Goal: Task Accomplishment & Management: Manage account settings

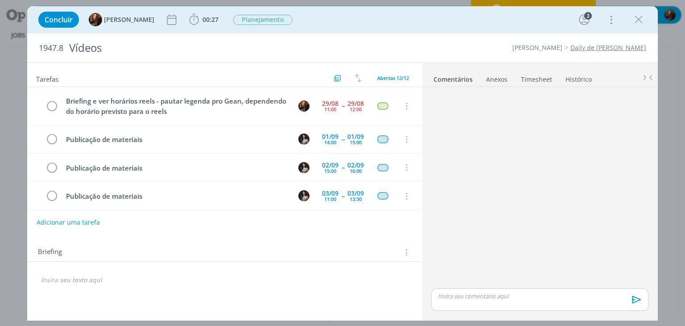
drag, startPoint x: 353, startPoint y: 29, endPoint x: 403, endPoint y: 70, distance: 64.7
click at [354, 29] on div "Concluir Tayná Morsch 00:27 Iniciar Apontar Data * 29/08/2025 Horas * 00:00 Tar…" at bounding box center [342, 19] width 617 height 21
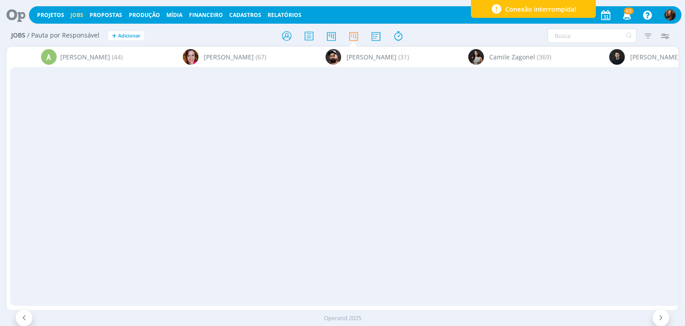
scroll to position [1191, 0]
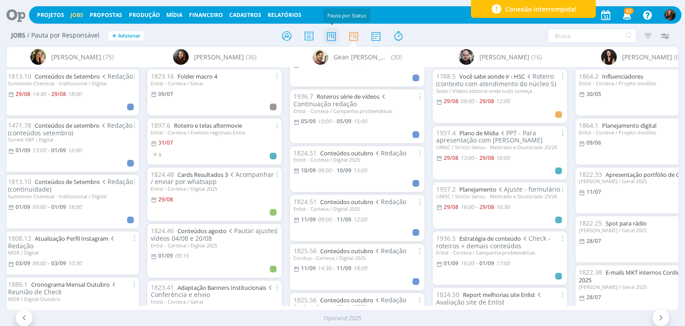
click at [329, 39] on icon at bounding box center [331, 35] width 16 height 17
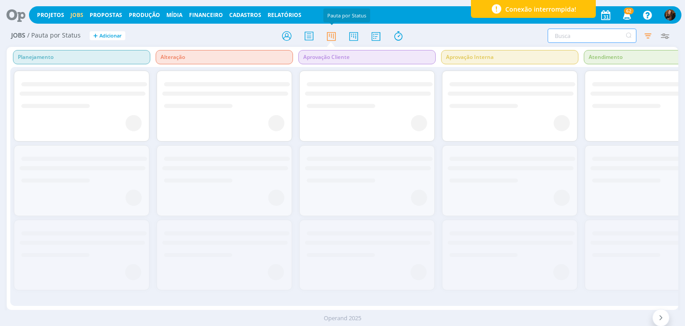
click at [572, 36] on input "text" at bounding box center [592, 36] width 89 height 14
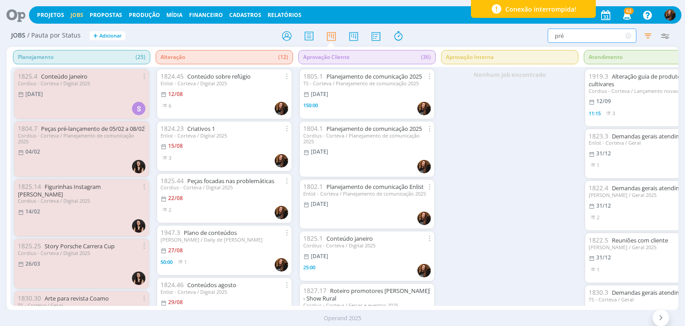
type input "pré"
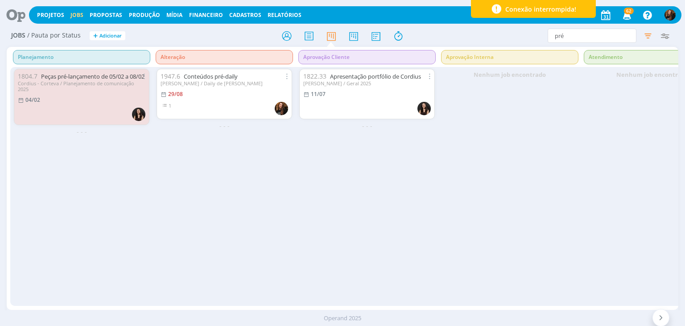
click at [362, 36] on div at bounding box center [343, 36] width 224 height 16
click at [356, 37] on icon at bounding box center [354, 35] width 16 height 17
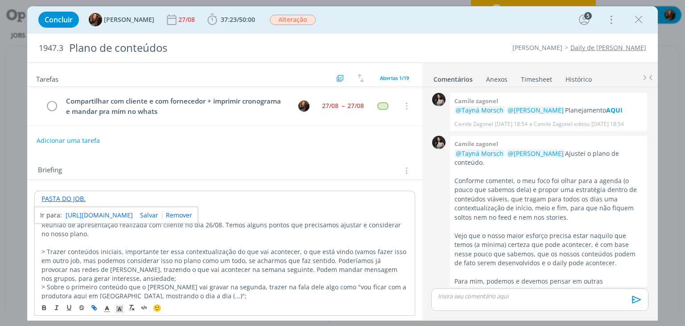
scroll to position [678, 0]
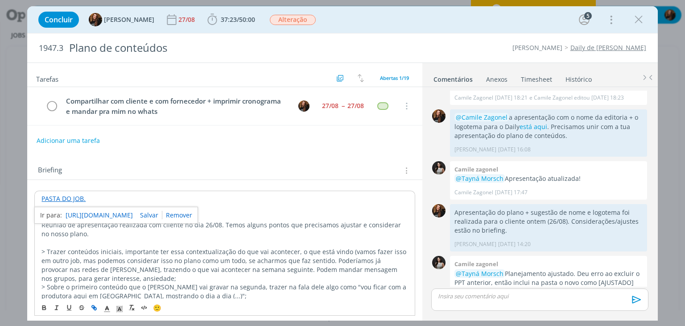
click at [219, 150] on div "Tarefas Usar Job de template Criar template a partir deste job Visualizar Templ…" at bounding box center [224, 189] width 395 height 252
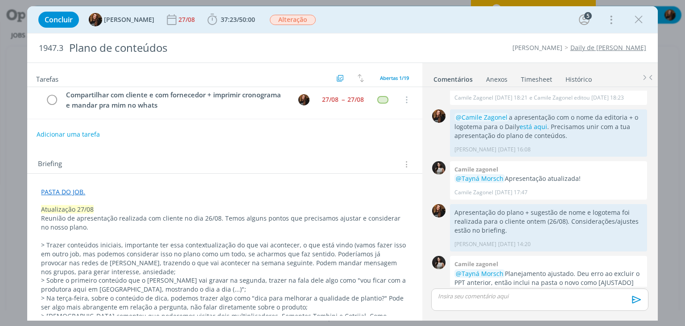
scroll to position [0, 0]
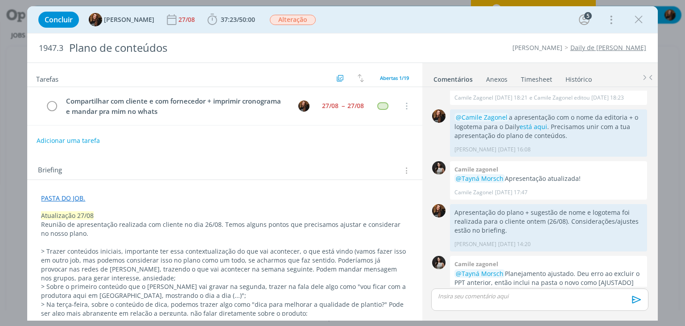
drag, startPoint x: 530, startPoint y: 75, endPoint x: 461, endPoint y: 78, distance: 69.6
click at [530, 75] on link "Timesheet" at bounding box center [537, 77] width 32 height 13
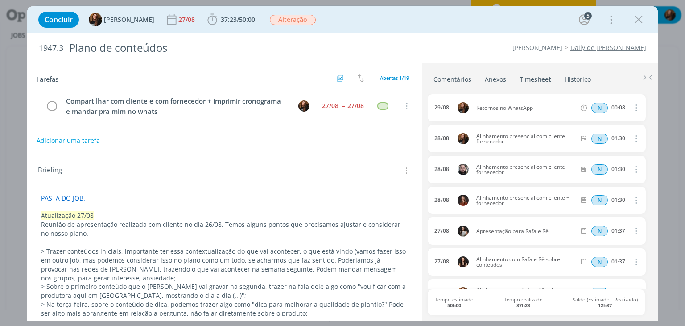
click at [459, 78] on link "Comentários" at bounding box center [452, 77] width 39 height 13
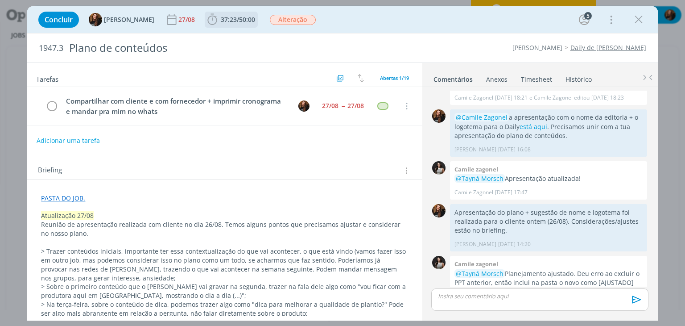
click at [235, 14] on span "37:23 / 50:00" at bounding box center [231, 19] width 51 height 13
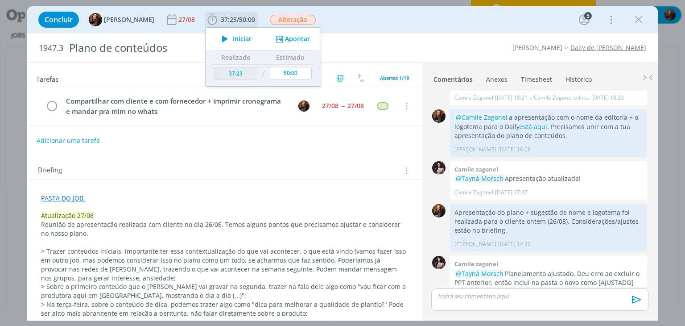
click at [236, 40] on span "Iniciar" at bounding box center [242, 39] width 19 height 6
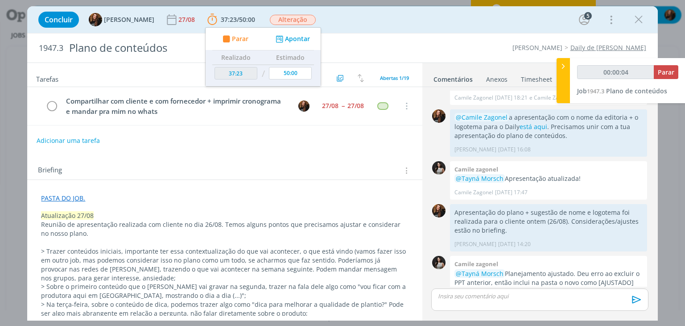
type input "00:00:05"
click at [562, 62] on icon at bounding box center [563, 66] width 9 height 9
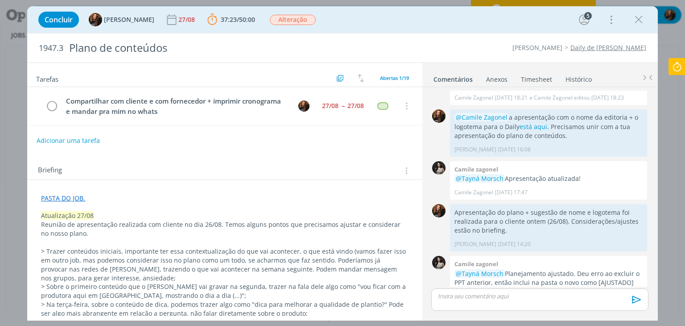
click at [681, 66] on icon at bounding box center [677, 66] width 16 height 17
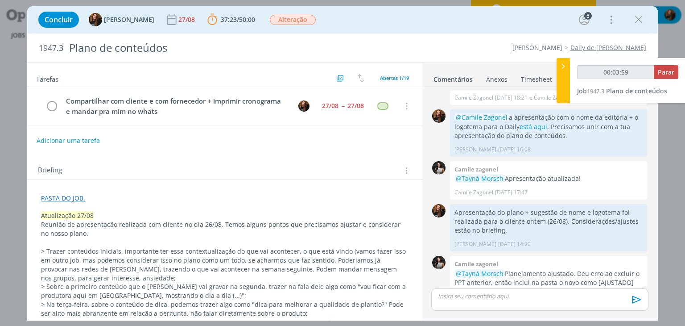
type input "00:04:00"
click at [667, 72] on span "Parar" at bounding box center [666, 72] width 17 height 8
type input "00:00:02"
click at [564, 68] on icon at bounding box center [563, 66] width 9 height 9
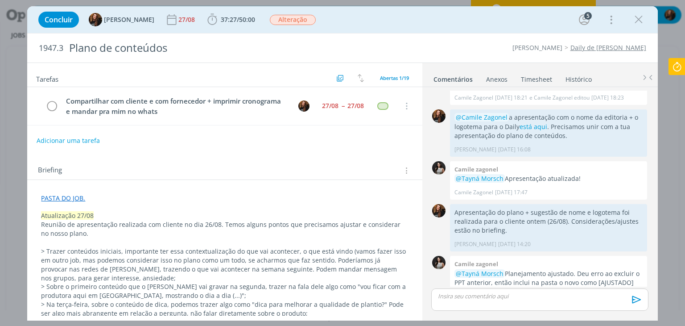
click at [528, 83] on link "Timesheet" at bounding box center [537, 77] width 32 height 13
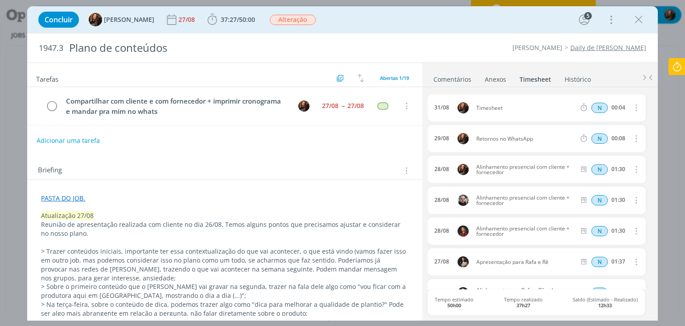
click at [631, 106] on icon "dialog" at bounding box center [636, 107] width 10 height 11
click at [591, 139] on link "Editar" at bounding box center [610, 137] width 70 height 14
drag, startPoint x: 510, startPoint y: 104, endPoint x: 478, endPoint y: 113, distance: 33.3
click at [478, 113] on div "31/08 22:16 Timesheet Selecione a tarefa N 00:04" at bounding box center [537, 107] width 218 height 27
click at [632, 108] on icon "dialog" at bounding box center [635, 107] width 7 height 7
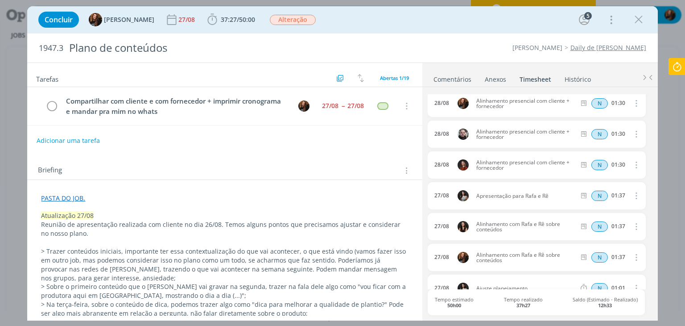
scroll to position [45, 0]
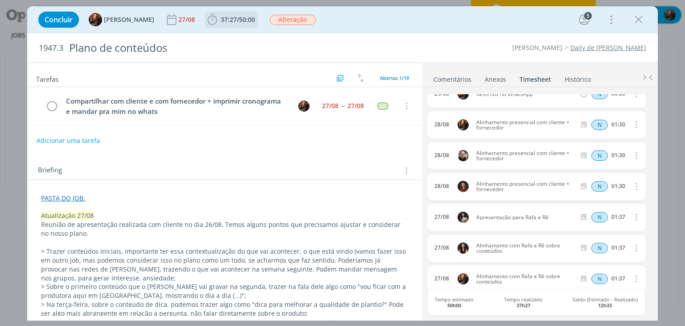
click at [237, 18] on span "/" at bounding box center [238, 19] width 2 height 8
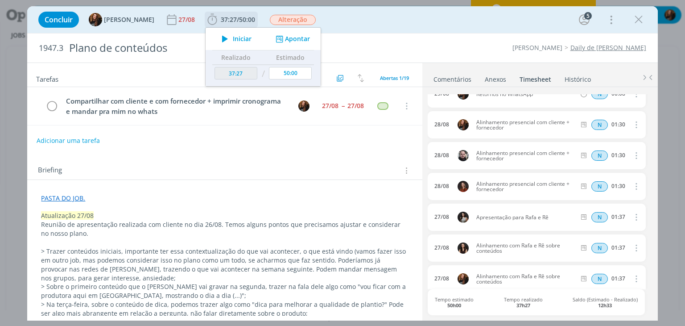
click at [233, 38] on span "Iniciar" at bounding box center [242, 39] width 19 height 6
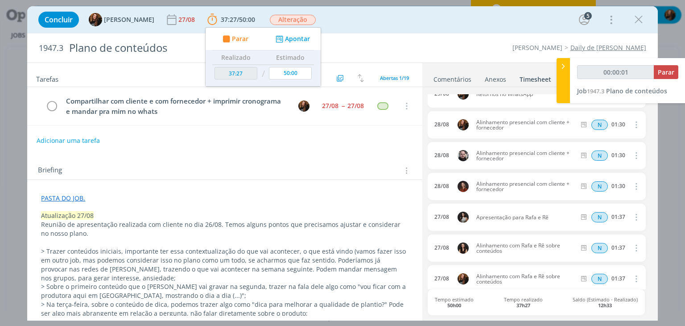
click at [276, 153] on div "Tarefas Usar Job de template Criar template a partir deste job Visualizar Templ…" at bounding box center [224, 189] width 395 height 252
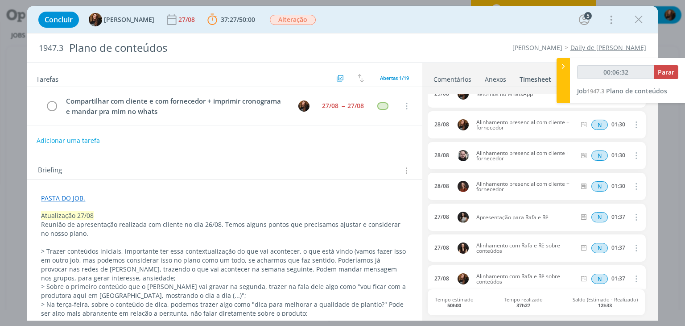
type input "00:06:33"
drag, startPoint x: 566, startPoint y: 68, endPoint x: 561, endPoint y: 70, distance: 4.8
click at [566, 68] on icon at bounding box center [563, 66] width 9 height 9
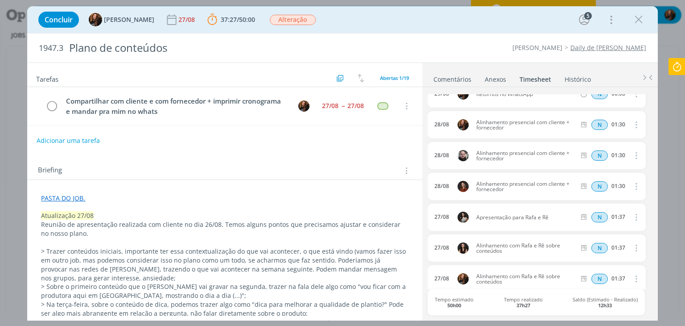
click at [455, 79] on link "Comentários" at bounding box center [452, 77] width 39 height 13
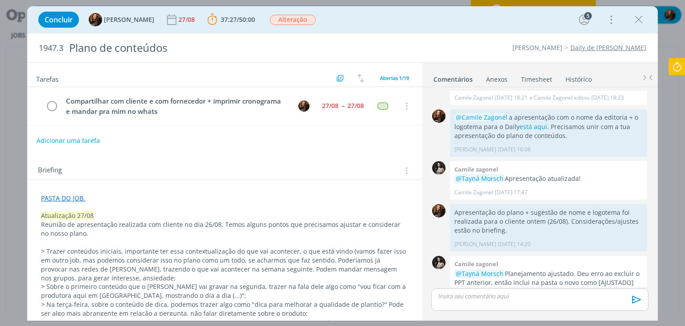
click at [552, 298] on p "dialog" at bounding box center [539, 296] width 203 height 8
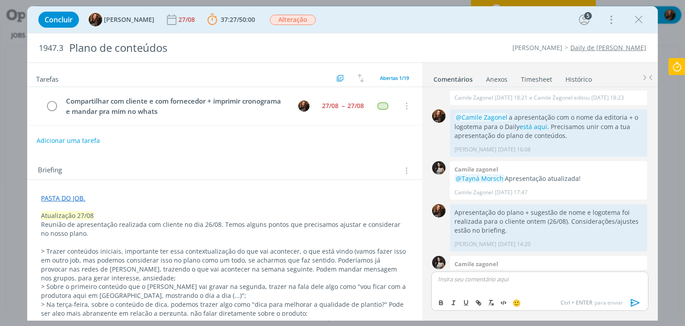
scroll to position [694, 0]
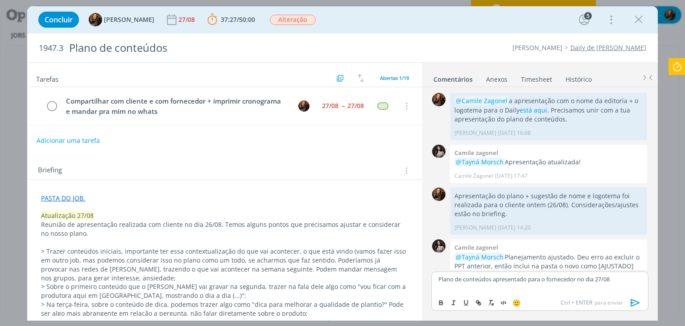
click at [517, 279] on p "Plano de conteúdos apresentado para o fornecedor no dia 27/08" at bounding box center [539, 279] width 203 height 8
drag, startPoint x: 621, startPoint y: 279, endPoint x: 632, endPoint y: 294, distance: 18.3
click at [623, 280] on p "Plano de conteúdos apresentado para o fornecedor no dia 27/08" at bounding box center [539, 279] width 203 height 8
click at [636, 306] on icon "dialog" at bounding box center [635, 302] width 13 height 13
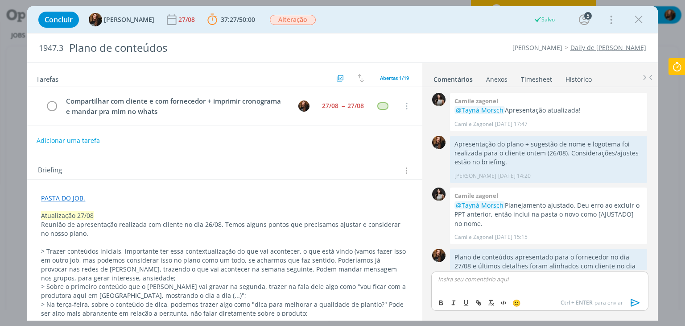
click at [459, 277] on p "dialog" at bounding box center [539, 279] width 203 height 8
click at [491, 285] on p "Apresentação compartilhada com fornecedor no dia 30/08 e enviar por e-mail para…" at bounding box center [539, 282] width 203 height 17
click at [548, 285] on p "Apresentação compartilhada com fornecedor no dia 30/08 e enviar por e-mail para…" at bounding box center [539, 282] width 203 height 17
click at [619, 281] on p "Apresentação compartilhada com fornecedor no dia 30/08 e enviar por e-mail para…" at bounding box center [539, 282] width 203 height 17
click at [471, 287] on p "Apresentação compartilhada com fornecedor no dia 30/08 e enviada por e-mail par…" at bounding box center [539, 282] width 203 height 17
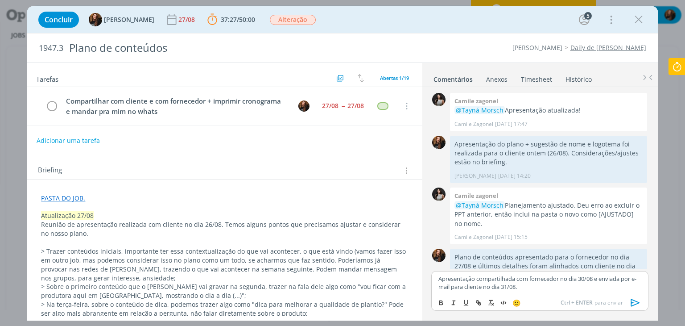
click at [555, 291] on div "Apresentação compartilhada com fornecedor no dia 30/08 e enviada por e-mail par…" at bounding box center [539, 282] width 217 height 23
click at [635, 303] on icon "dialog" at bounding box center [635, 302] width 13 height 13
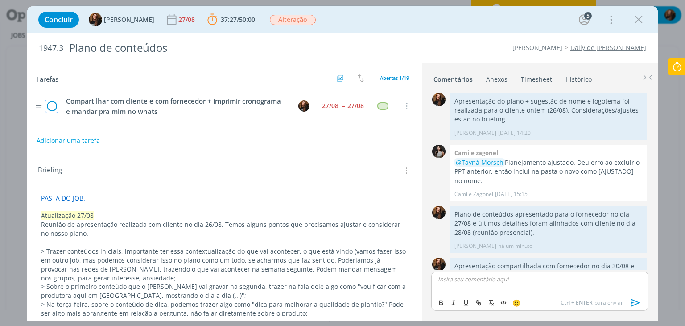
click at [52, 108] on icon "dialog" at bounding box center [51, 105] width 12 height 13
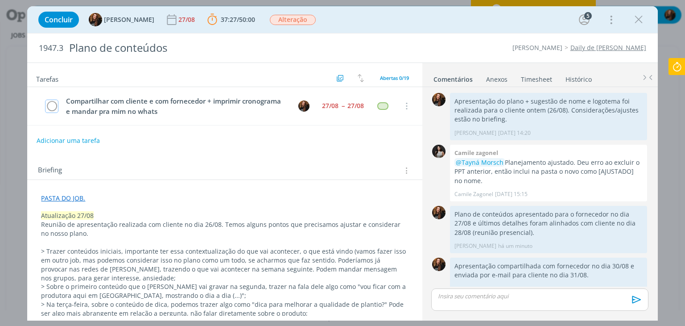
scroll to position [772, 0]
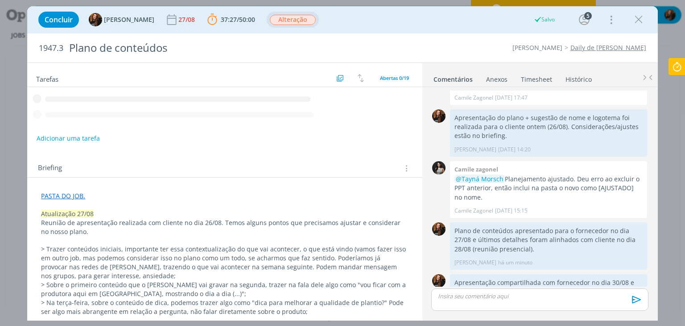
click at [290, 20] on span "Alteração" at bounding box center [293, 20] width 46 height 10
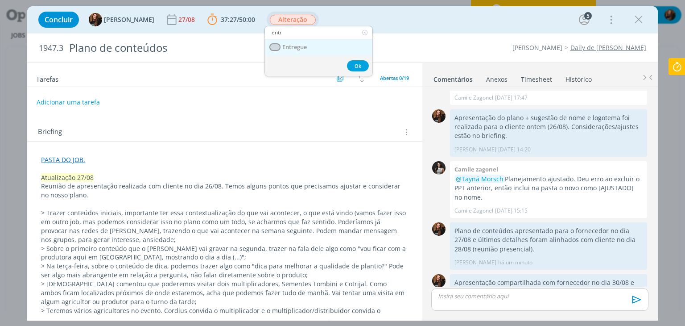
type input "entr"
click at [316, 45] on link "Entregue" at bounding box center [319, 47] width 108 height 17
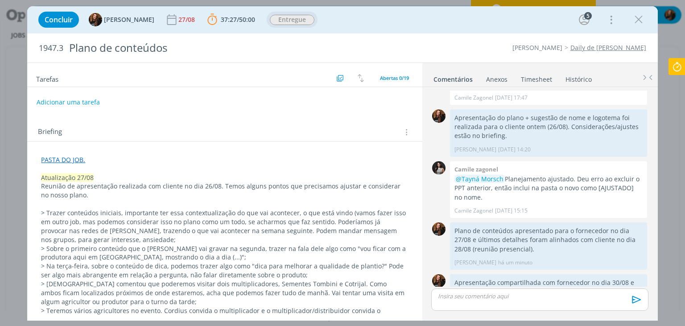
click at [680, 68] on icon at bounding box center [677, 66] width 16 height 17
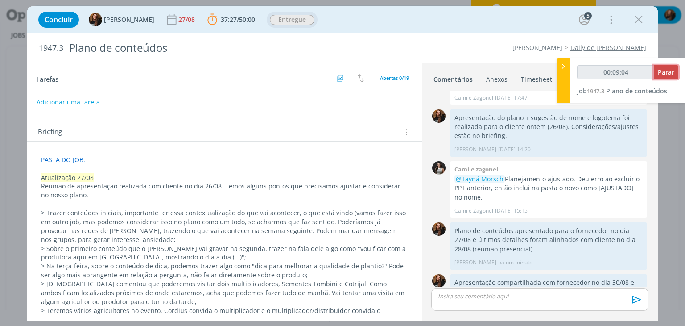
type input "00:09:05"
click at [669, 75] on span "Parar" at bounding box center [666, 72] width 17 height 8
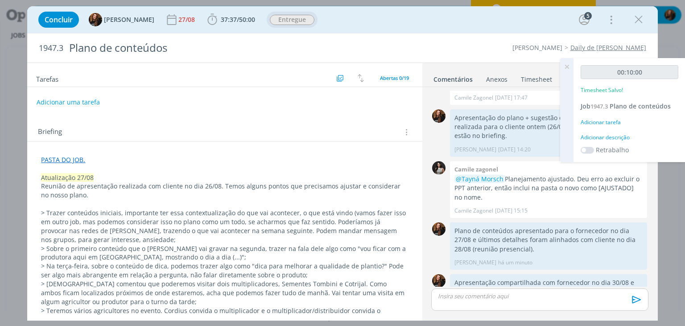
click at [615, 141] on div "00:10:00 Timesheet Salvo! Job 1947.3 Plano de conteúdos Adicionar tarefa Adicio…" at bounding box center [630, 110] width 112 height 104
click at [614, 137] on div "Adicionar descrição" at bounding box center [630, 137] width 98 height 8
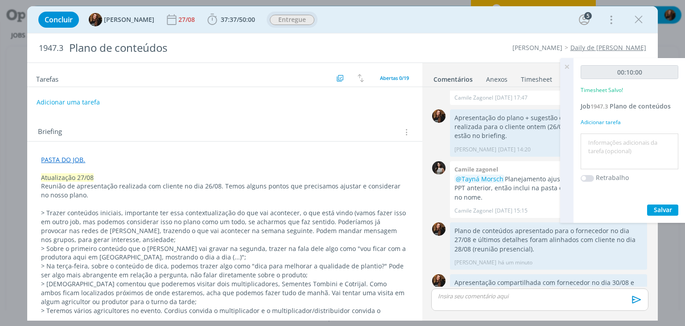
click at [614, 143] on textarea at bounding box center [629, 152] width 93 height 32
type textarea "Envio para cliente no e-mail"
click at [667, 205] on button "Salvar" at bounding box center [662, 209] width 31 height 11
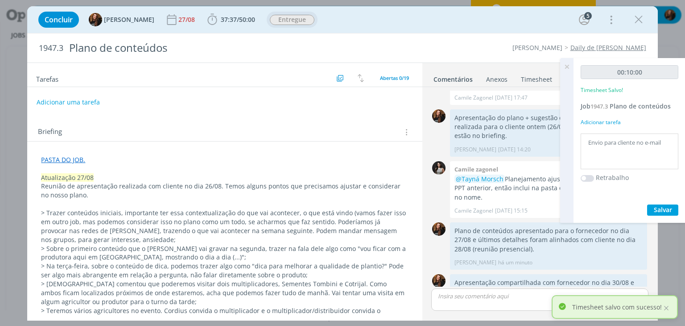
drag, startPoint x: 570, startPoint y: 66, endPoint x: 544, endPoint y: 74, distance: 26.5
click at [569, 66] on icon at bounding box center [567, 66] width 16 height 17
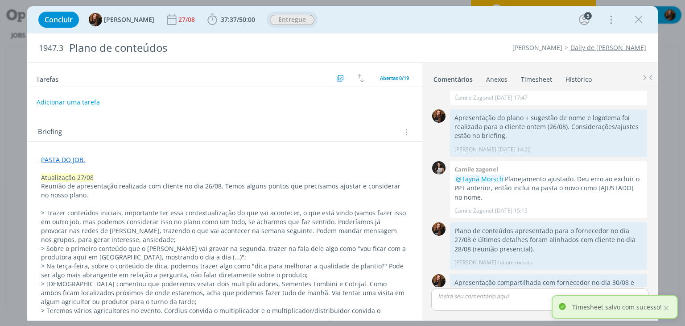
drag, startPoint x: 537, startPoint y: 76, endPoint x: 541, endPoint y: 89, distance: 13.1
click at [537, 76] on link "Timesheet" at bounding box center [537, 77] width 32 height 13
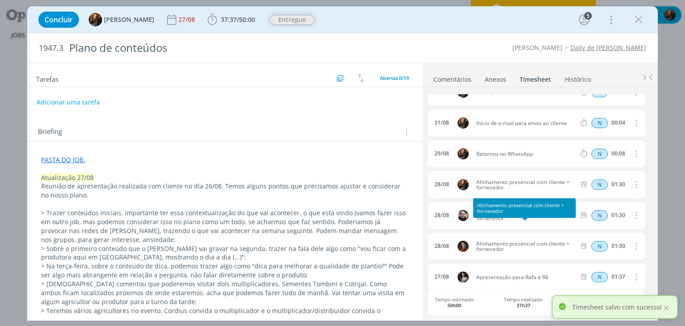
scroll to position [0, 0]
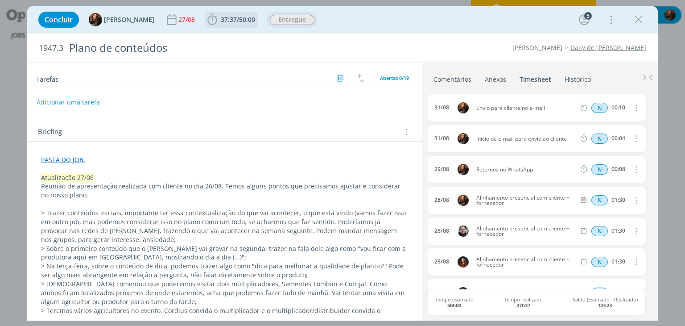
click at [242, 23] on span "50:00" at bounding box center [247, 19] width 16 height 8
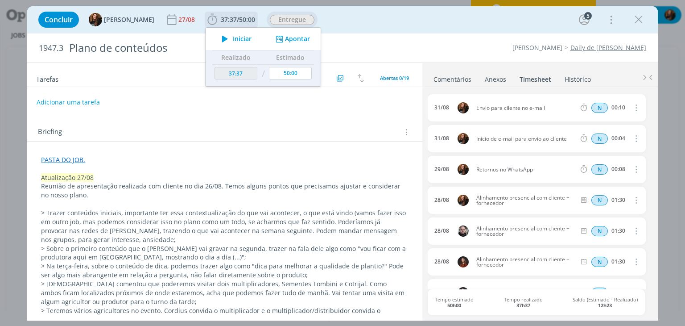
drag, startPoint x: 299, startPoint y: 36, endPoint x: 295, endPoint y: 40, distance: 5.7
click at [299, 35] on button "Apontar" at bounding box center [291, 38] width 37 height 9
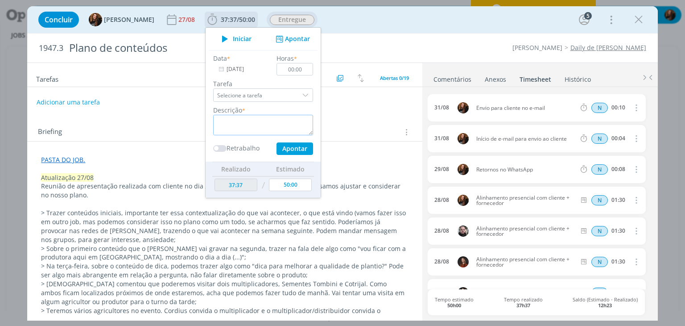
click at [252, 122] on textarea "dialog" at bounding box center [263, 125] width 100 height 21
type textarea "C"
type textarea "Envio para fornecedor no whats"
click at [302, 67] on input "00:00" at bounding box center [295, 69] width 37 height 12
type input "00:06"
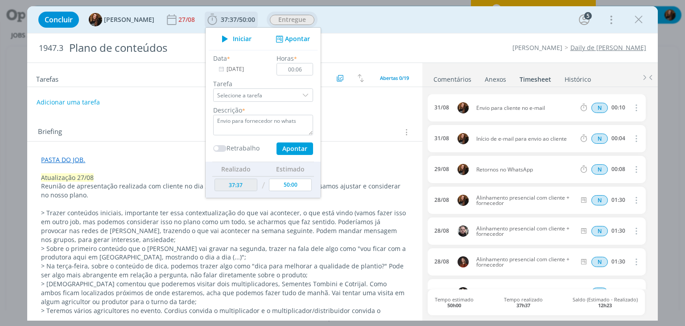
click at [225, 70] on input "29/08/2025" at bounding box center [241, 69] width 56 height 12
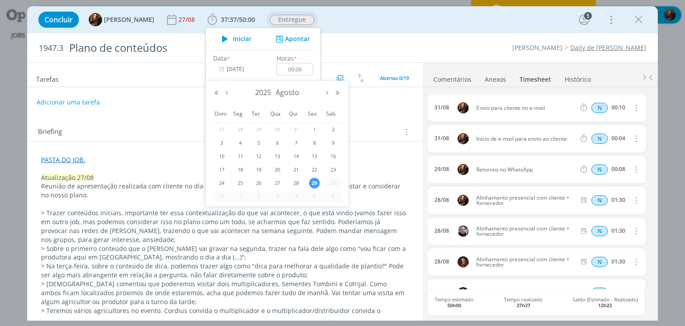
click at [335, 181] on span "30" at bounding box center [333, 183] width 11 height 11
click at [331, 184] on span "30" at bounding box center [333, 183] width 11 height 11
click at [325, 90] on button "Próximo mês" at bounding box center [327, 93] width 11 height 6
click at [228, 92] on button "Mês anterior" at bounding box center [227, 93] width 11 height 6
click at [225, 66] on input "29/08/2025" at bounding box center [241, 69] width 56 height 12
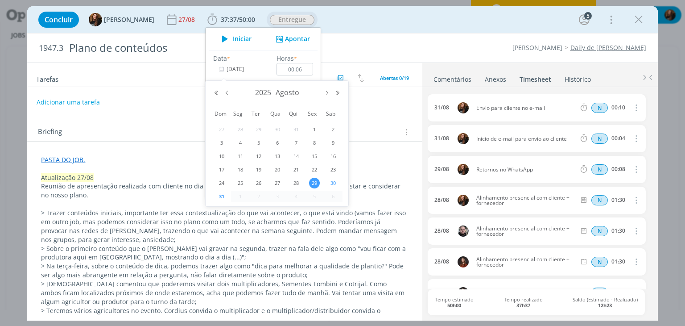
click at [332, 180] on span "30" at bounding box center [333, 183] width 11 height 11
type input "30/08/2025"
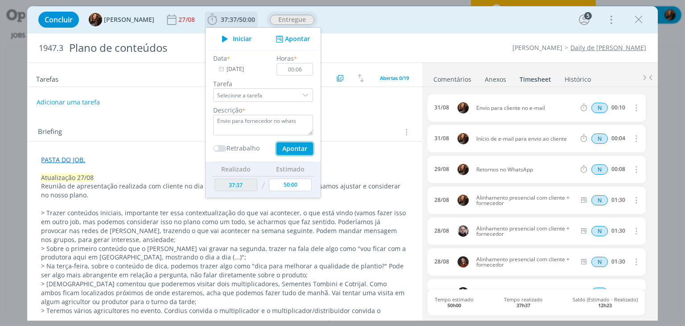
click at [283, 145] on button "Apontar" at bounding box center [295, 148] width 37 height 12
type input "37:43"
type input "[DATE]"
type input "00:00"
click at [344, 104] on div "Adicionar uma tarefa" at bounding box center [224, 102] width 395 height 16
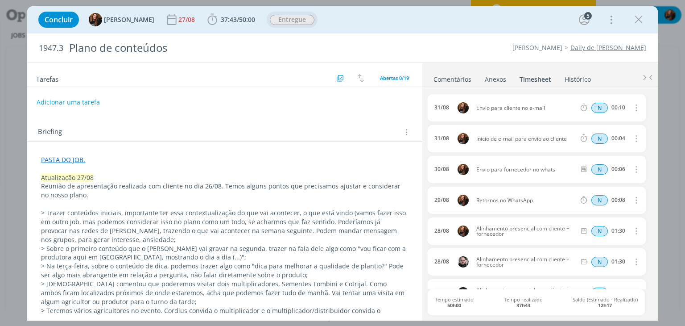
click at [508, 174] on div "30/08 Envio para fornecedor no whats N 00:06 Excluir Editar" at bounding box center [537, 169] width 218 height 27
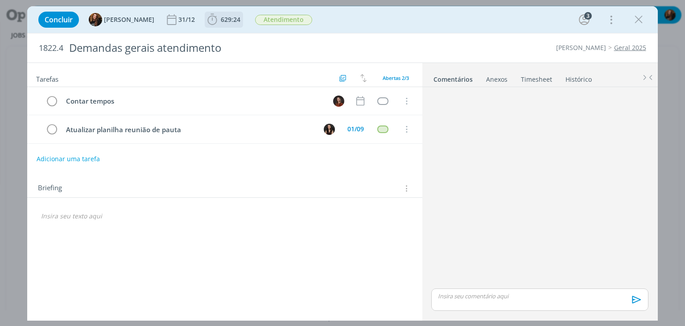
click at [227, 17] on span "629:24" at bounding box center [231, 19] width 20 height 8
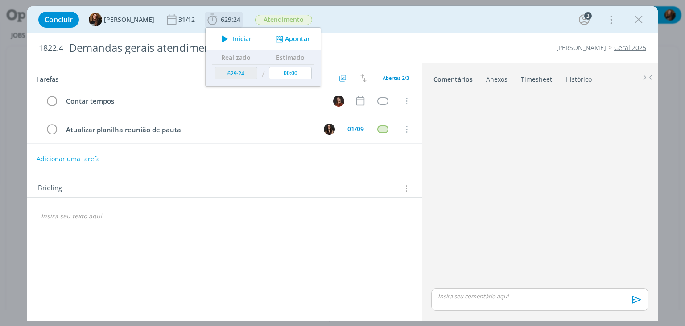
click at [283, 39] on button "Apontar" at bounding box center [291, 38] width 37 height 9
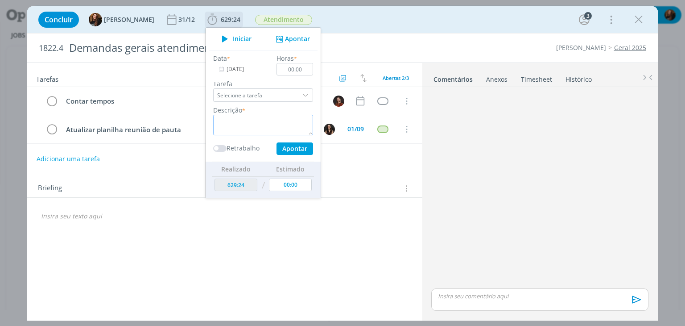
click at [267, 126] on textarea "dialog" at bounding box center [263, 125] width 100 height 21
type textarea "Retornos para fornecedor e encaminhar arquivos - daily de Cordius"
click at [295, 69] on input "00:00" at bounding box center [295, 69] width 37 height 12
type input "00:35"
click at [222, 68] on input "[DATE]" at bounding box center [241, 69] width 56 height 12
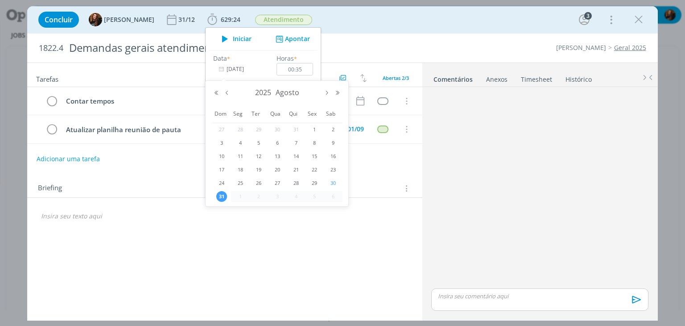
click at [332, 182] on span "30" at bounding box center [333, 183] width 11 height 11
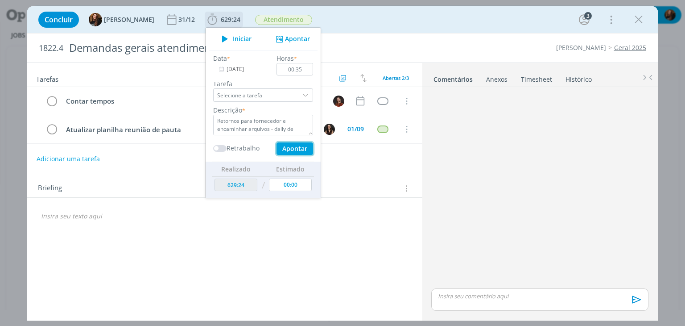
click at [289, 147] on button "Apontar" at bounding box center [295, 148] width 37 height 12
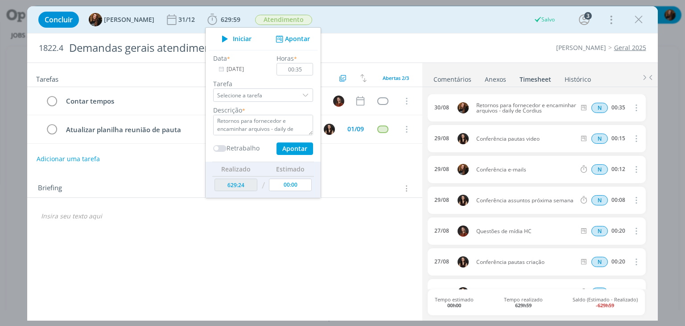
type input "[DATE]"
type input "00:00"
type input "629:59"
click at [354, 228] on div "Tarefas Usar Job de template Criar template a partir deste job Visualizar Templ…" at bounding box center [224, 189] width 395 height 252
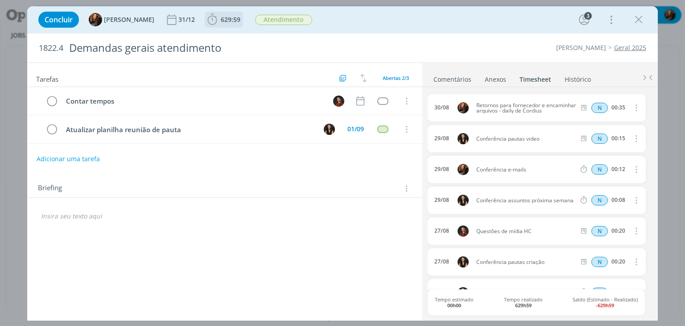
click at [221, 21] on span "629:59" at bounding box center [231, 19] width 20 height 8
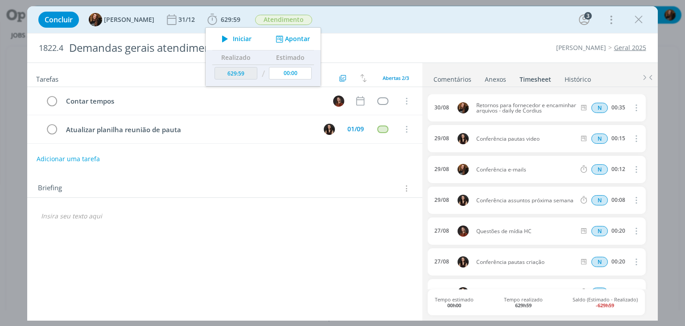
drag, startPoint x: 232, startPoint y: 38, endPoint x: 394, endPoint y: 22, distance: 163.1
click at [233, 38] on span "Iniciar" at bounding box center [242, 39] width 19 height 6
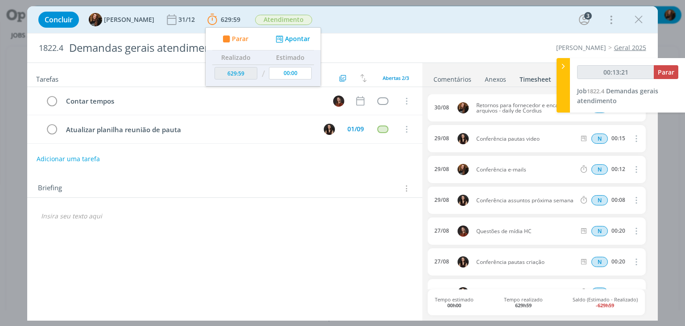
type input "00:13:22"
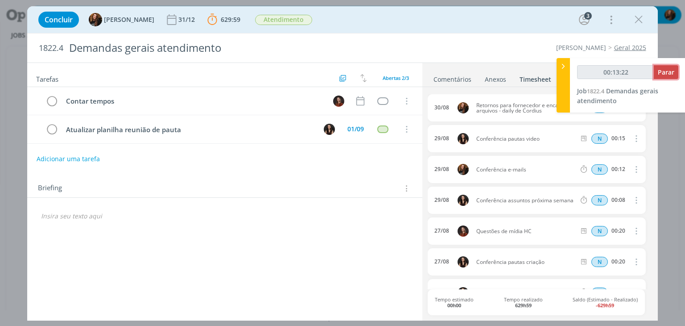
click at [662, 69] on span "Parar" at bounding box center [666, 72] width 17 height 8
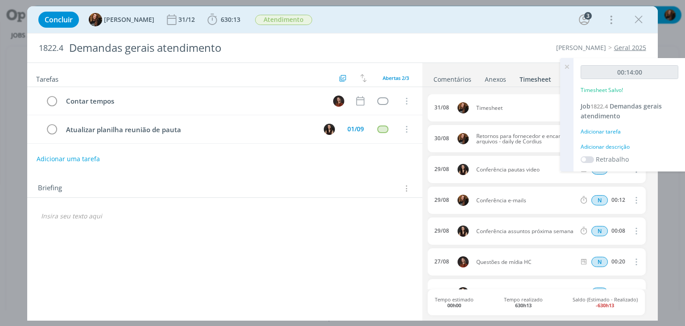
click at [609, 143] on div "Adicionar descrição" at bounding box center [630, 147] width 98 height 8
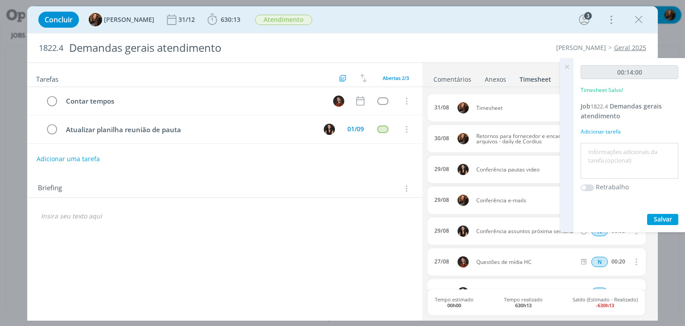
click at [608, 150] on textarea at bounding box center [629, 161] width 93 height 32
type textarea "Compartilhar documentos e retorno no e-mail"
click at [661, 211] on div "00:14:00 Timesheet Salvo! Job 1822.4 Demandas gerais atendimento Adicionar tare…" at bounding box center [630, 145] width 112 height 174
click at [654, 219] on span "Salvar" at bounding box center [663, 219] width 18 height 8
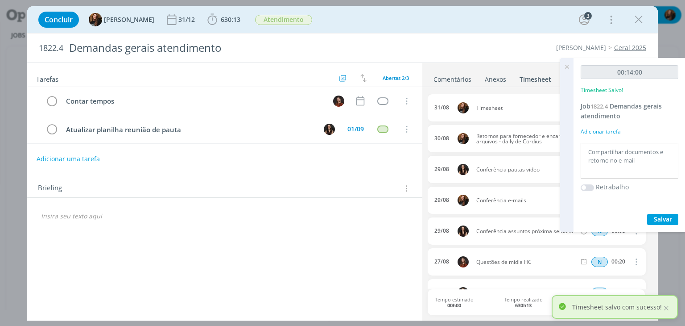
drag, startPoint x: 566, startPoint y: 66, endPoint x: 476, endPoint y: 4, distance: 109.4
click at [566, 66] on icon at bounding box center [567, 66] width 16 height 17
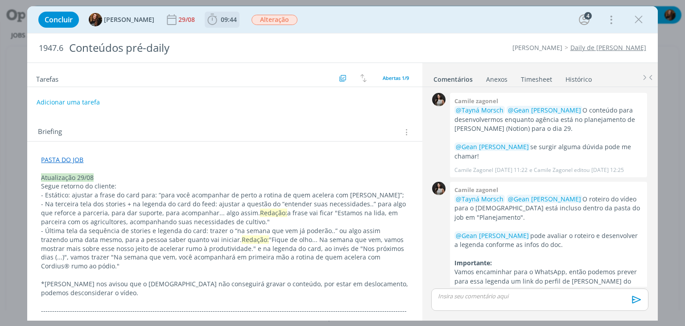
scroll to position [579, 0]
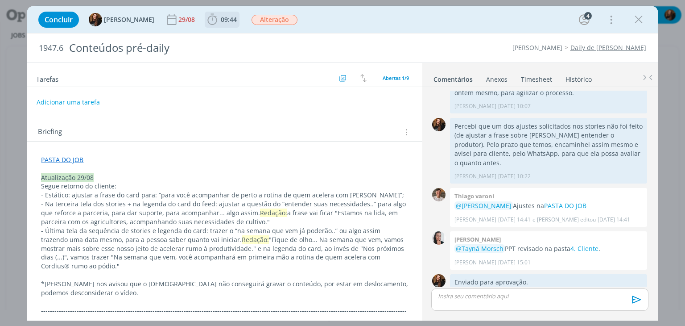
click at [224, 18] on span "09:44" at bounding box center [229, 19] width 16 height 8
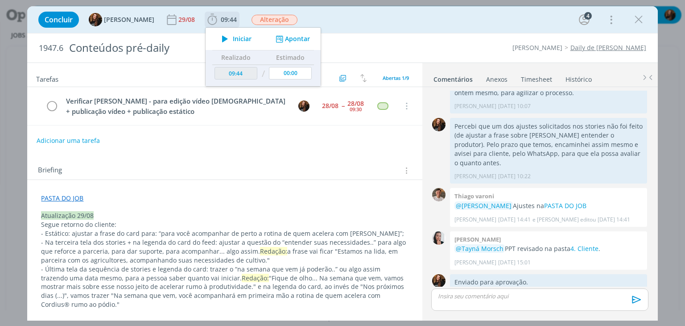
click at [233, 37] on span "Iniciar" at bounding box center [242, 39] width 19 height 6
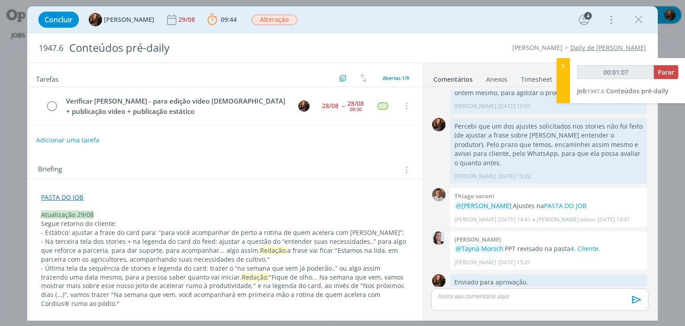
click at [95, 136] on button "Adicionar uma tarefa" at bounding box center [67, 139] width 63 height 15
type input "00:01:08"
click at [93, 138] on input "dialog" at bounding box center [166, 139] width 246 height 12
type input "A"
type input "00:01:09"
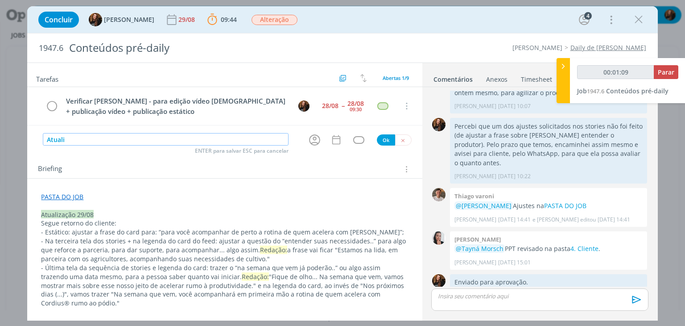
type input "Atualiz"
type input "00:01:10"
type input "Atualizar red"
type input "00:01:11"
type input "Atualizar redação"
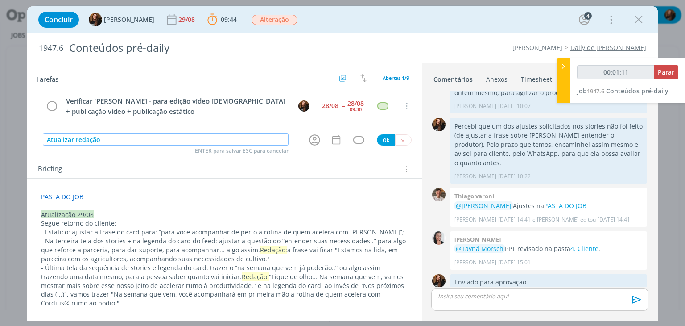
type input "00:01:12"
type input "Atualizar redação #"
type input "00:01:13"
type input "Atualizar redação #PT"
type input "00:01:14"
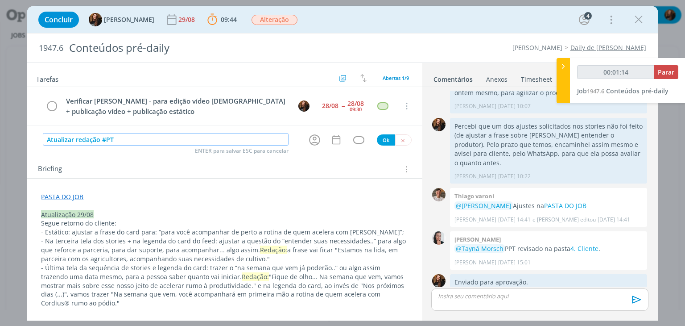
type input "Atualizar redação #PTV"
type input "00:01:15"
click at [310, 140] on icon "dialog" at bounding box center [315, 140] width 14 height 14
type input "Atualizar redação #PTV"
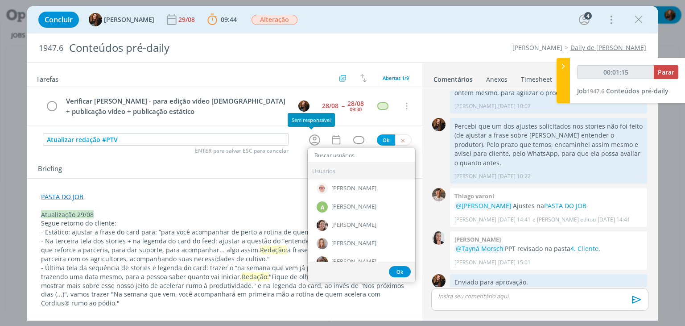
type input "00:01:16"
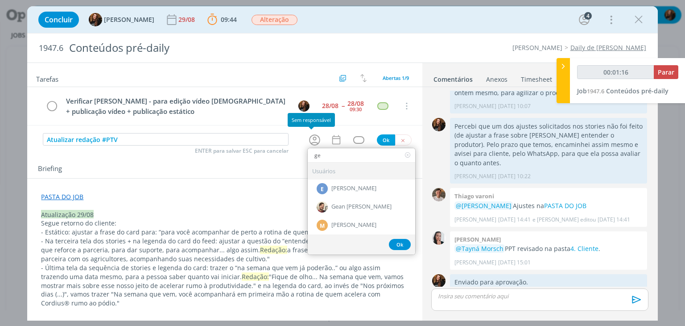
type input "gea"
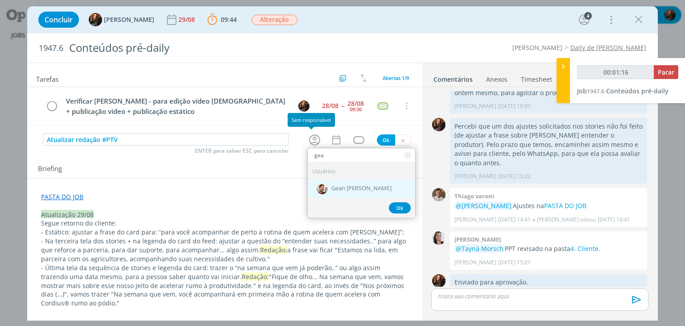
type input "00:01:17"
type input "gea"
click at [335, 185] on span "Gean [PERSON_NAME]" at bounding box center [361, 188] width 60 height 7
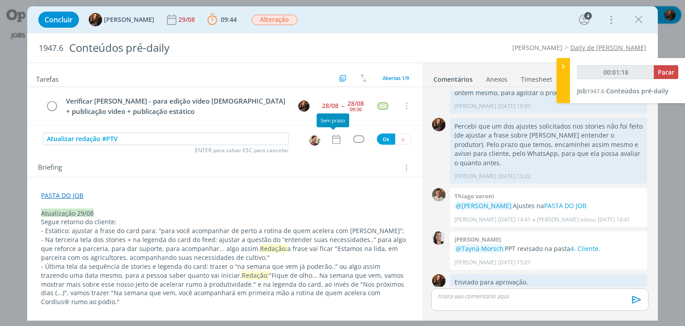
click at [333, 140] on icon "dialog" at bounding box center [337, 139] width 12 height 12
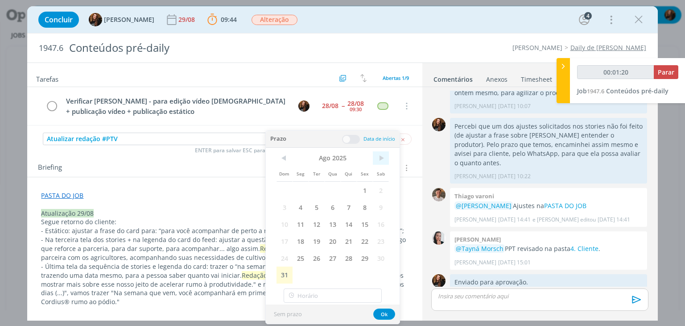
click at [383, 156] on span ">" at bounding box center [381, 157] width 16 height 13
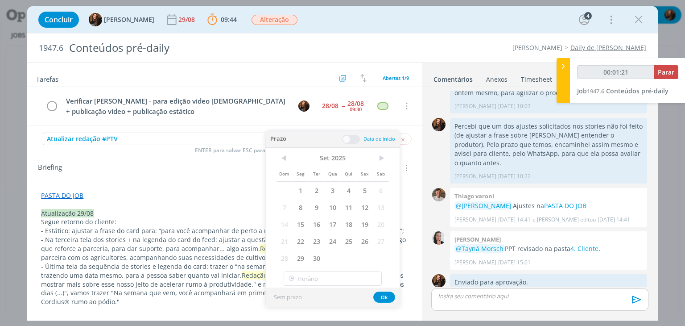
click at [304, 188] on span "1" at bounding box center [301, 190] width 16 height 17
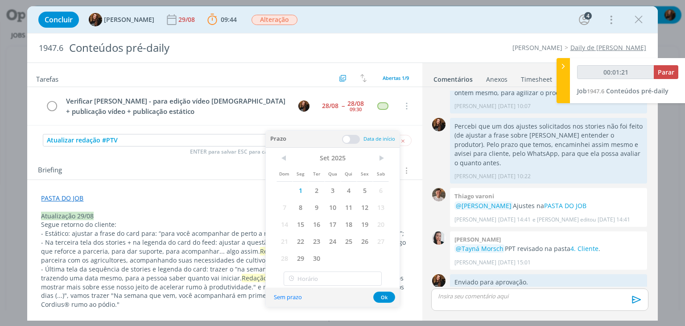
click at [353, 137] on span at bounding box center [351, 139] width 18 height 9
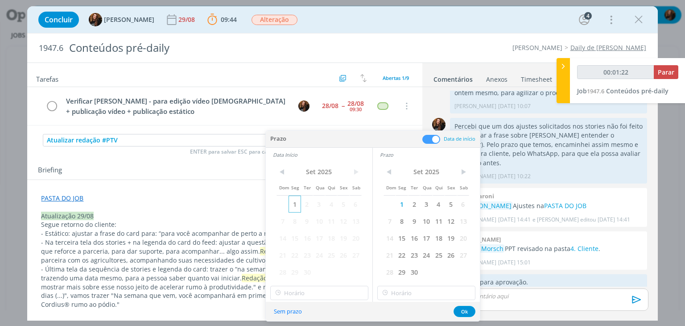
click at [295, 202] on span "1" at bounding box center [295, 203] width 12 height 17
type input "00:01:23"
type input "23:00"
drag, startPoint x: 327, startPoint y: 297, endPoint x: 331, endPoint y: 286, distance: 11.4
click at [327, 297] on input "23:00" at bounding box center [319, 292] width 98 height 14
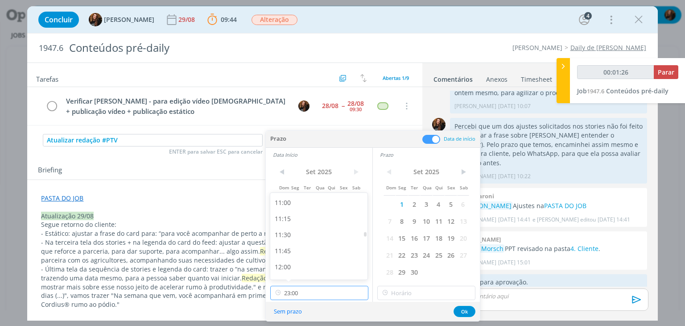
scroll to position [696, 0]
type input "00:01:27"
click at [315, 200] on div "10:45" at bounding box center [320, 195] width 100 height 16
type input "10:45"
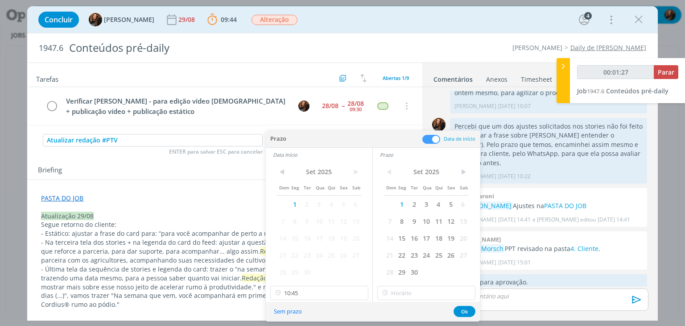
click at [429, 284] on div "< Set 2025 > Dom Seg Ter Qua Qui Sex Sab 1 2 3 4 5 6 7 8 9 10 11 12 13 14 15 16…" at bounding box center [426, 231] width 107 height 140
type input "00:01:28"
type input "23:00"
click at [430, 287] on input "23:00" at bounding box center [426, 292] width 98 height 14
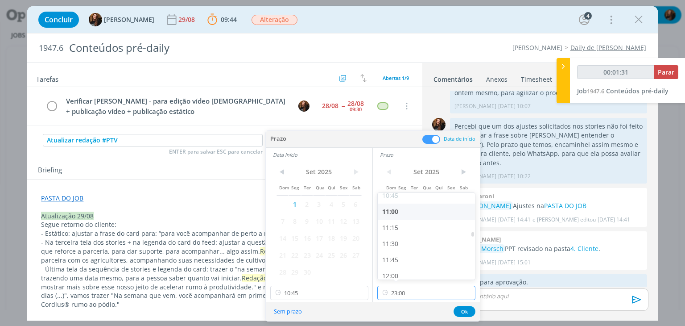
type input "00:01:32"
click at [421, 214] on div "11:00" at bounding box center [428, 211] width 100 height 16
type input "11:00"
click at [467, 310] on button "Ok" at bounding box center [465, 311] width 22 height 11
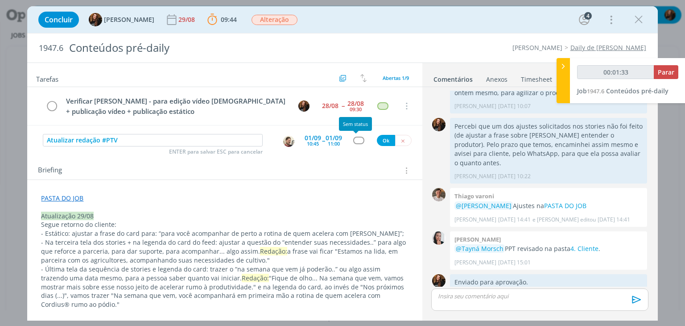
click at [355, 140] on div "dialog" at bounding box center [358, 140] width 11 height 8
type input "00:01:34"
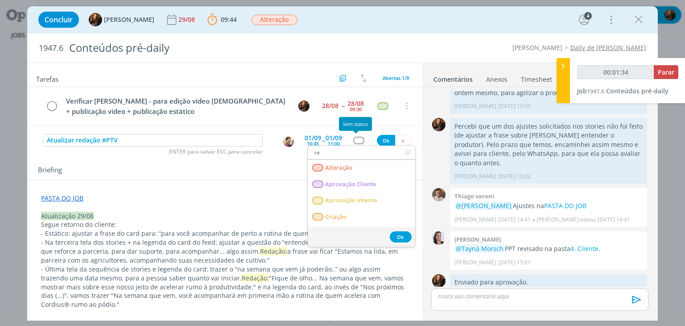
type input "red"
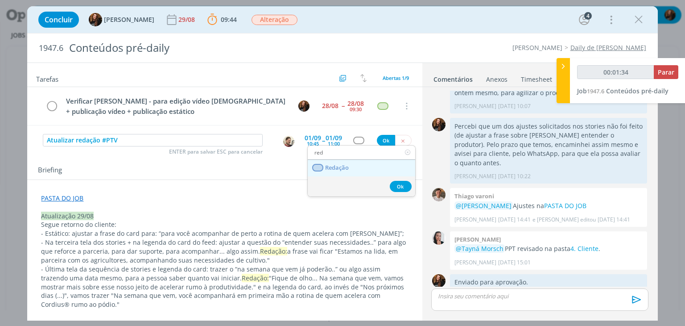
type input "00:01:35"
type input "red"
drag, startPoint x: 355, startPoint y: 166, endPoint x: 371, endPoint y: 152, distance: 21.5
click at [355, 166] on link "Redação" at bounding box center [362, 168] width 108 height 17
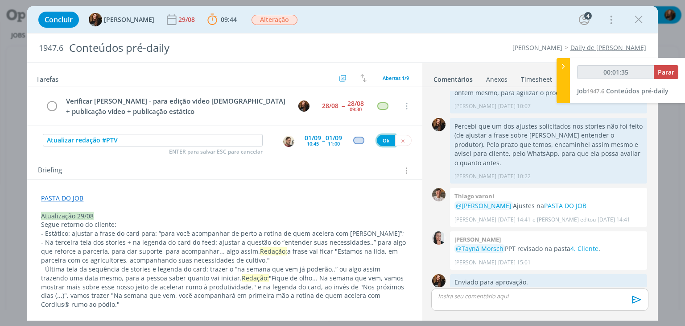
click at [378, 140] on button "Ok" at bounding box center [386, 140] width 18 height 11
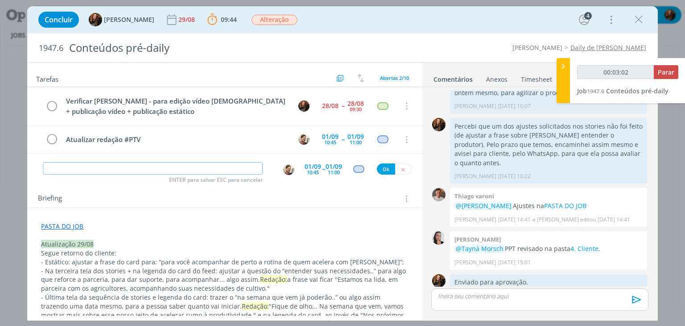
type input "00:03:03"
type input "Ajusta"
type input "00:03:04"
type input "Ajustar"
type input "00:03:05"
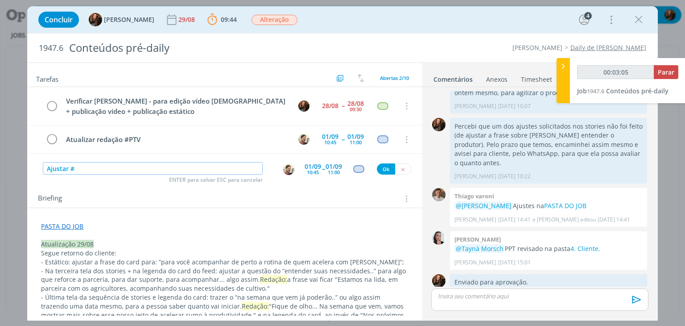
type input "Ajustar #P"
type input "00:03:06"
type input "Ajustar #PTV"
type input "00:03:08"
type input "Ajustar #PTV"
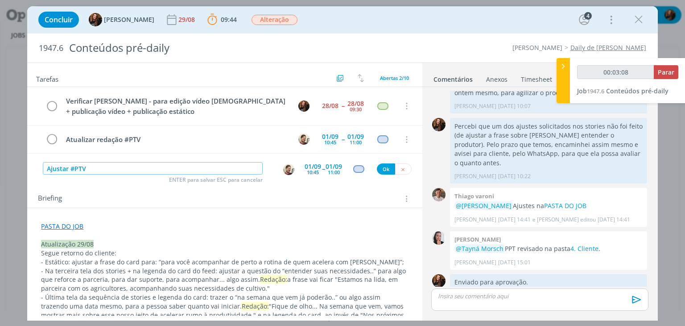
type input "00:03:09"
type input "Ajustar #PTV (conte"
type input "00:03:10"
type input "Ajustar #PTV (conteúdo pub"
type input "00:03:11"
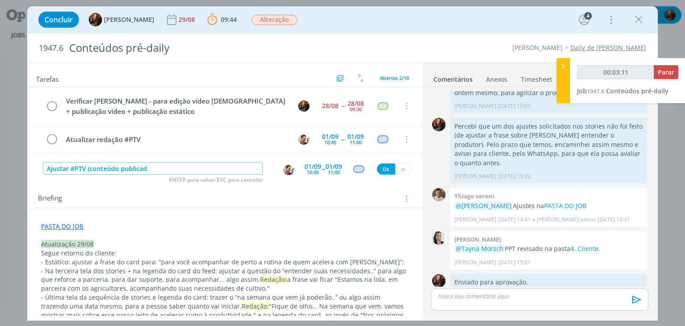
type input "Ajustar #PTV (conteúdo publicado"
type input "00:03:12"
type input "Ajustar #PTV (conteúdo publicado no sá"
type input "00:03:13"
type input "Ajustar #PTV (conteúdo publicado no sábado"
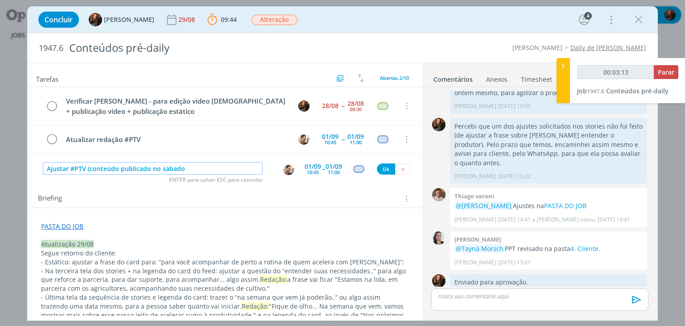
type input "00:03:14"
type input "Ajustar #PTV (conteúdo publicado no sábado)"
type input "00:03:15"
click at [283, 170] on img "dialog" at bounding box center [288, 169] width 11 height 11
type input "Ajustar #PTV (conteúdo publicado no sábado)"
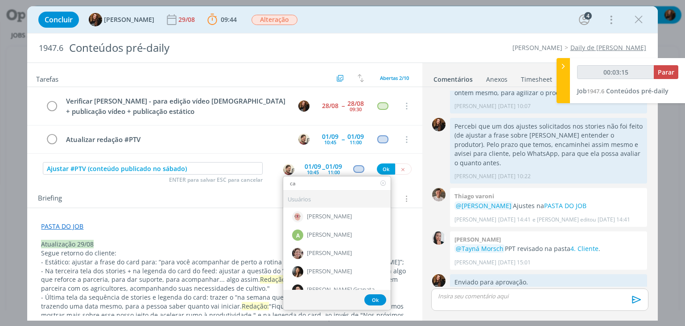
type input "cam"
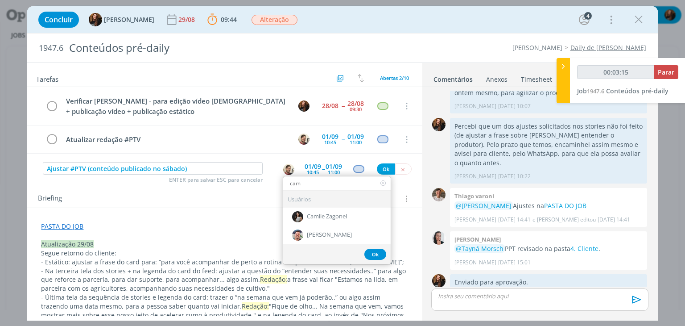
type input "00:03:16"
type input "cami"
type input "00:03:17"
type input "cami"
click at [339, 216] on span "Camile Zagonel" at bounding box center [327, 216] width 40 height 7
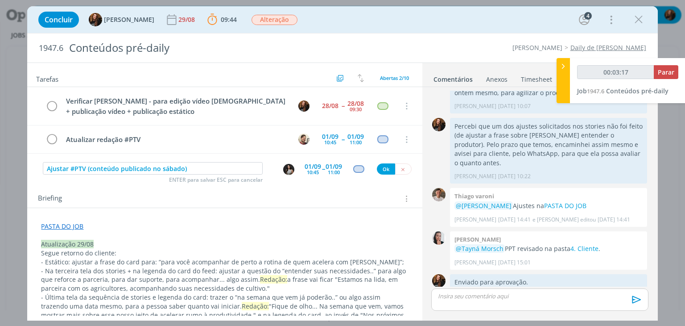
click at [307, 163] on div "01/09" at bounding box center [313, 166] width 17 height 6
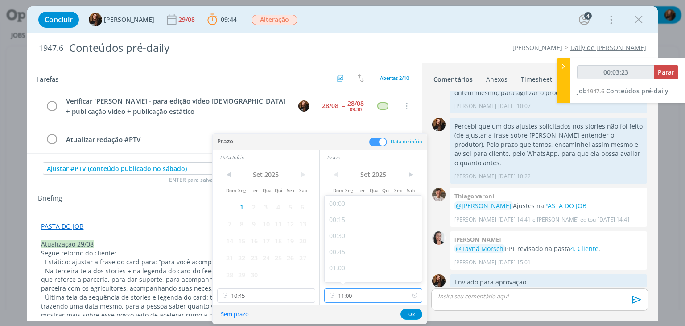
click at [389, 296] on input "11:00" at bounding box center [373, 295] width 98 height 14
type input "00:03:25"
click at [366, 250] on div "12:00" at bounding box center [375, 246] width 100 height 16
type input "12:00"
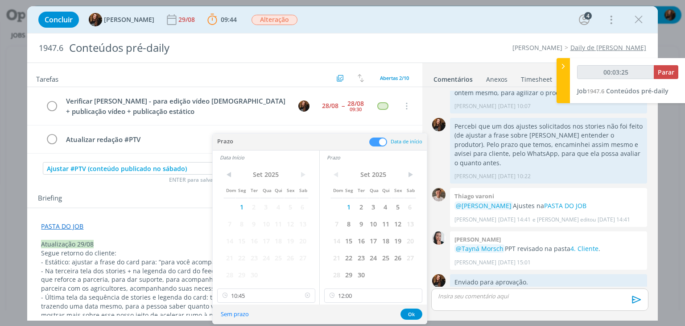
type input "00:03:26"
click at [306, 295] on icon at bounding box center [307, 295] width 11 height 14
click at [409, 314] on button "Ok" at bounding box center [412, 313] width 22 height 11
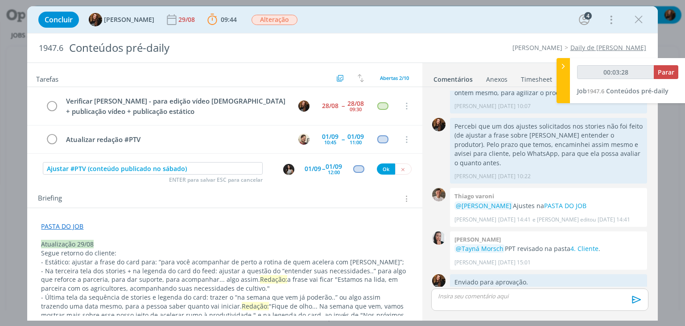
click at [355, 168] on div "dialog" at bounding box center [358, 169] width 11 height 8
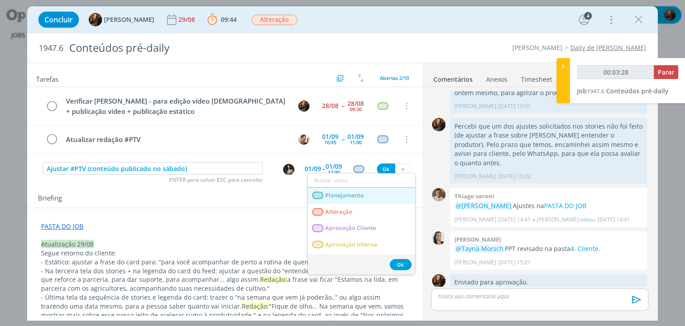
type input "00:03:29"
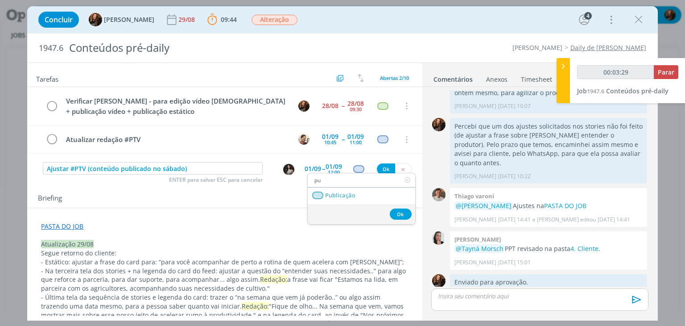
type input "pub"
type input "00:03:30"
type input "pub"
click at [359, 193] on link "Publicação" at bounding box center [362, 195] width 108 height 17
type input "00:03:31"
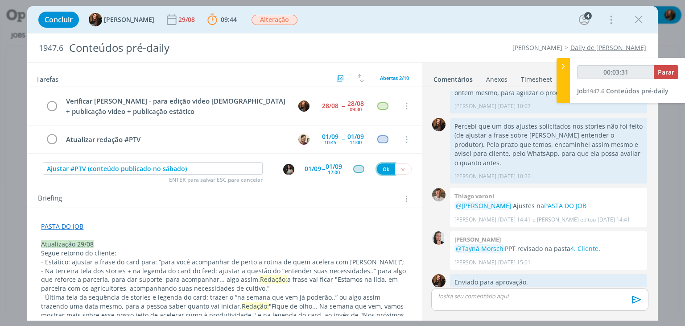
click at [380, 170] on button "Ok" at bounding box center [386, 168] width 18 height 11
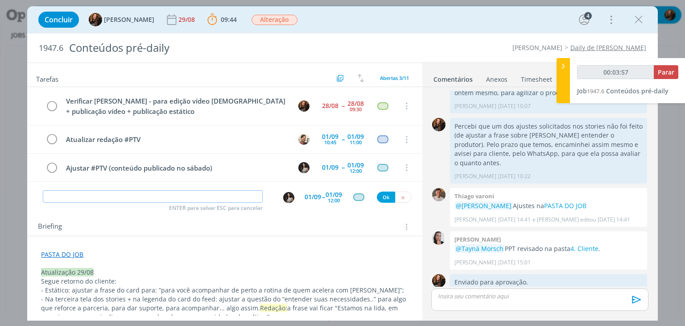
type input "00:03:58"
click at [565, 74] on div at bounding box center [563, 80] width 13 height 45
click at [537, 77] on link "Timesheet" at bounding box center [537, 77] width 32 height 13
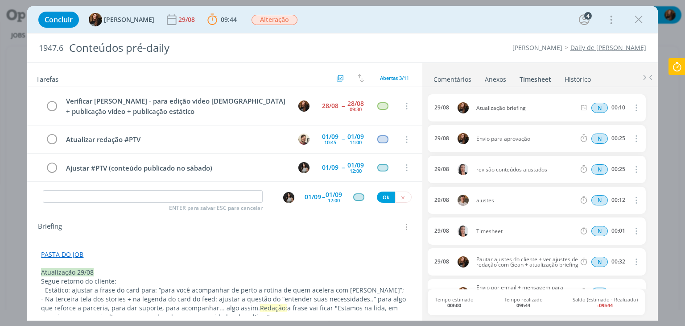
click at [462, 78] on link "Comentários" at bounding box center [452, 77] width 39 height 13
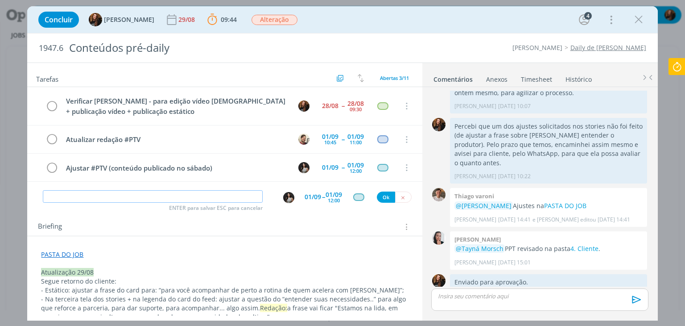
click at [162, 195] on input "dialog" at bounding box center [153, 196] width 220 height 12
type input "Contar tempo de envolvimento no job no dia 30/08"
click at [307, 198] on div "01/09" at bounding box center [313, 197] width 17 height 6
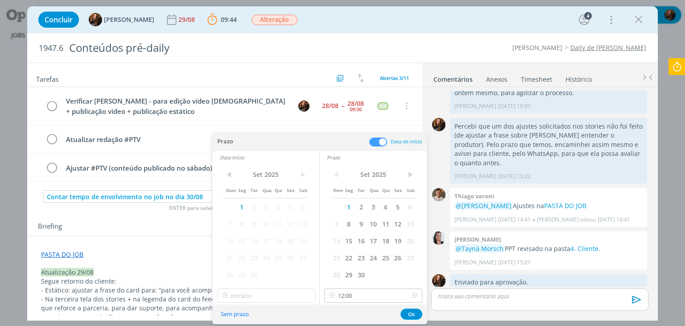
click at [414, 295] on icon at bounding box center [414, 295] width 11 height 14
drag, startPoint x: 414, startPoint y: 309, endPoint x: 404, endPoint y: 289, distance: 22.3
click at [414, 308] on button "Ok" at bounding box center [412, 313] width 22 height 11
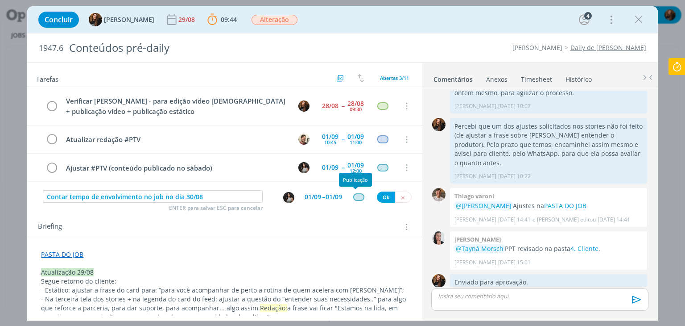
click at [354, 196] on div "dialog" at bounding box center [358, 197] width 11 height 8
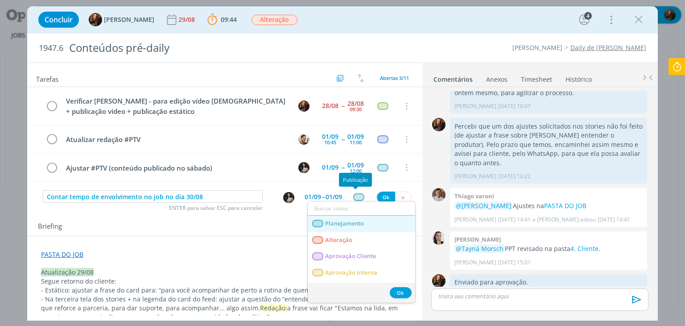
drag, startPoint x: 353, startPoint y: 220, endPoint x: 365, endPoint y: 212, distance: 15.1
click at [353, 220] on span "Planejamento" at bounding box center [345, 223] width 39 height 7
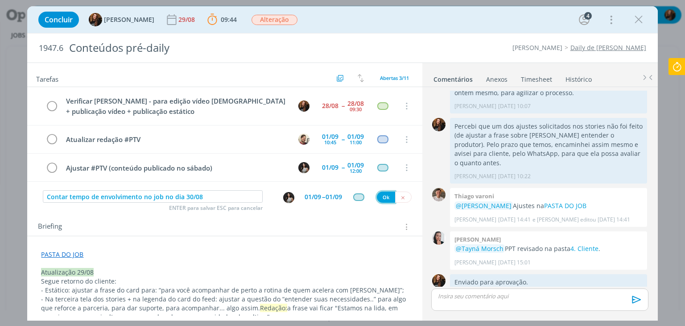
drag, startPoint x: 382, startPoint y: 194, endPoint x: 236, endPoint y: 240, distance: 152.7
click at [382, 194] on button "Ok" at bounding box center [386, 196] width 18 height 11
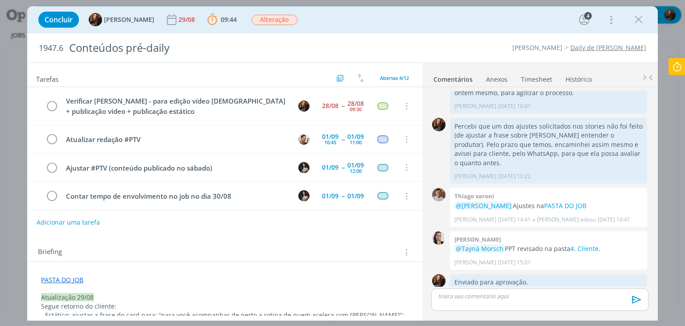
click at [532, 300] on div "dialog" at bounding box center [539, 299] width 217 height 22
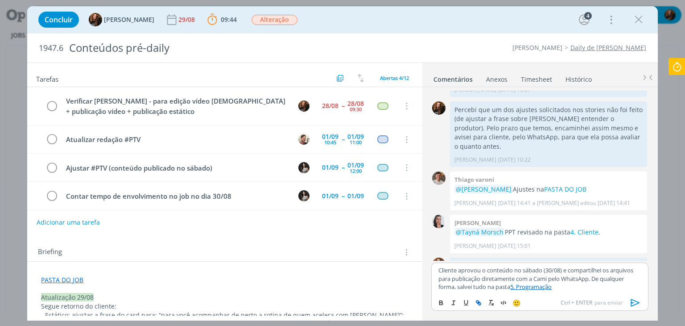
scroll to position [605, 0]
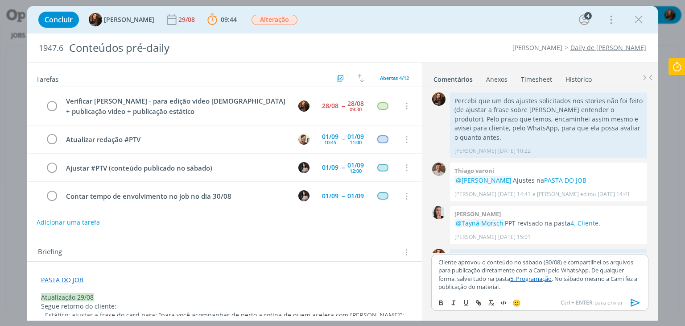
click at [636, 306] on icon "dialog" at bounding box center [635, 302] width 13 height 13
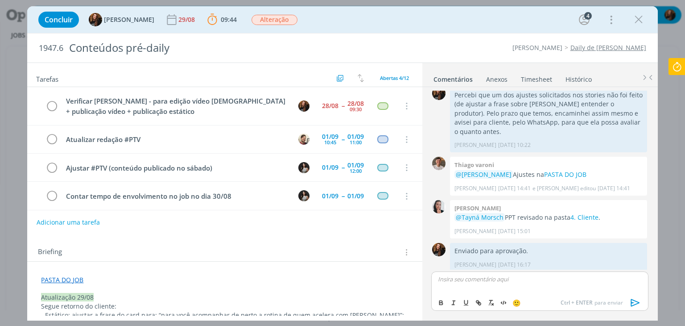
scroll to position [657, 0]
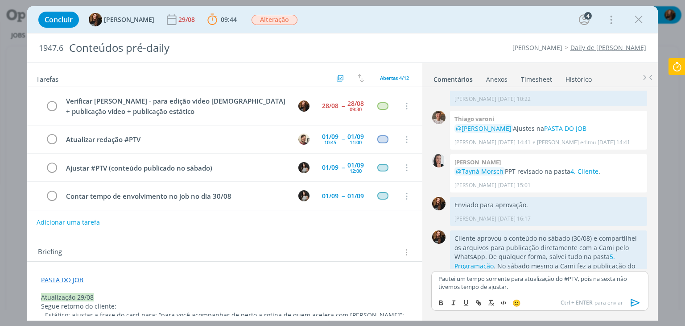
click at [634, 301] on icon "dialog" at bounding box center [635, 302] width 13 height 13
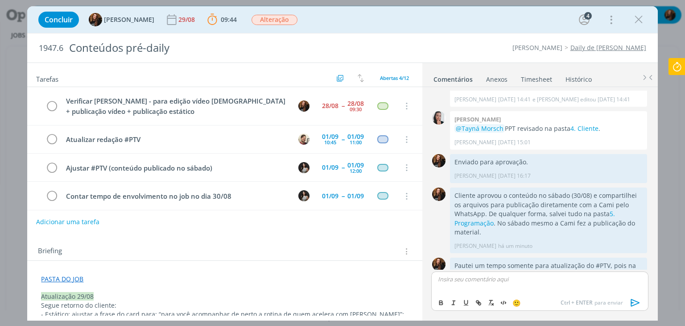
click at [78, 218] on button "Adicionar uma tarefa" at bounding box center [67, 221] width 63 height 15
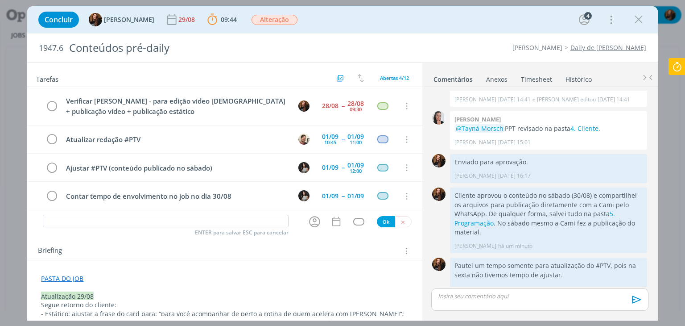
scroll to position [683, 0]
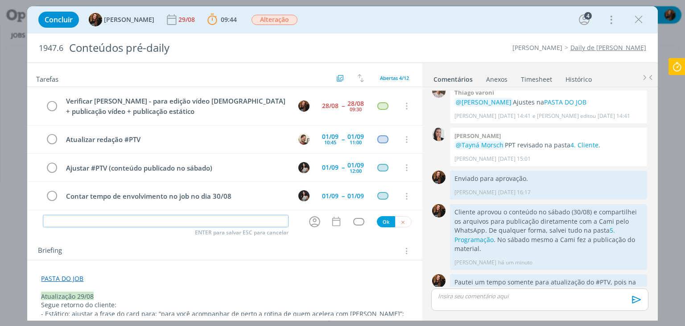
click at [85, 222] on input "dialog" at bounding box center [166, 221] width 246 height 12
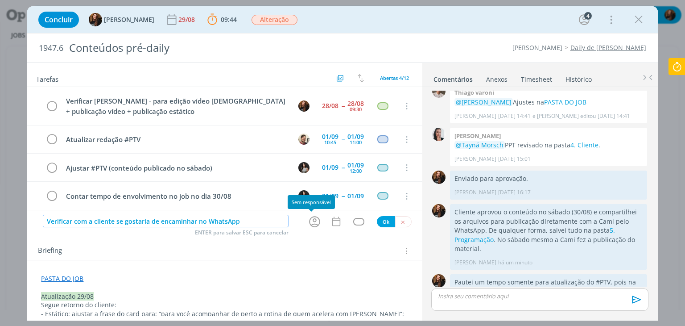
click at [312, 222] on icon "dialog" at bounding box center [315, 222] width 14 height 14
type input "Verificar com a cliente se gostaria de encaminhar no WhatsApp"
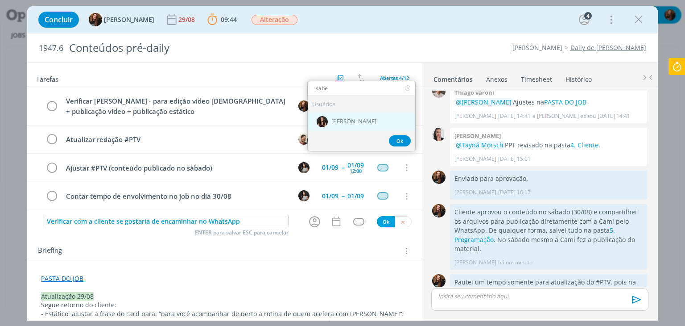
type input "isabe"
click at [360, 114] on div "[PERSON_NAME]" at bounding box center [362, 121] width 108 height 18
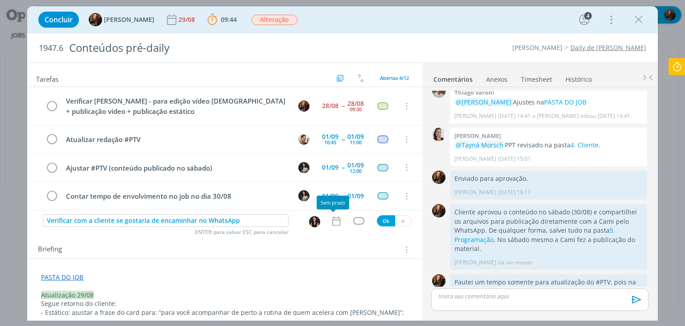
click at [333, 219] on icon "dialog" at bounding box center [337, 221] width 12 height 12
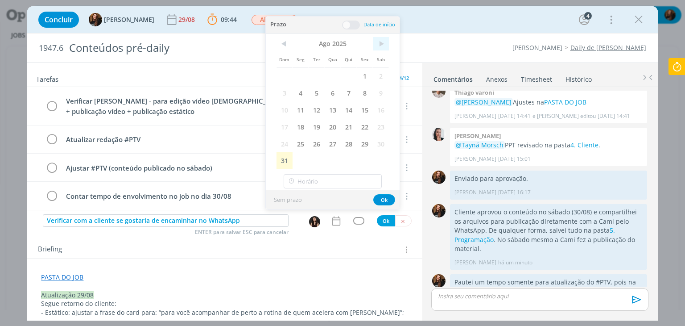
click at [385, 42] on span ">" at bounding box center [381, 43] width 16 height 13
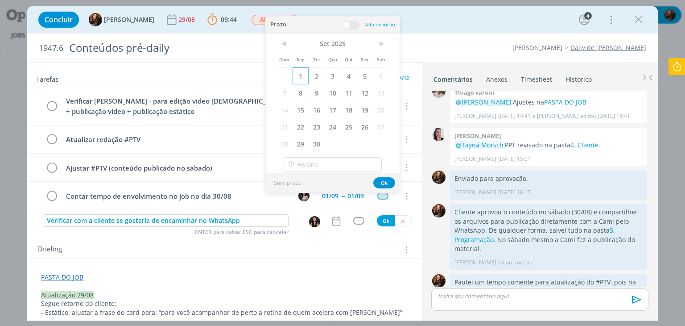
click at [305, 74] on span "1" at bounding box center [301, 75] width 16 height 17
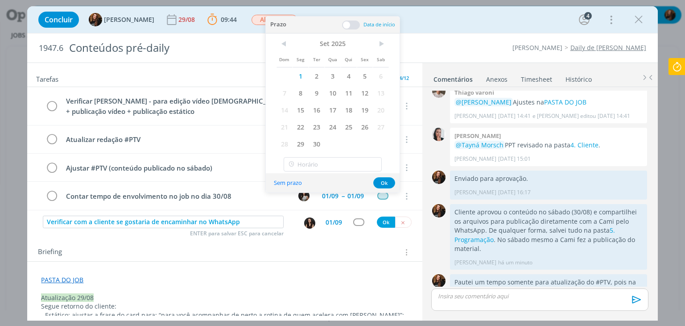
click at [351, 21] on span at bounding box center [351, 25] width 18 height 9
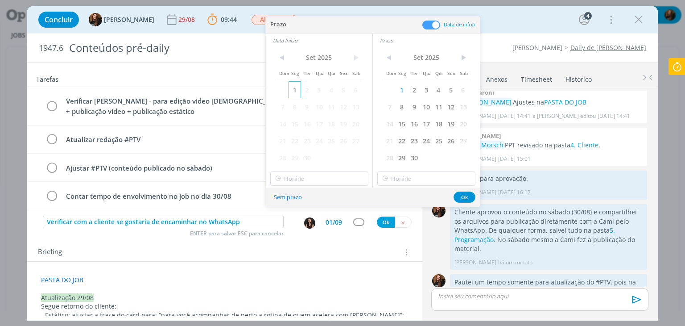
click at [295, 92] on span "1" at bounding box center [295, 89] width 12 height 17
click at [425, 176] on input "23:00" at bounding box center [426, 178] width 98 height 14
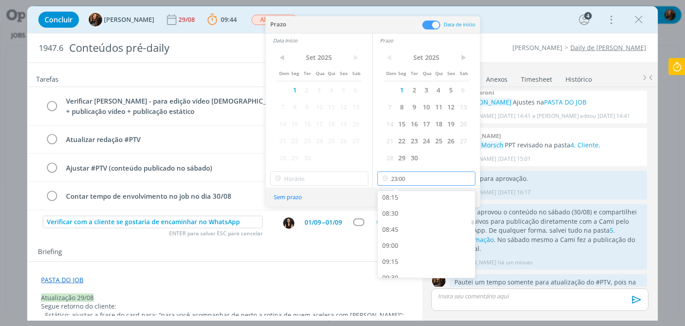
scroll to position [562, 0]
click at [419, 229] on div "09:15" at bounding box center [428, 231] width 100 height 16
type input "09:15"
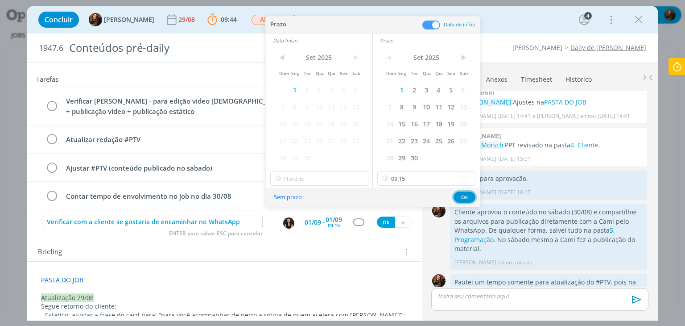
click at [464, 195] on button "Ok" at bounding box center [465, 196] width 22 height 11
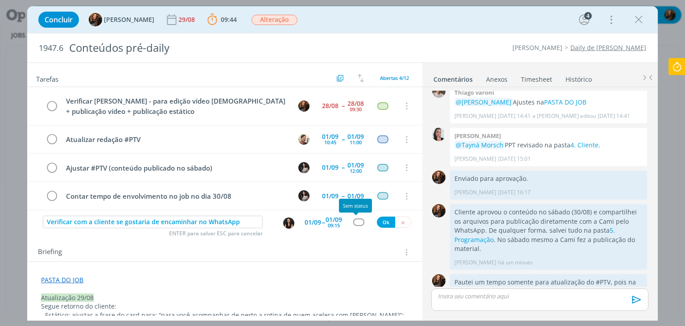
click at [353, 221] on div "dialog" at bounding box center [358, 222] width 11 height 8
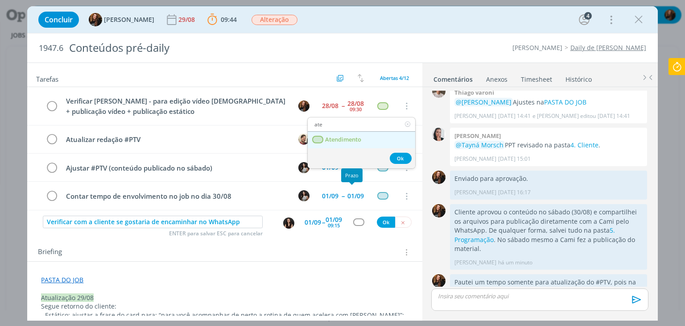
type input "ate"
click at [332, 141] on span "Atendimento" at bounding box center [344, 139] width 36 height 7
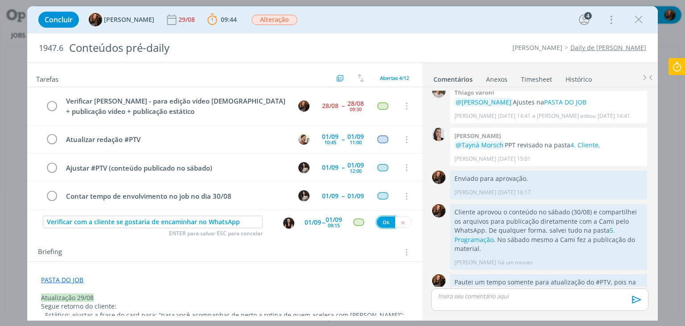
click at [384, 223] on button "Ok" at bounding box center [386, 221] width 18 height 11
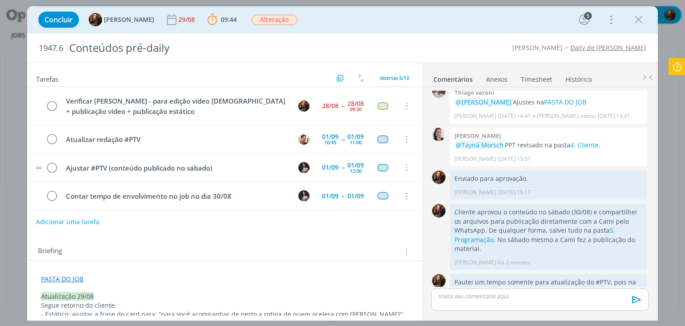
scroll to position [0, 0]
click at [53, 105] on icon "dialog" at bounding box center [51, 105] width 12 height 13
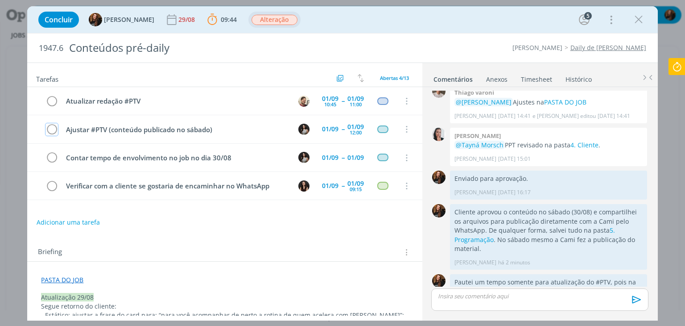
click at [277, 19] on span "Alteração" at bounding box center [275, 20] width 46 height 10
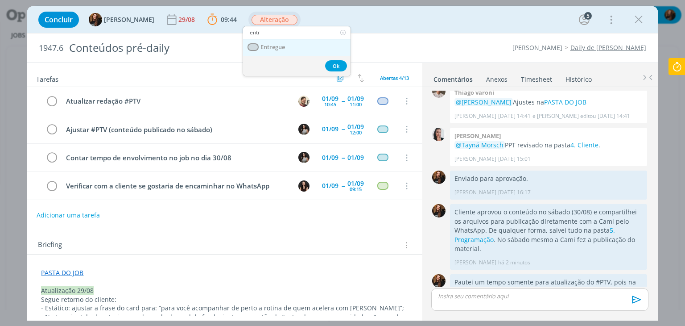
type input "entr"
click at [300, 43] on link "Entregue" at bounding box center [297, 47] width 108 height 17
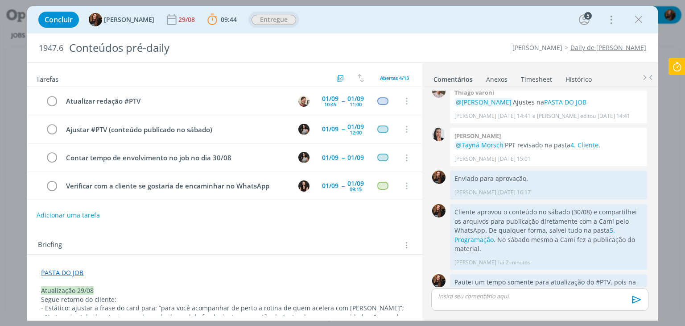
click at [682, 66] on icon at bounding box center [677, 66] width 16 height 17
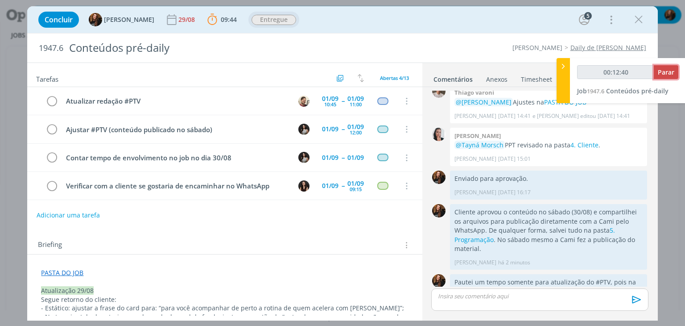
click at [666, 73] on span "Parar" at bounding box center [666, 72] width 17 height 8
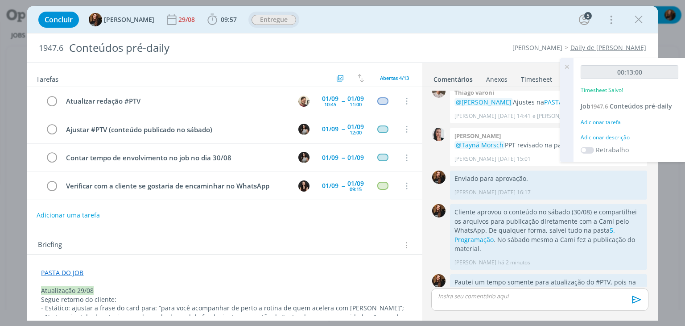
click at [613, 139] on div "Adicionar descrição" at bounding box center [630, 137] width 98 height 8
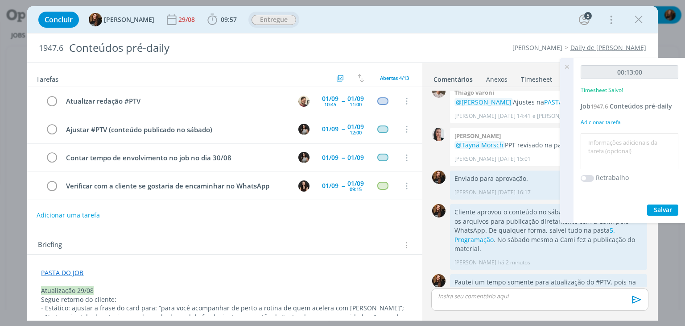
click at [612, 144] on textarea at bounding box center [629, 152] width 93 height 32
type textarea "Atualização pautas, comentário e pasta"
click at [670, 213] on span "Salvar" at bounding box center [663, 209] width 18 height 8
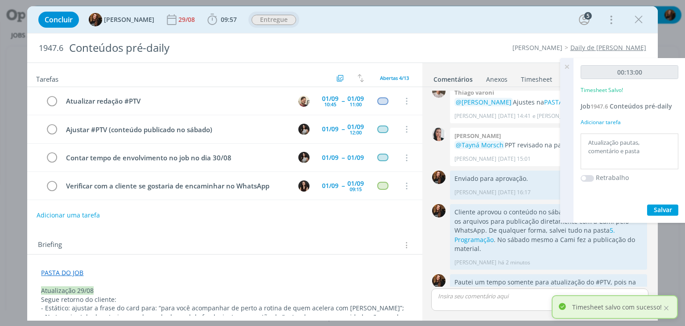
click at [571, 66] on icon at bounding box center [567, 66] width 16 height 17
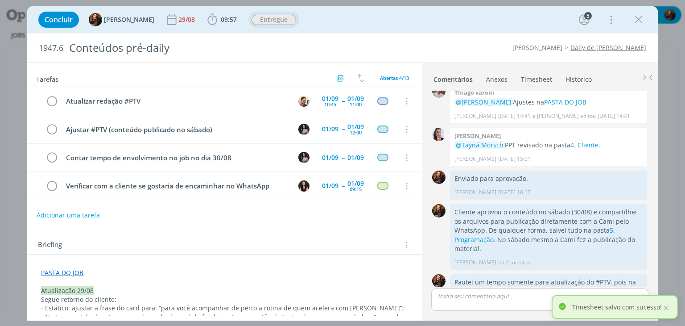
click at [538, 78] on link "Timesheet" at bounding box center [537, 77] width 32 height 13
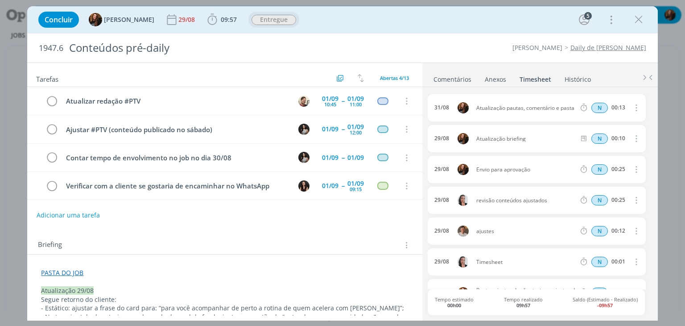
drag, startPoint x: 459, startPoint y: 76, endPoint x: 455, endPoint y: 81, distance: 6.3
click at [459, 76] on link "Comentários" at bounding box center [452, 77] width 39 height 13
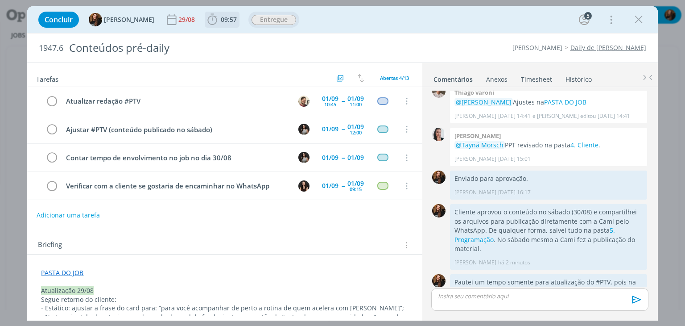
drag, startPoint x: 224, startPoint y: 18, endPoint x: 248, endPoint y: 33, distance: 28.1
click at [226, 17] on span "09:57" at bounding box center [229, 19] width 16 height 8
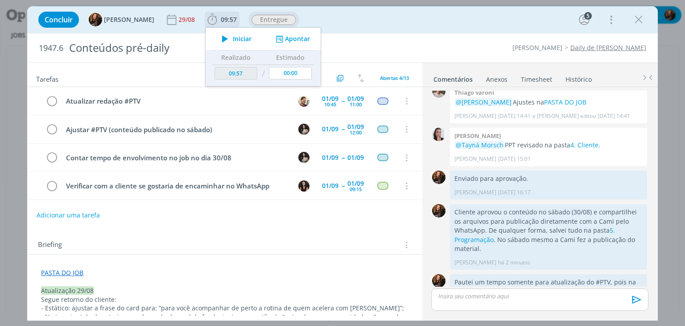
click at [284, 37] on button "Apontar" at bounding box center [291, 38] width 37 height 9
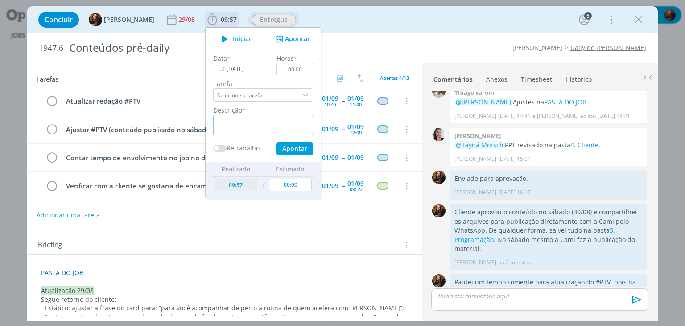
click at [263, 130] on textarea "dialog" at bounding box center [263, 125] width 100 height 21
type textarea "Verificar aprovação com cliente"
click at [305, 67] on input "00:00" at bounding box center [295, 69] width 37 height 12
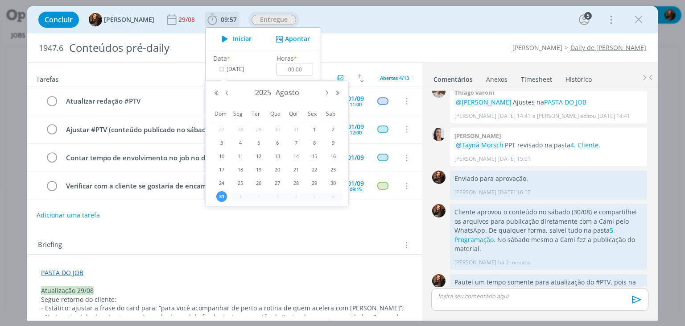
click at [225, 70] on input "[DATE]" at bounding box center [241, 69] width 56 height 12
drag, startPoint x: 334, startPoint y: 182, endPoint x: 327, endPoint y: 149, distance: 33.8
click at [333, 181] on span "30" at bounding box center [333, 183] width 11 height 11
type input "30/08/2025"
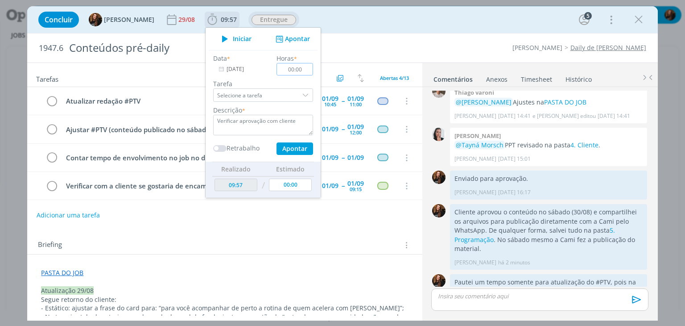
click at [297, 67] on input "00:00" at bounding box center [295, 69] width 37 height 12
type input "00:10"
click at [284, 144] on button "Apontar" at bounding box center [295, 148] width 37 height 12
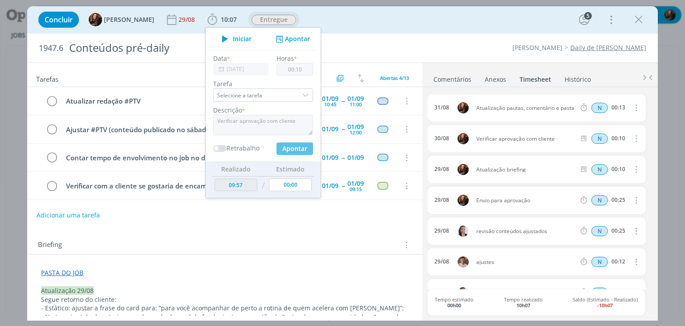
type input "[DATE]"
type input "00:00"
type input "10:07"
click at [339, 250] on div "Briefing Briefings Predefinidos Versões do Briefing Ver Briefing do Projeto" at bounding box center [224, 242] width 395 height 24
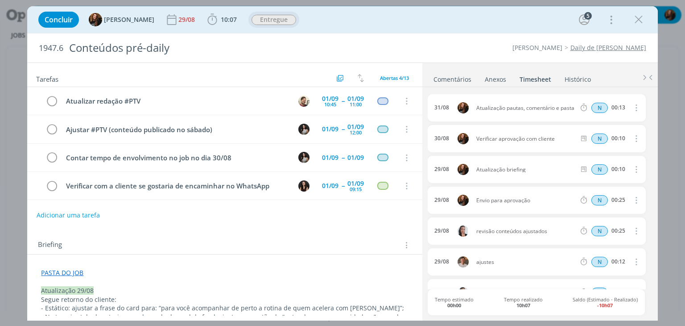
click at [460, 76] on link "Comentários" at bounding box center [452, 77] width 39 height 13
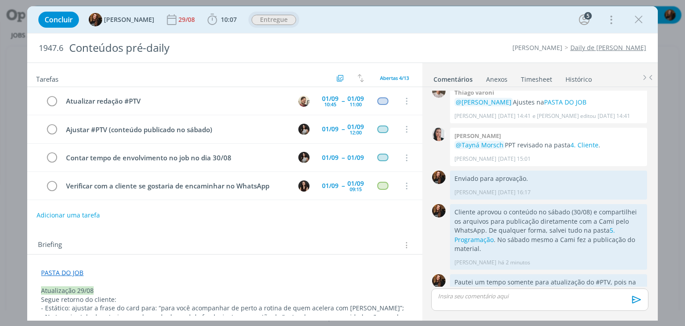
click at [537, 79] on link "Timesheet" at bounding box center [537, 77] width 32 height 13
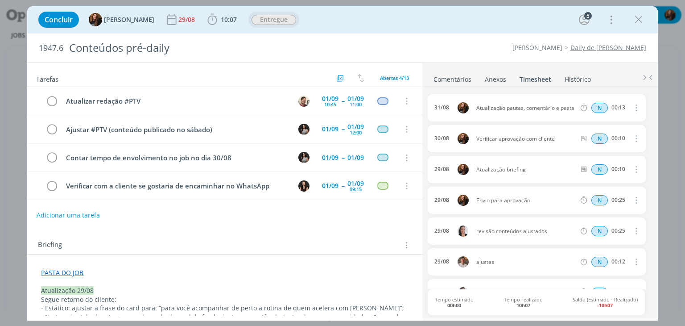
click at [463, 77] on link "Comentários" at bounding box center [452, 77] width 39 height 13
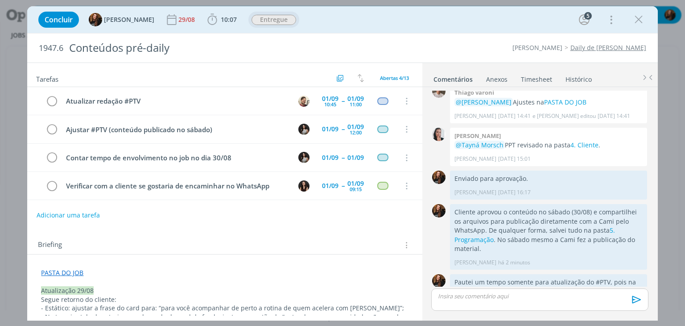
click at [532, 78] on link "Timesheet" at bounding box center [537, 77] width 32 height 13
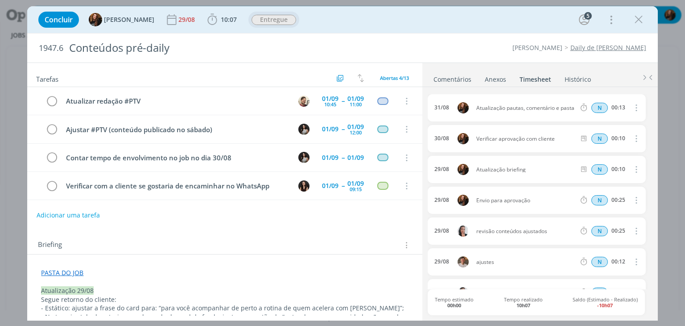
click at [453, 77] on link "Comentários" at bounding box center [452, 77] width 39 height 13
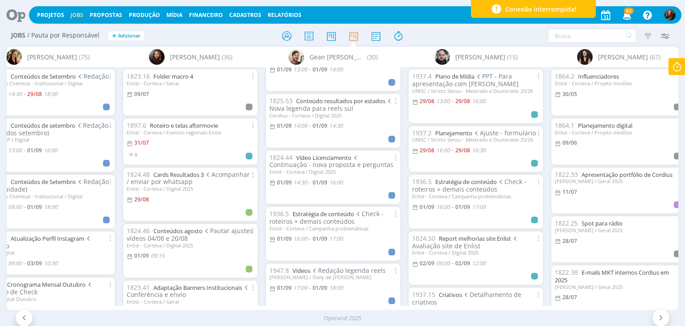
scroll to position [223, 0]
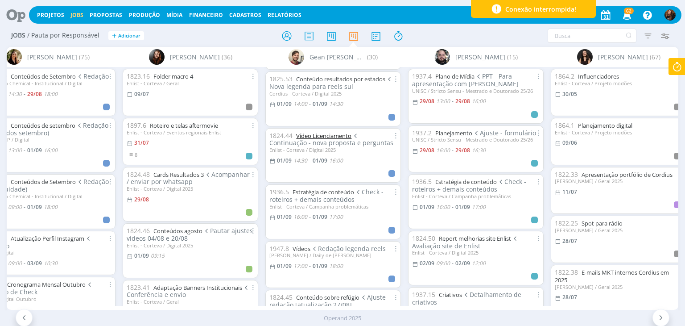
click at [330, 133] on link "Vídeo Licenciamento" at bounding box center [323, 136] width 55 height 8
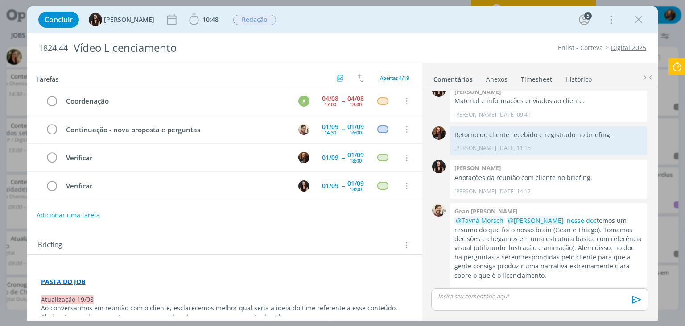
scroll to position [161, 0]
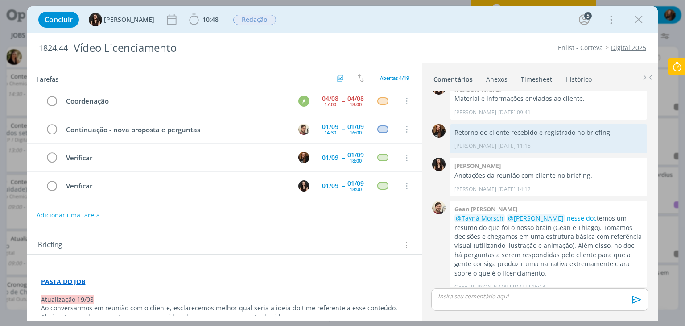
click at [534, 79] on link "Timesheet" at bounding box center [537, 77] width 32 height 13
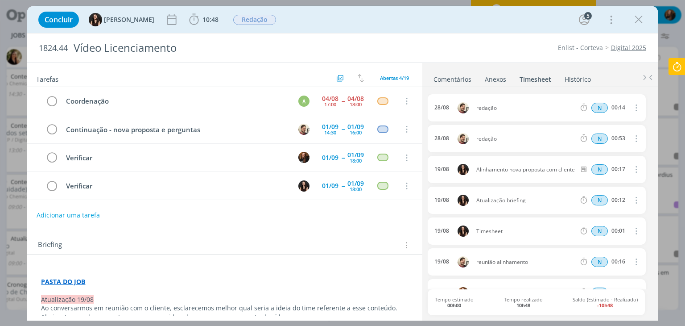
click at [458, 75] on link "Comentários" at bounding box center [452, 77] width 39 height 13
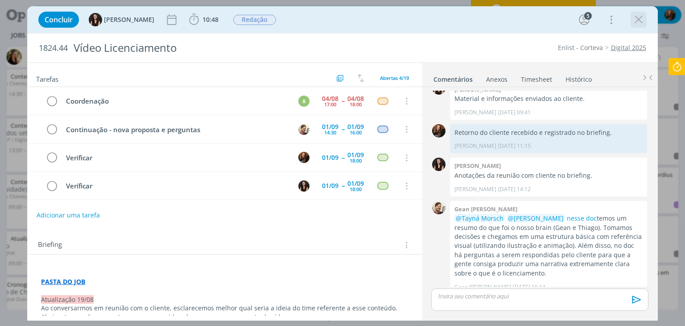
click at [638, 23] on icon "dialog" at bounding box center [638, 19] width 13 height 13
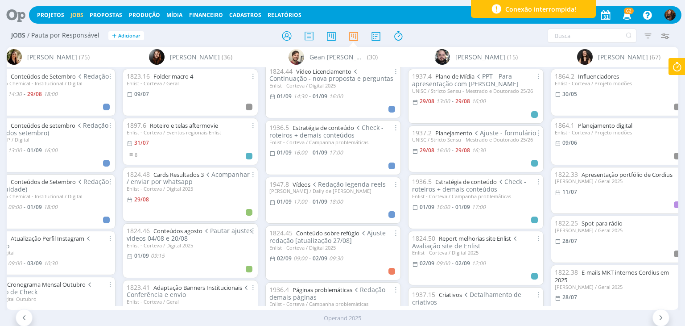
scroll to position [268, 0]
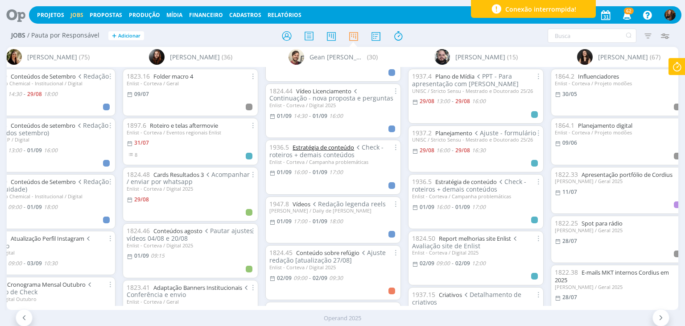
click at [341, 143] on link "Estratégia de conteúdo" at bounding box center [324, 147] width 62 height 8
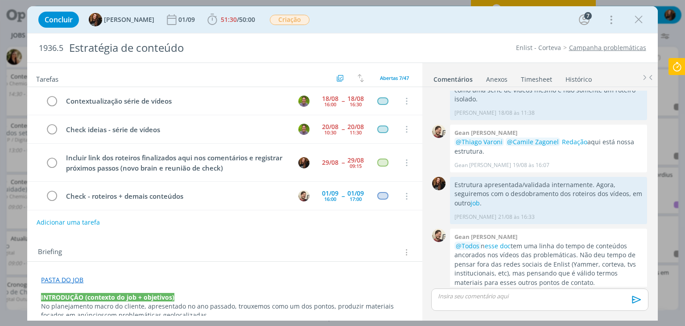
scroll to position [66, 0]
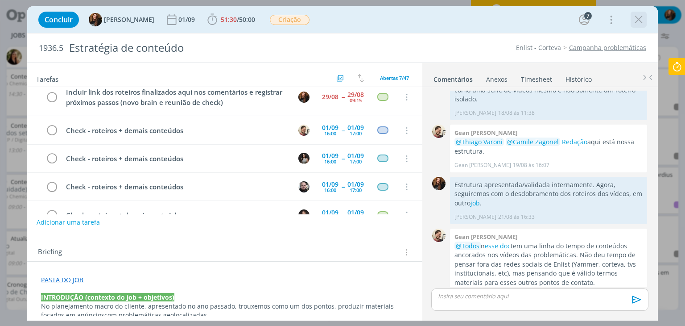
click at [641, 21] on icon "dialog" at bounding box center [638, 19] width 13 height 13
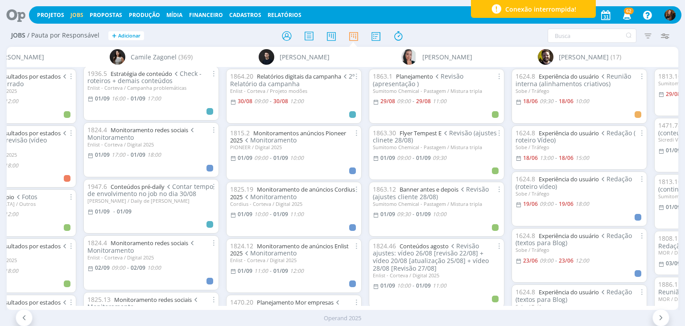
scroll to position [624, 0]
click at [277, 8] on div "Projetos Jobs Propostas Produção Mídia Financeiro Cadastros Relatórios 62 Notif…" at bounding box center [355, 14] width 653 height 17
click at [277, 12] on link "Relatórios" at bounding box center [285, 15] width 34 height 8
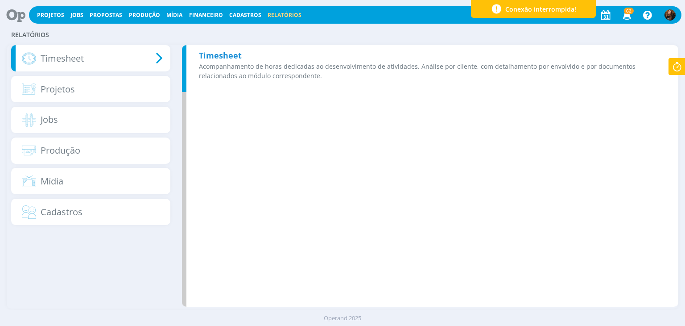
click at [329, 62] on p "Acompanhamento de horas dedicadas ao desenvolvimento de atividades. Análise por…" at bounding box center [432, 71] width 467 height 19
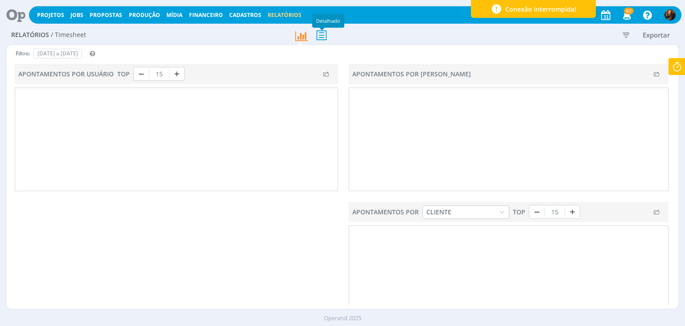
click at [323, 32] on icon at bounding box center [321, 35] width 19 height 18
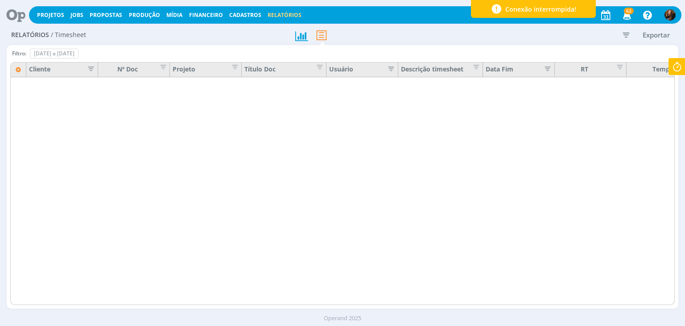
click at [627, 29] on icon "button" at bounding box center [626, 35] width 16 height 16
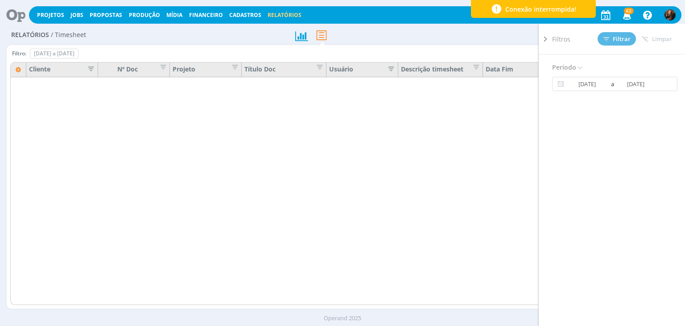
click at [543, 37] on icon at bounding box center [545, 38] width 9 height 9
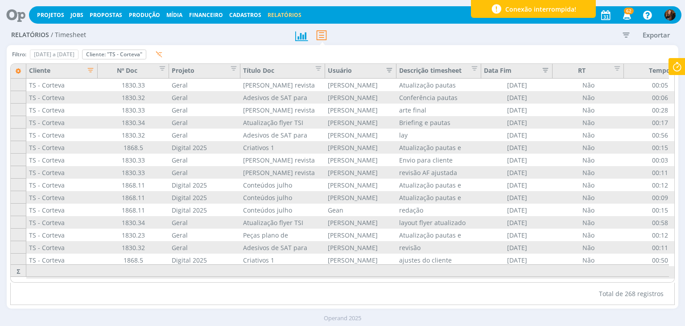
click at [88, 68] on icon "button" at bounding box center [87, 69] width 9 height 9
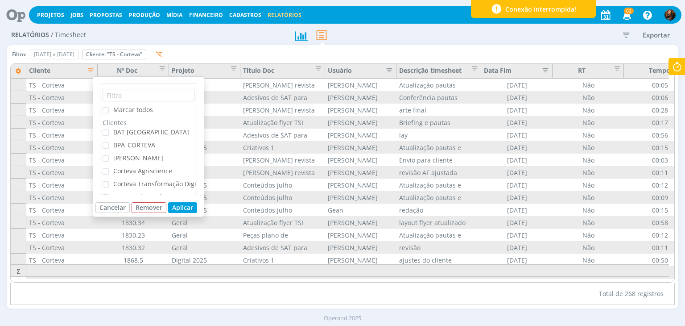
click at [116, 156] on span "[PERSON_NAME]" at bounding box center [138, 157] width 50 height 8
click at [109, 155] on input "[PERSON_NAME]" at bounding box center [109, 155] width 0 height 0
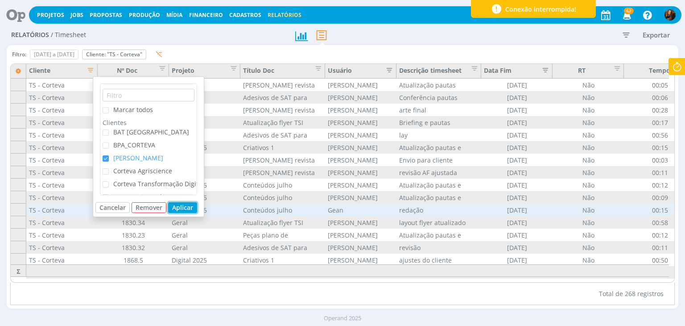
click at [173, 204] on button "Aplicar" at bounding box center [182, 207] width 29 height 11
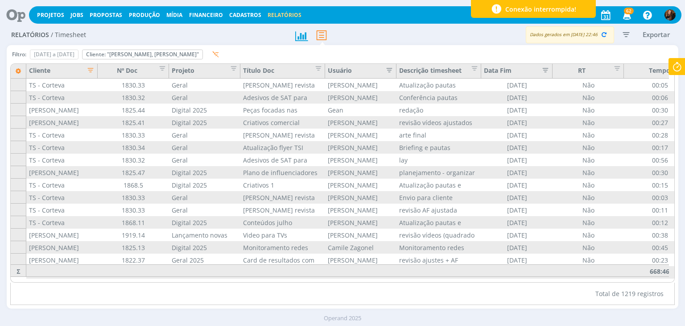
click at [90, 67] on icon "button" at bounding box center [87, 69] width 9 height 9
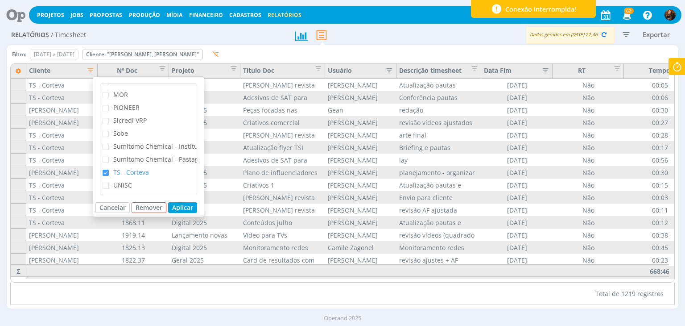
scroll to position [211, 0]
click at [103, 170] on span "checkbox-group" at bounding box center [106, 173] width 6 height 6
click at [109, 170] on input "TS - Corteva" at bounding box center [109, 170] width 0 height 0
click at [187, 204] on button "Aplicar" at bounding box center [182, 207] width 29 height 11
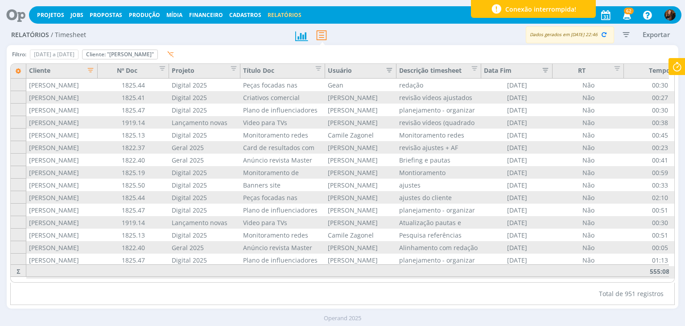
click at [91, 70] on icon "button" at bounding box center [87, 69] width 9 height 9
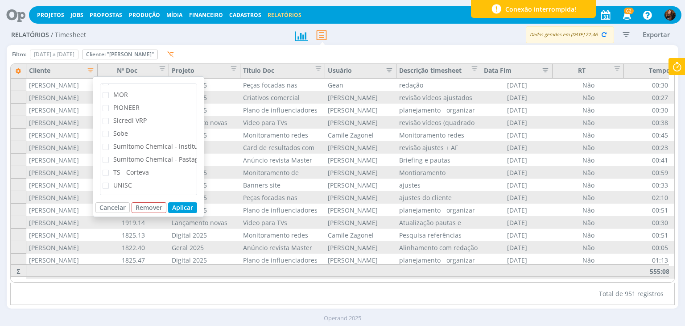
click at [110, 168] on span "TS - Corteva" at bounding box center [129, 172] width 40 height 8
click at [109, 170] on input "TS - Corteva" at bounding box center [109, 170] width 0 height 0
click at [103, 159] on span "checkbox-group" at bounding box center [106, 158] width 6 height 6
click at [109, 155] on input "[PERSON_NAME]" at bounding box center [109, 155] width 0 height 0
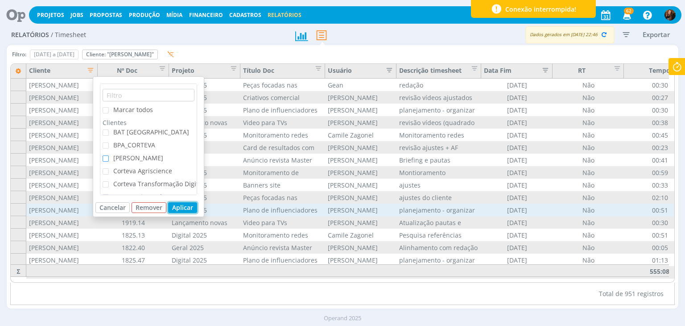
drag, startPoint x: 178, startPoint y: 209, endPoint x: 220, endPoint y: 204, distance: 41.8
click at [179, 209] on button "Aplicar" at bounding box center [182, 207] width 29 height 11
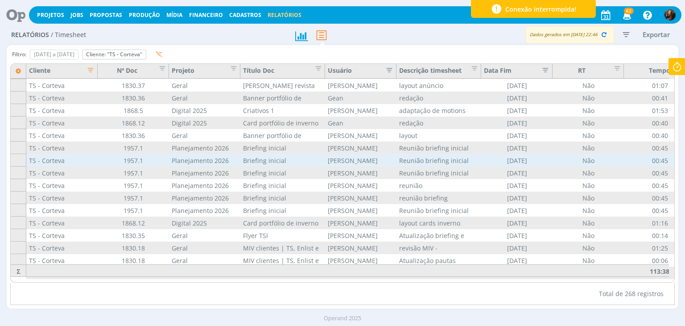
scroll to position [3161, 0]
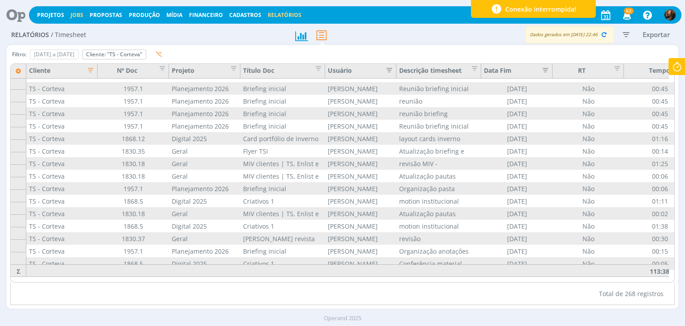
click at [79, 12] on link "Jobs" at bounding box center [76, 15] width 13 height 8
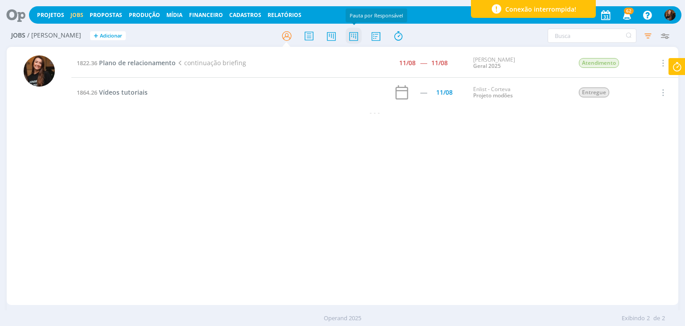
click at [356, 32] on icon at bounding box center [354, 35] width 16 height 17
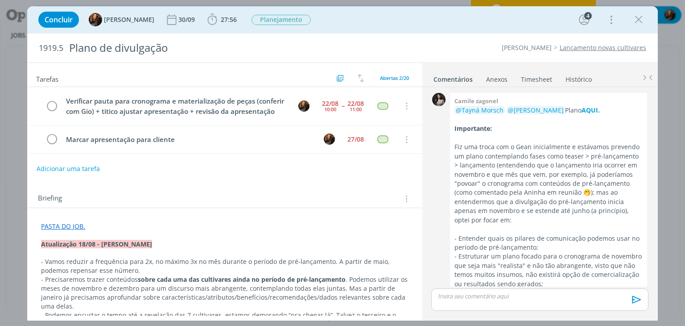
scroll to position [415, 0]
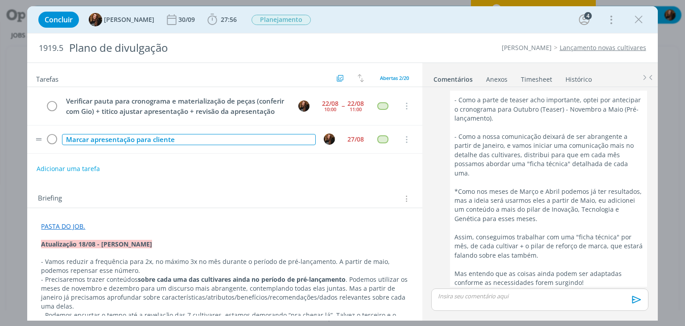
click at [211, 145] on div "Marcar apresentação para cliente" at bounding box center [188, 139] width 253 height 11
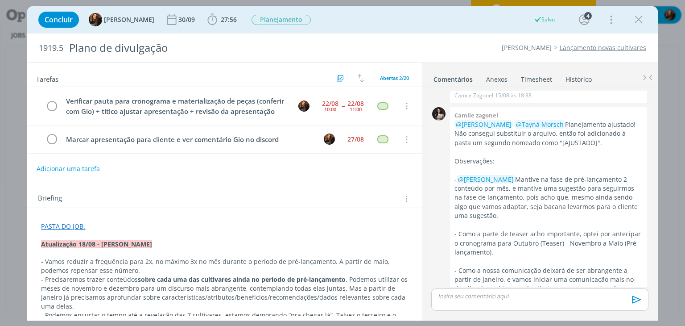
scroll to position [415, 0]
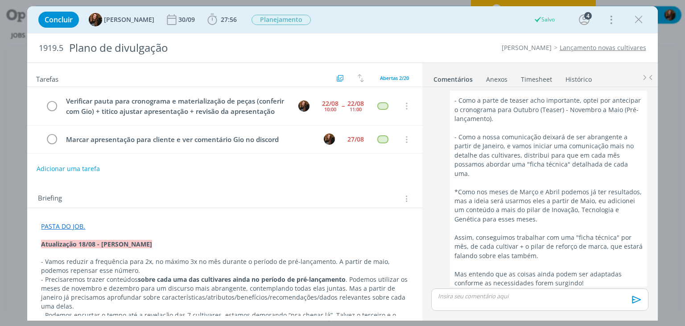
click at [317, 204] on div "Briefing Briefings Predefinidos Versões do Briefing Ver Briefing do Projeto" at bounding box center [226, 199] width 376 height 12
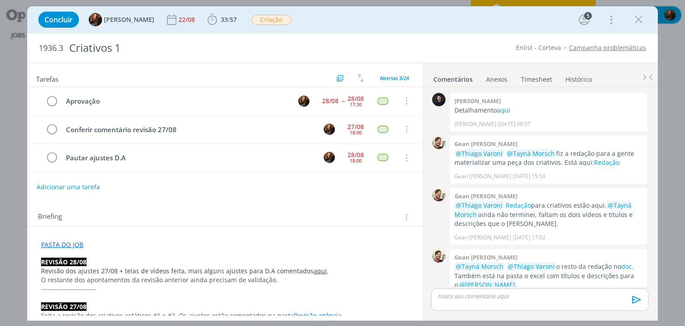
scroll to position [327, 0]
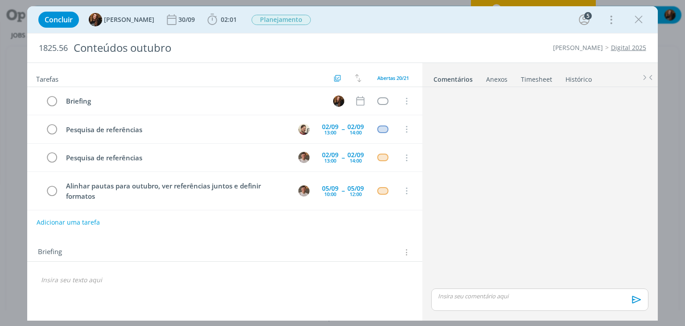
click at [535, 81] on link "Timesheet" at bounding box center [537, 77] width 32 height 13
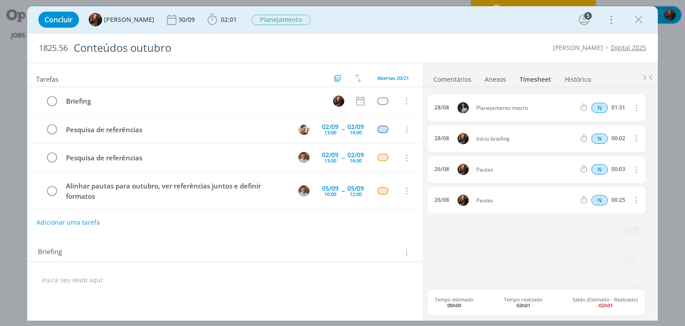
click at [457, 75] on link "Comentários" at bounding box center [452, 77] width 39 height 13
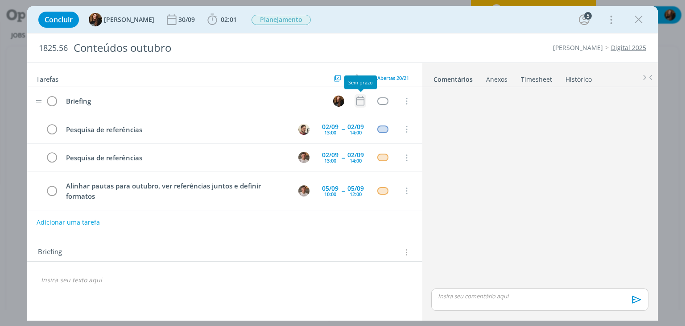
click at [355, 100] on icon "dialog" at bounding box center [361, 101] width 12 height 12
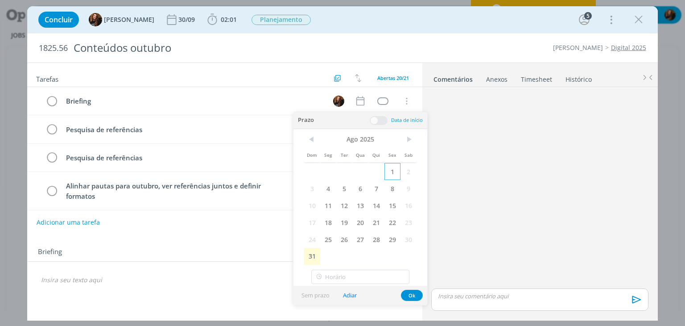
click at [394, 170] on span "1" at bounding box center [393, 171] width 16 height 17
click at [407, 138] on span ">" at bounding box center [409, 138] width 16 height 13
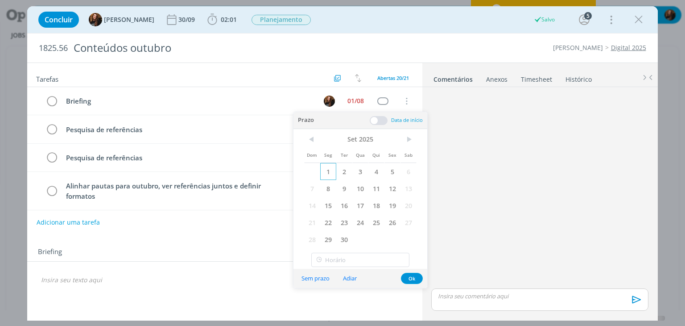
click at [328, 170] on span "1" at bounding box center [328, 171] width 16 height 17
click at [378, 120] on span at bounding box center [379, 120] width 18 height 9
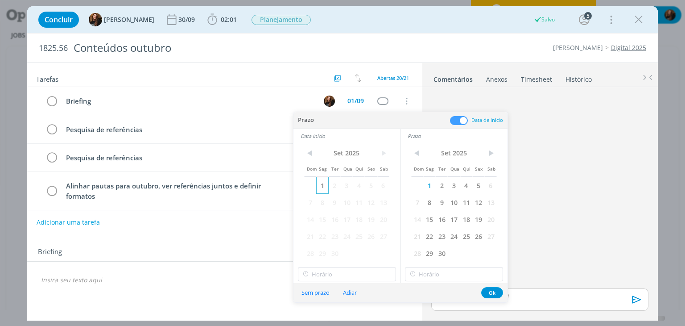
click at [319, 187] on span "1" at bounding box center [322, 185] width 12 height 17
click at [322, 184] on span "1" at bounding box center [322, 185] width 12 height 17
click at [457, 273] on input "text" at bounding box center [454, 274] width 98 height 14
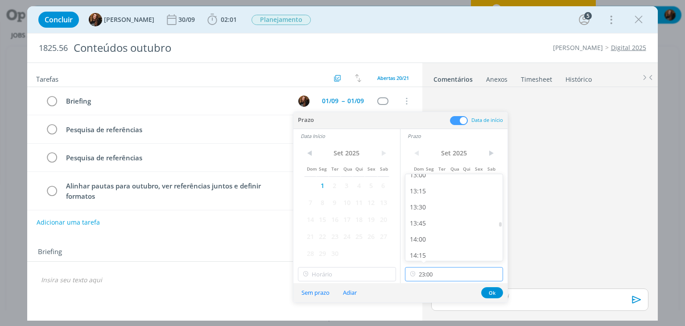
scroll to position [830, 0]
click at [450, 191] on div "13:00" at bounding box center [455, 187] width 100 height 16
type input "13:00"
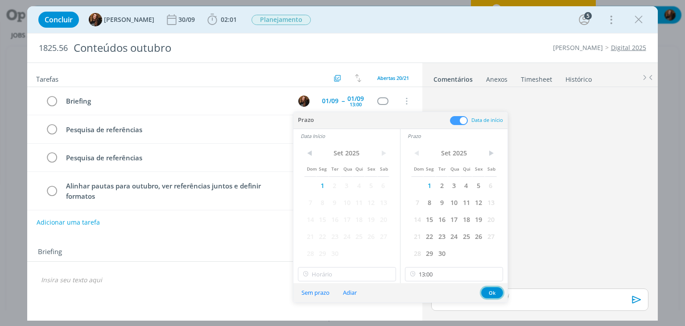
drag, startPoint x: 496, startPoint y: 291, endPoint x: 467, endPoint y: 249, distance: 50.8
click at [495, 290] on button "Ok" at bounding box center [492, 292] width 22 height 11
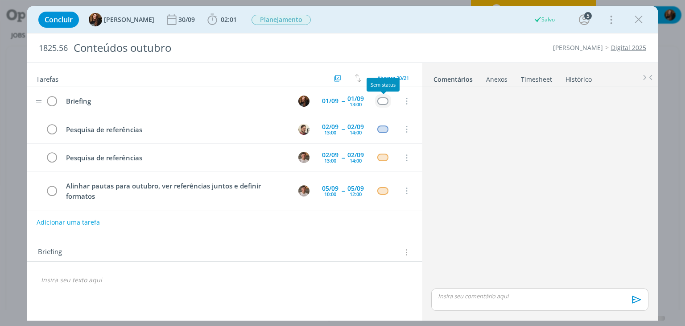
click at [384, 97] on div "dialog" at bounding box center [382, 101] width 11 height 8
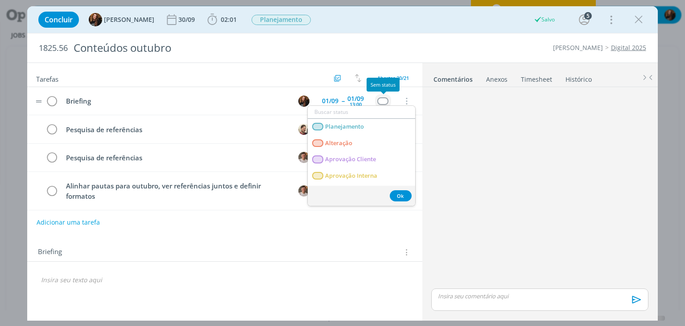
type input "a"
click at [372, 184] on link "Atendimento" at bounding box center [362, 192] width 108 height 17
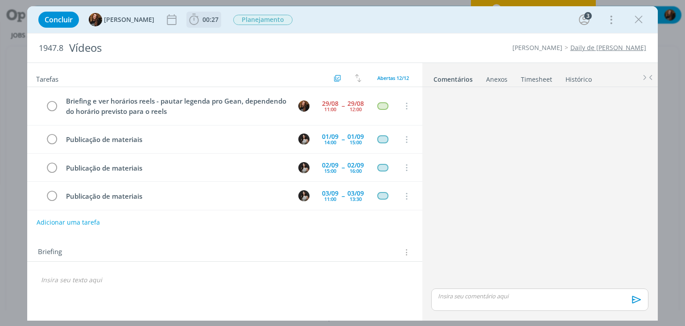
click at [203, 18] on span "00:27" at bounding box center [211, 19] width 16 height 8
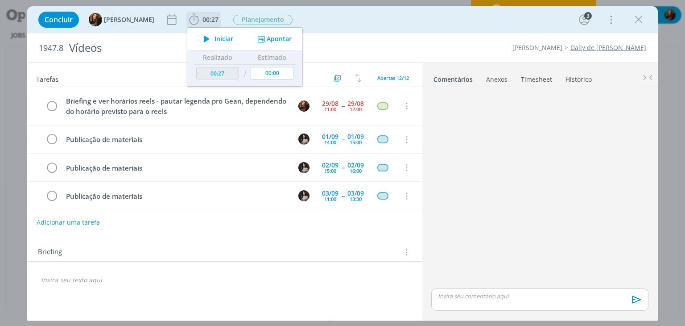
click at [215, 39] on span "Iniciar" at bounding box center [224, 39] width 19 height 6
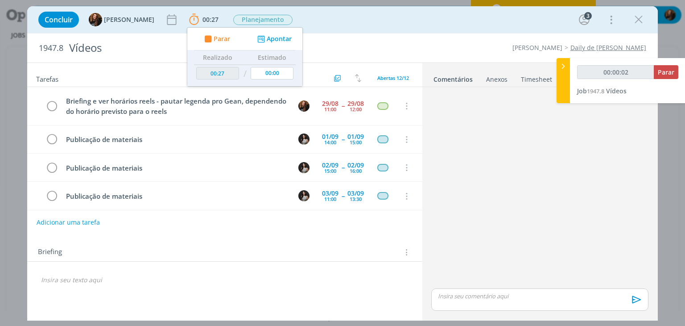
click at [635, 47] on link "Daily de [PERSON_NAME]" at bounding box center [609, 47] width 76 height 8
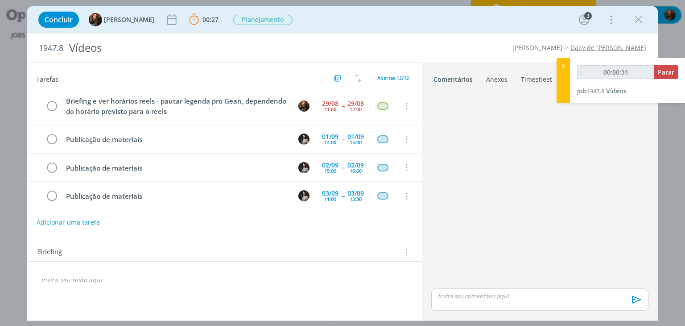
click at [113, 275] on p "dialog" at bounding box center [224, 279] width 367 height 9
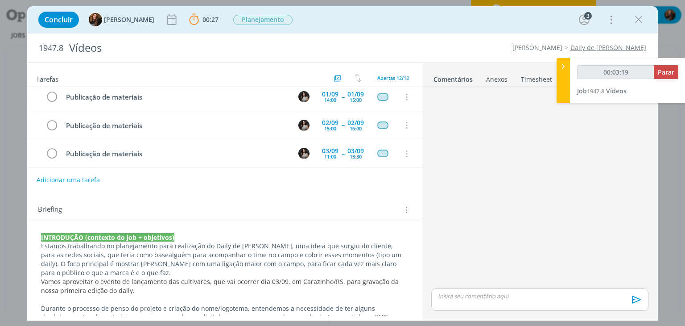
scroll to position [45, 0]
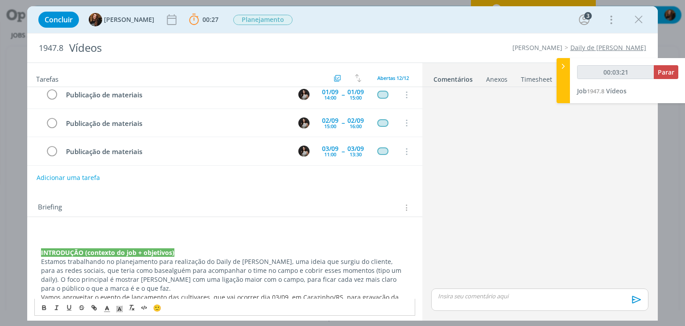
type input "00:03:22"
click at [117, 275] on span "alguém para acompanhar o time no campo e cobrir esses momentos (tipo um daily).…" at bounding box center [222, 279] width 362 height 26
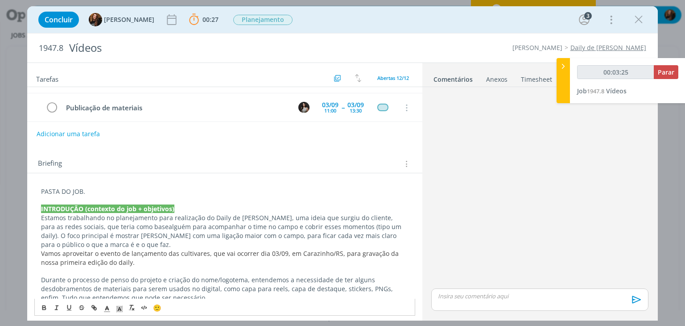
scroll to position [89, 0]
click at [43, 249] on span "Vamos aproveitar o evento de lançamento das cultivares, que vai ocorrer dia 03/…" at bounding box center [221, 256] width 360 height 17
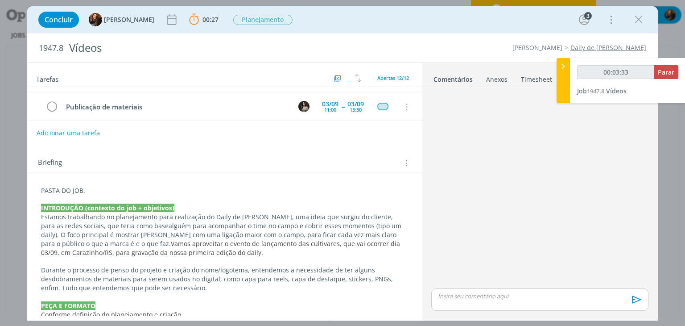
scroll to position [134, 0]
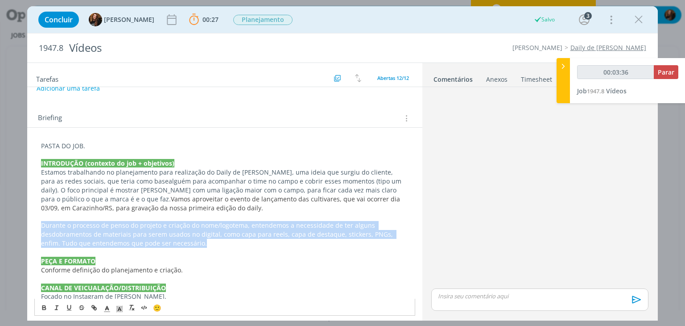
drag, startPoint x: 163, startPoint y: 242, endPoint x: 42, endPoint y: 221, distance: 122.8
click at [42, 221] on p "Durante o processo de penso do projeto e criação do nome/logotema, entendemos a…" at bounding box center [224, 234] width 367 height 27
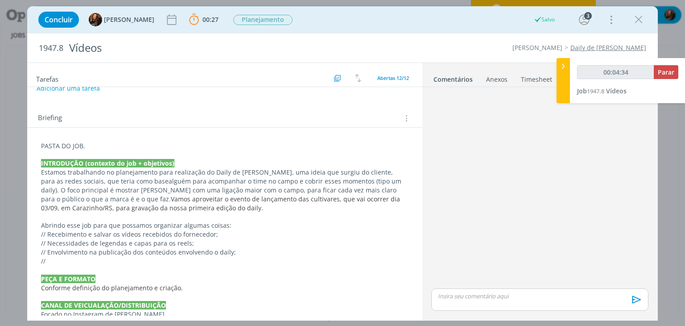
click at [223, 261] on p "//" at bounding box center [224, 260] width 367 height 9
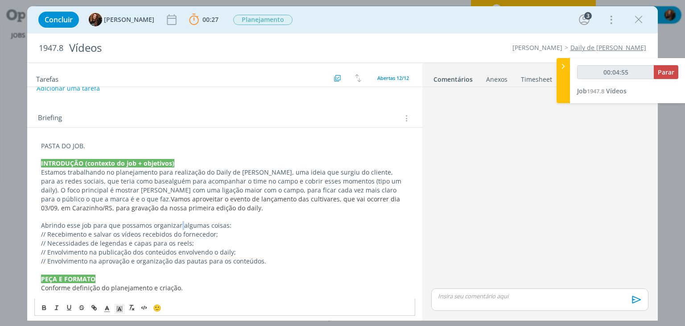
click at [178, 225] on p "Abrindo esse job para que possamos organizar algumas coisas:" at bounding box center [224, 225] width 367 height 9
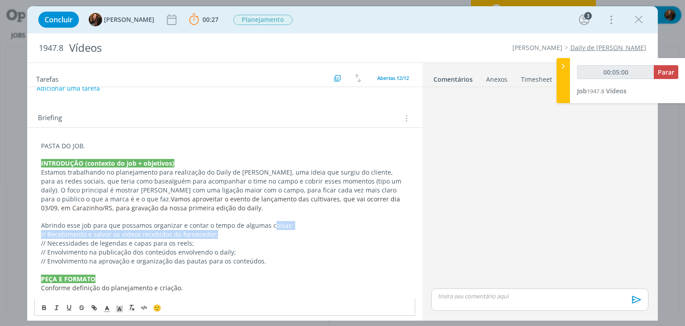
drag, startPoint x: 300, startPoint y: 229, endPoint x: 269, endPoint y: 228, distance: 31.2
click at [269, 228] on div "PASTA DO JOB. INTRODUÇÃO (contexto do job + objetivos) Estamos trabalhando no p…" at bounding box center [224, 309] width 380 height 343
click at [276, 250] on p "// Envolvimento na publicação dos conteúdos envolvendo o daily;" at bounding box center [224, 252] width 367 height 9
drag, startPoint x: 266, startPoint y: 227, endPoint x: 291, endPoint y: 220, distance: 25.7
click at [291, 221] on p "Abrindo esse job para que possamos organizar e contar o tempo de algumas coisas:" at bounding box center [224, 225] width 367 height 9
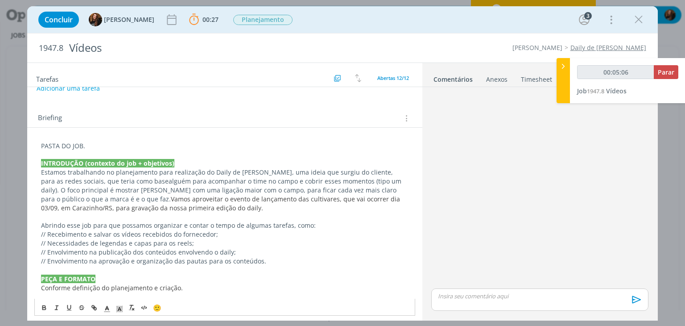
click at [307, 261] on p "// Envolvimento na aprovação e organização das pautas para os conteúdos." at bounding box center [224, 260] width 367 height 9
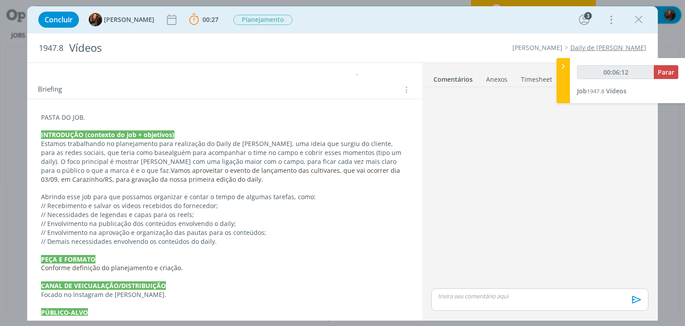
scroll to position [178, 0]
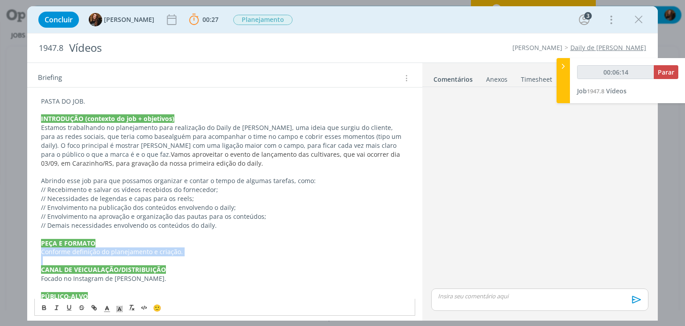
drag, startPoint x: 186, startPoint y: 255, endPoint x: 42, endPoint y: 254, distance: 144.1
click at [42, 254] on div "PASTA DO JOB. INTRODUÇÃO (contexto do job + objetivos) Estamos trabalhando no p…" at bounding box center [224, 270] width 380 height 352
click at [96, 271] on strong "CANAL DE VEICUALAÇÃO/DISTRIBUIÇÃO" at bounding box center [103, 269] width 125 height 8
drag, startPoint x: 207, startPoint y: 250, endPoint x: 31, endPoint y: 240, distance: 176.5
click at [31, 240] on div "PASTA DO JOB. INTRODUÇÃO (contexto do job + objetivos) Estamos trabalhando no p…" at bounding box center [224, 274] width 395 height 383
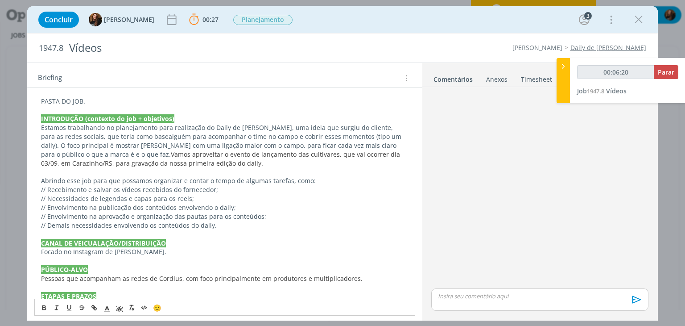
click at [164, 250] on p "Focado no Instagram de [PERSON_NAME]." at bounding box center [224, 251] width 367 height 9
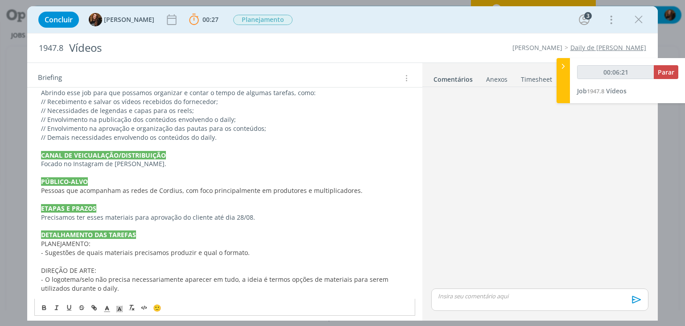
scroll to position [268, 0]
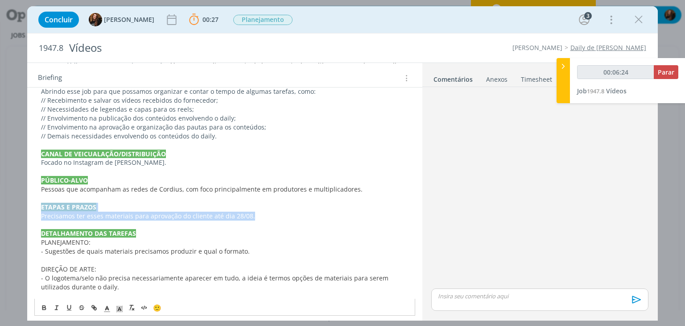
drag, startPoint x: 267, startPoint y: 216, endPoint x: 0, endPoint y: 207, distance: 267.3
click at [0, 207] on div "Concluir [PERSON_NAME] 00:27 Parar Apontar Data * [DATE] Horas * 00:00 Tarefa S…" at bounding box center [342, 163] width 685 height 326
drag, startPoint x: 287, startPoint y: 219, endPoint x: 41, endPoint y: 216, distance: 245.8
click at [41, 216] on p "Precisamos ter esses materiais para aprovação do cliente até dia 28/08." at bounding box center [224, 215] width 367 height 9
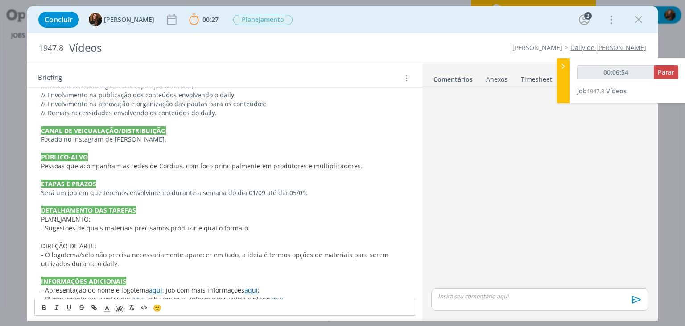
scroll to position [302, 0]
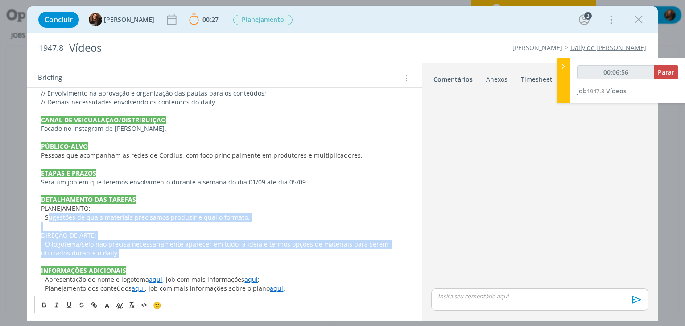
drag, startPoint x: 111, startPoint y: 253, endPoint x: 47, endPoint y: 214, distance: 74.9
click at [47, 214] on div "PASTA DO JOB. INTRODUÇÃO (contexto do job + objetivos) Estamos trabalhando no p…" at bounding box center [224, 134] width 380 height 326
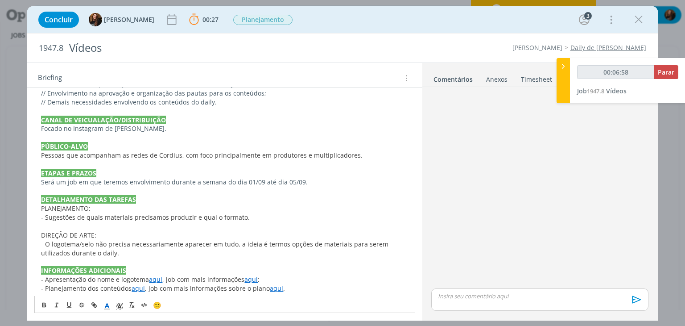
click at [174, 259] on p "dialog" at bounding box center [224, 261] width 367 height 9
click at [122, 228] on p "dialog" at bounding box center [224, 226] width 367 height 9
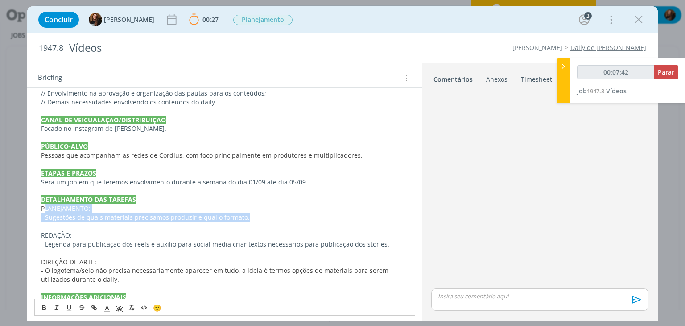
drag, startPoint x: 265, startPoint y: 215, endPoint x: 45, endPoint y: 211, distance: 220.4
click at [45, 211] on div "PASTA DO JOB. INTRODUÇÃO (contexto do job + objetivos) Estamos trabalhando no p…" at bounding box center [224, 147] width 380 height 352
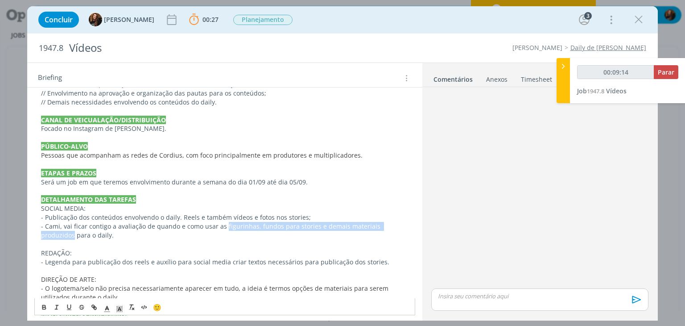
drag, startPoint x: 223, startPoint y: 224, endPoint x: 402, endPoint y: 223, distance: 179.3
click at [402, 223] on p "- Cami, vai ficar contigo a avaliação de quando e como usar as figurinhas, fund…" at bounding box center [224, 231] width 367 height 18
type input "00:09:16"
click at [92, 308] on icon "dialog" at bounding box center [94, 307] width 7 height 7
type input "figurinhas, fundos para stories e demais materiais produzidos"
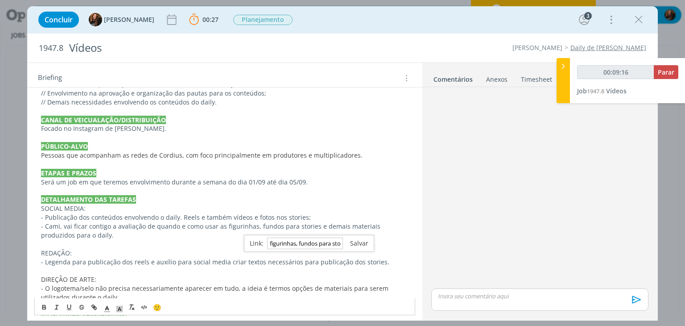
type input "00:09:17"
paste input "https://sobeae.sharepoint.com/:f:/s/SOBEAE/EqCpx7R_XXxBvWhbfel5SpwBslJpFrinlvU8…"
type input "https://sobeae.sharepoint.com/:f:/s/SOBEAE/EqCpx7R_XXxBvWhbfel5SpwBslJpFrinlvU8…"
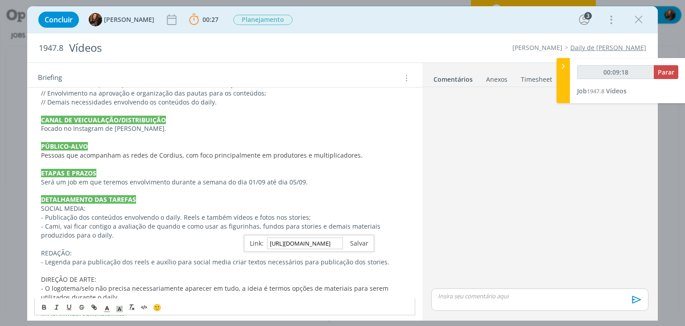
click at [358, 240] on link "dialog" at bounding box center [355, 243] width 25 height 8
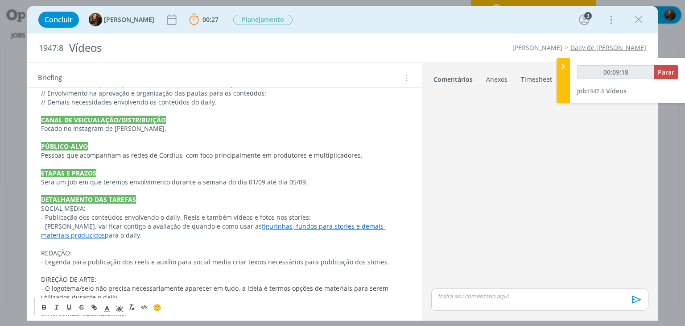
click at [268, 251] on p "REDAÇÃO:" at bounding box center [224, 252] width 367 height 9
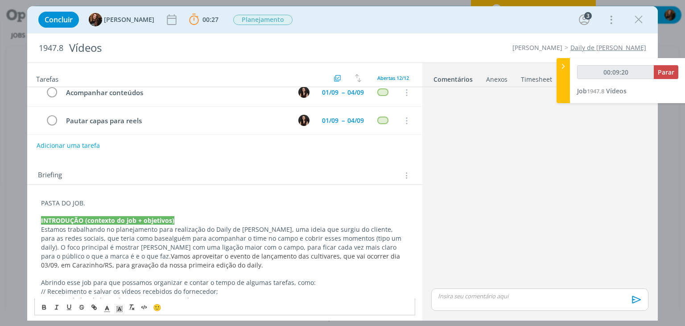
scroll to position [0, 0]
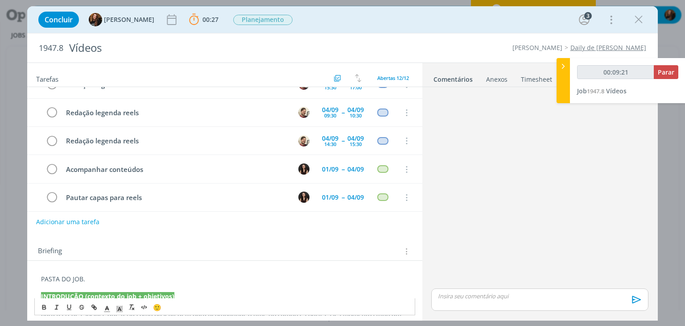
click at [85, 220] on button "Adicionar uma tarefa" at bounding box center [67, 221] width 63 height 15
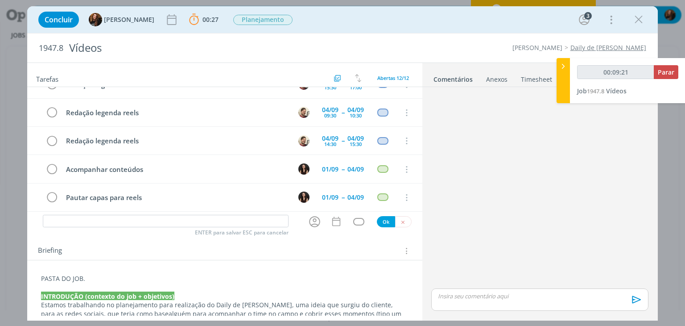
type input "00:09:22"
type input "C"
type input "00:09:23"
type input "Criaçã"
type input "00:09:24"
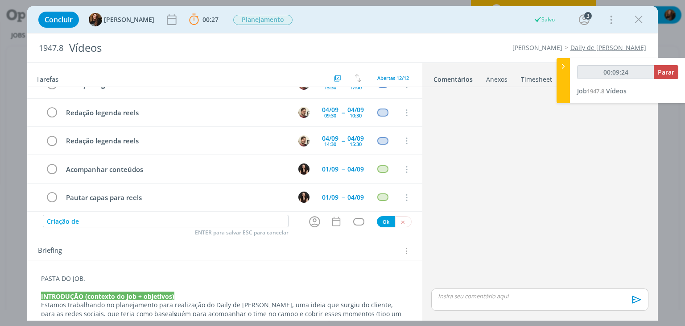
type input "Criação des"
type input "00:09:25"
type input "Criação destaque"
type input "00:09:26"
type input "Criação destaques"
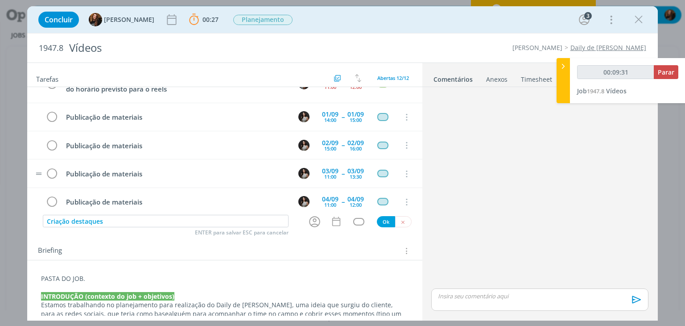
scroll to position [1, 0]
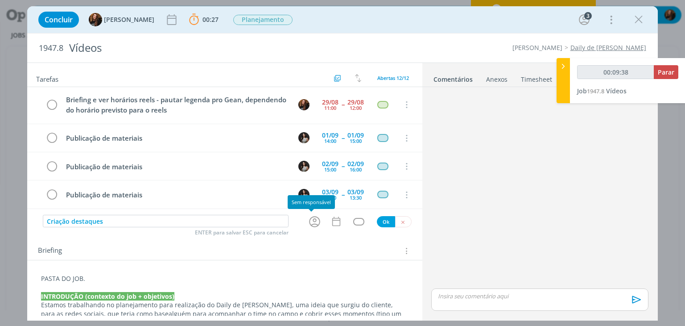
type input "00:09:39"
click at [313, 219] on icon "dialog" at bounding box center [314, 221] width 11 height 11
type input "Criação destaques"
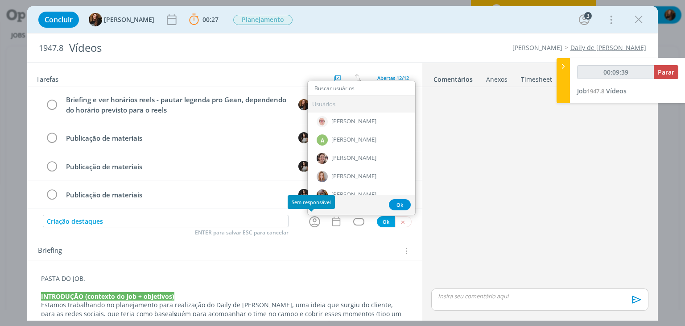
type input "c"
type input "00:09:40"
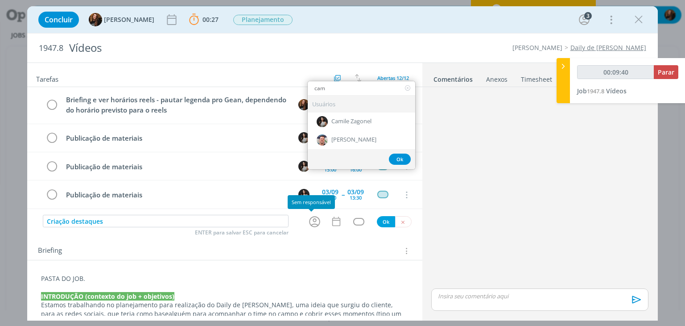
type input "cami"
type input "00:09:41"
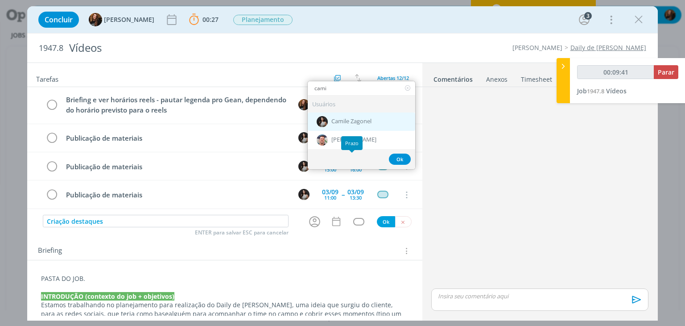
type input "cami"
click at [352, 122] on span "Camile Zagonel" at bounding box center [351, 121] width 40 height 7
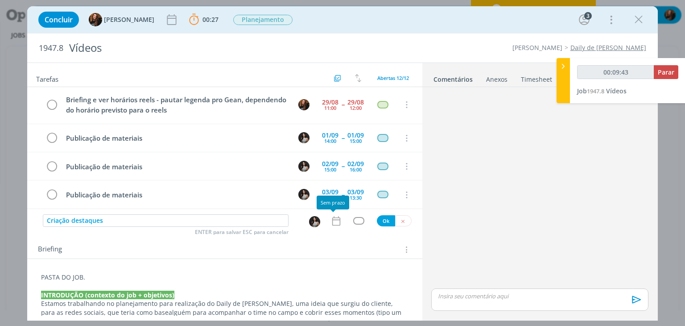
click at [334, 222] on icon "dialog" at bounding box center [337, 221] width 12 height 12
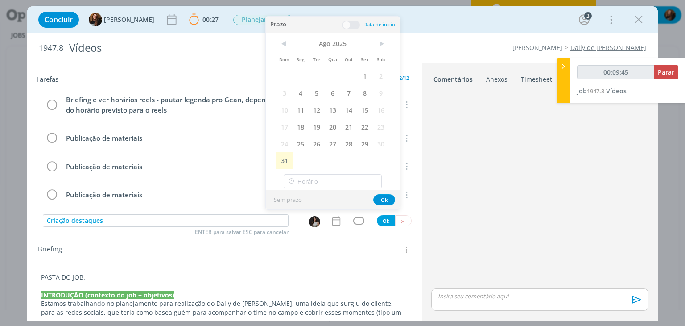
click at [377, 50] on span "Sab" at bounding box center [381, 58] width 16 height 17
click at [383, 42] on span ">" at bounding box center [381, 43] width 16 height 13
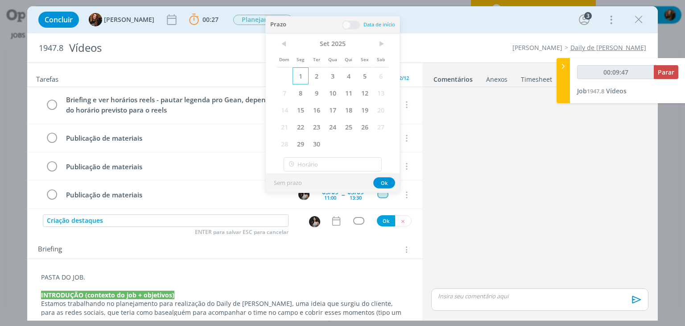
click at [300, 73] on span "1" at bounding box center [301, 75] width 16 height 17
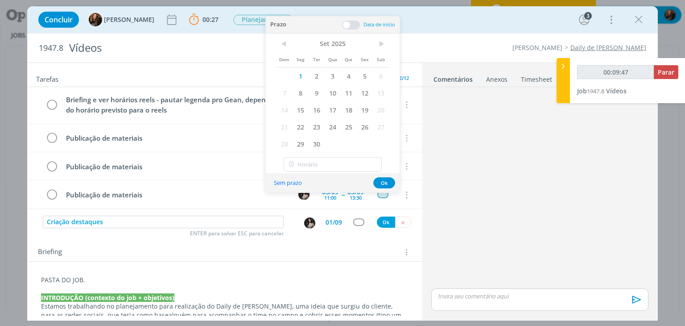
drag, startPoint x: 350, startPoint y: 28, endPoint x: 346, endPoint y: 37, distance: 10.2
click at [351, 28] on span at bounding box center [351, 25] width 18 height 9
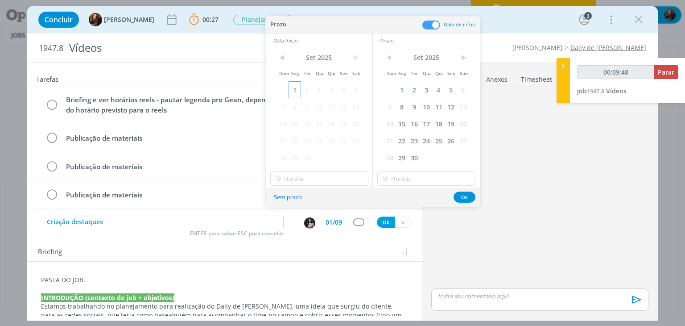
click at [298, 93] on span "1" at bounding box center [295, 89] width 12 height 17
click at [465, 191] on button "Ok" at bounding box center [465, 196] width 22 height 11
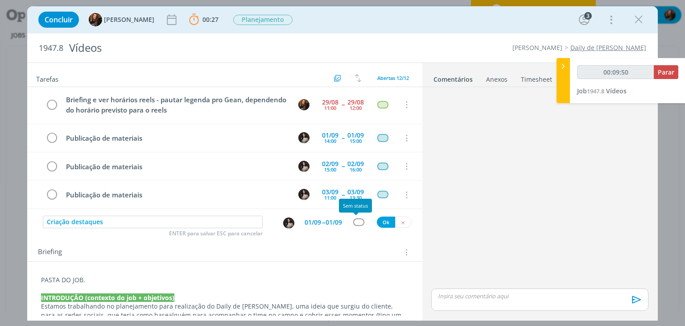
click at [359, 222] on div "dialog" at bounding box center [358, 222] width 11 height 8
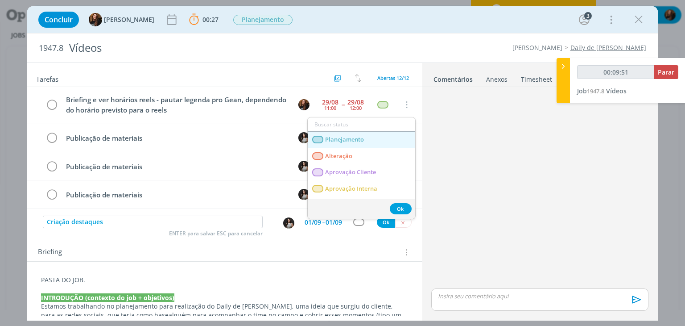
type input "00:09:52"
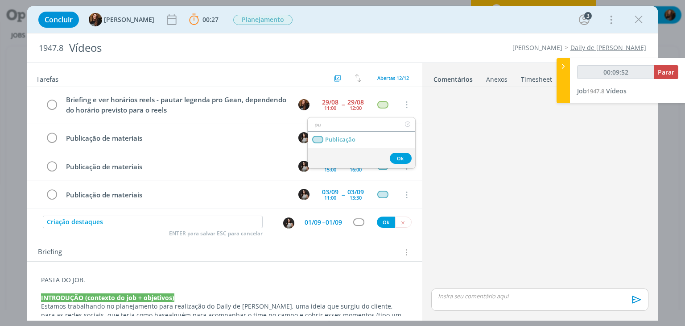
type input "pub"
type input "00:09:53"
type input "pub"
click at [364, 135] on link "Publicação" at bounding box center [362, 140] width 108 height 17
click at [198, 219] on input "Criação destaques" at bounding box center [153, 221] width 220 height 12
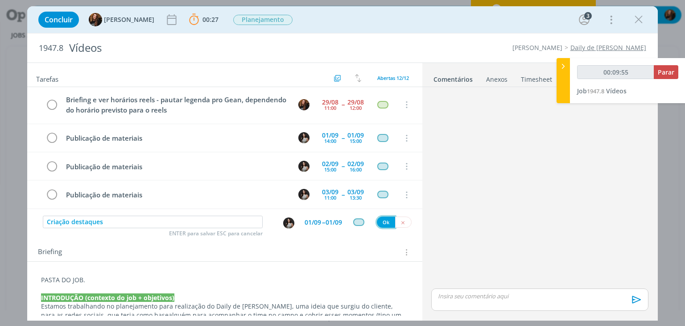
drag, startPoint x: 379, startPoint y: 220, endPoint x: 289, endPoint y: 273, distance: 104.0
click at [380, 220] on button "Ok" at bounding box center [386, 221] width 18 height 11
type input "00:09:56"
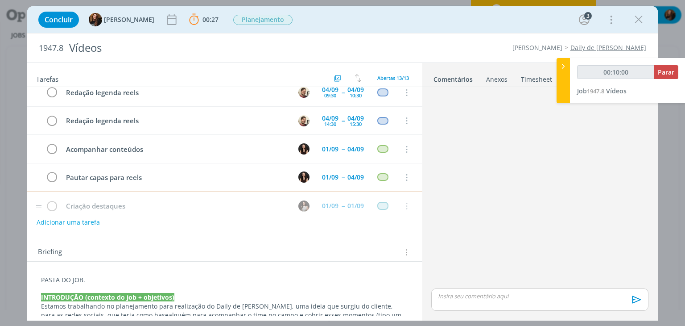
type input "00:10:01"
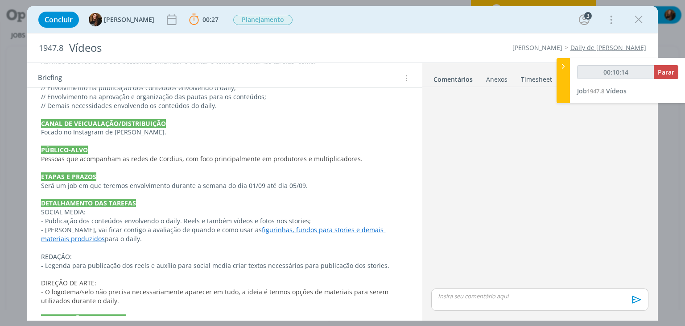
scroll to position [312, 0]
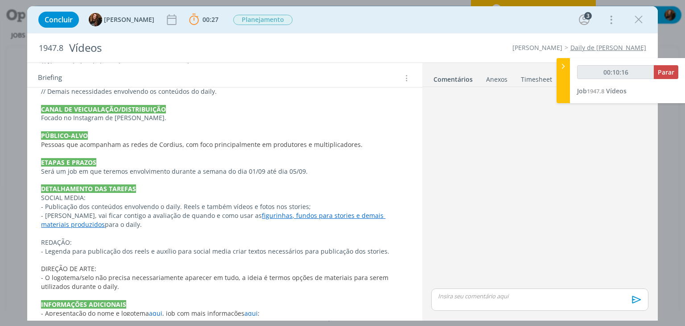
click at [100, 225] on p "- Cami, vai ficar contigo a avaliação de quando e como usar as figurinhas, fund…" at bounding box center [224, 220] width 367 height 18
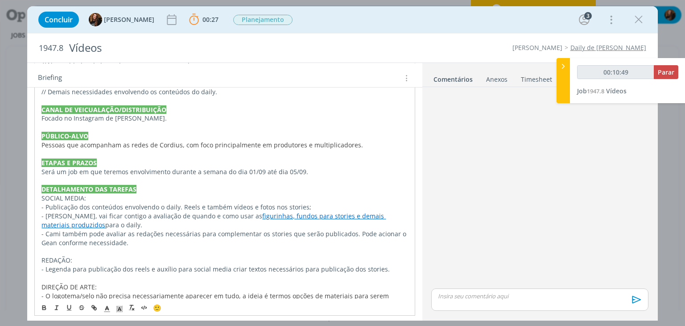
click at [123, 233] on p "- Cami também pode avaliar as redações necessárias para complementar os stories…" at bounding box center [224, 238] width 366 height 18
click at [170, 242] on p "- Cami também pode avaliar/criar as redações necessárias para complementar os s…" at bounding box center [224, 238] width 366 height 18
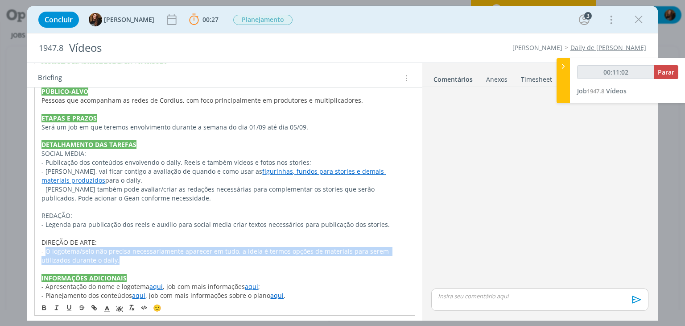
drag, startPoint x: 112, startPoint y: 256, endPoint x: 45, endPoint y: 252, distance: 66.1
click at [45, 252] on p "- O logotema/selo não precisa necessariamente aparecer em tudo, a ideia é termo…" at bounding box center [224, 256] width 366 height 18
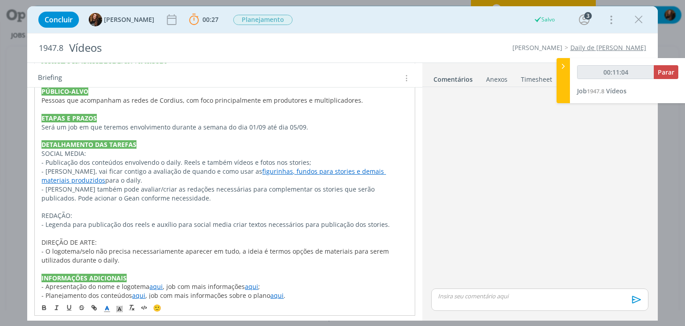
scroll to position [355, 0]
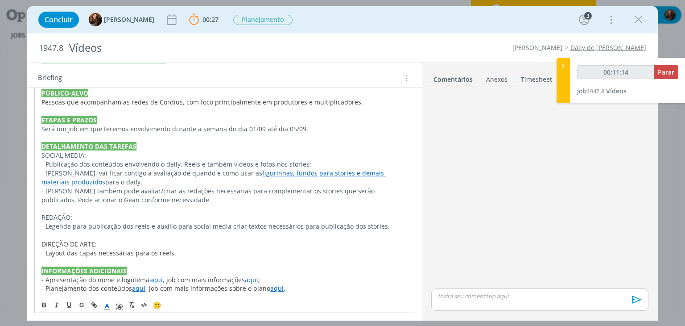
click at [216, 243] on p "DIREÇÃO DE ARTE:" at bounding box center [224, 244] width 366 height 9
click at [322, 291] on p "- Planejamento dos conteúdos aqui , job com mais informações sobre o plano aqui…" at bounding box center [224, 287] width 367 height 9
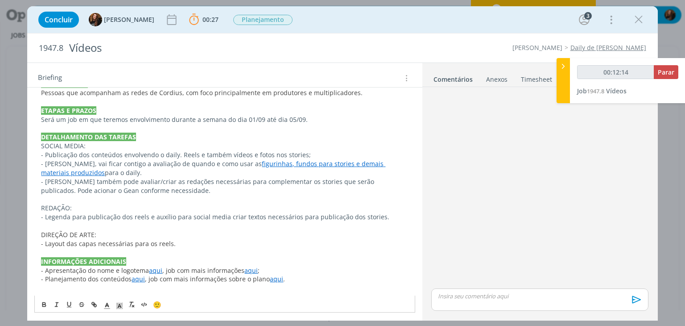
click at [172, 252] on p "dialog" at bounding box center [224, 252] width 367 height 9
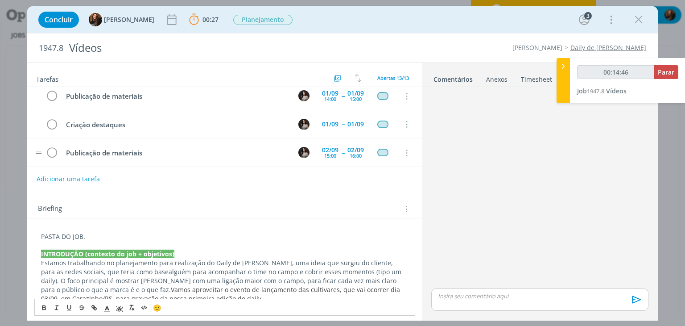
scroll to position [0, 0]
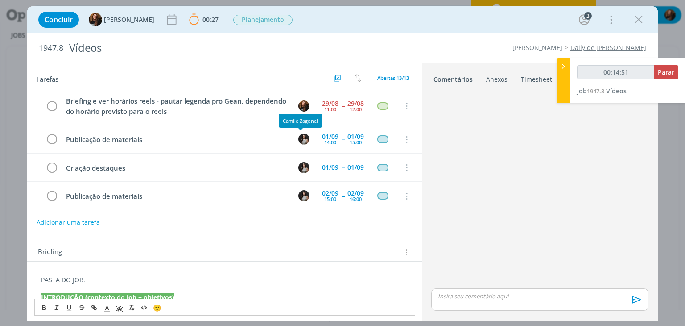
type input "00:14:52"
click at [560, 72] on div at bounding box center [563, 80] width 13 height 45
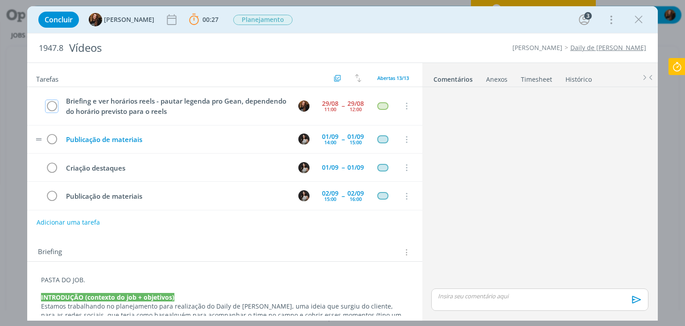
drag, startPoint x: 54, startPoint y: 106, endPoint x: 209, endPoint y: 143, distance: 159.7
click at [54, 106] on icon "dialog" at bounding box center [51, 105] width 12 height 13
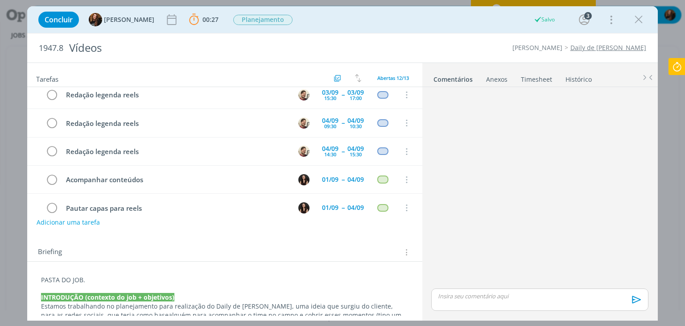
scroll to position [214, 0]
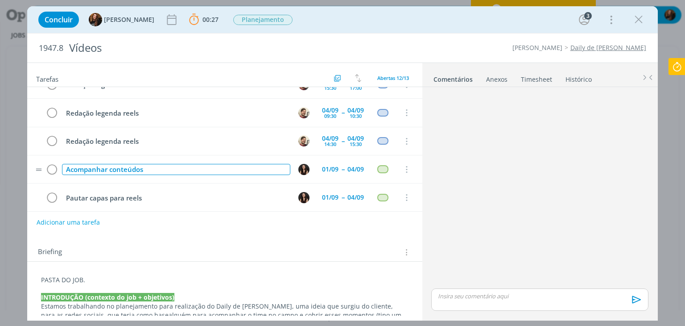
click at [186, 164] on div "Acompanhar conteúdos" at bounding box center [176, 169] width 228 height 11
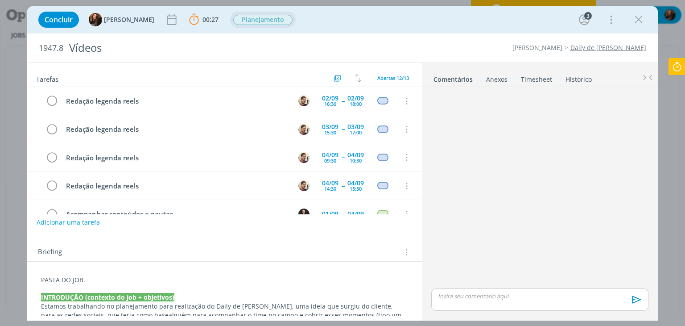
click at [245, 21] on span "Planejamento" at bounding box center [262, 20] width 59 height 10
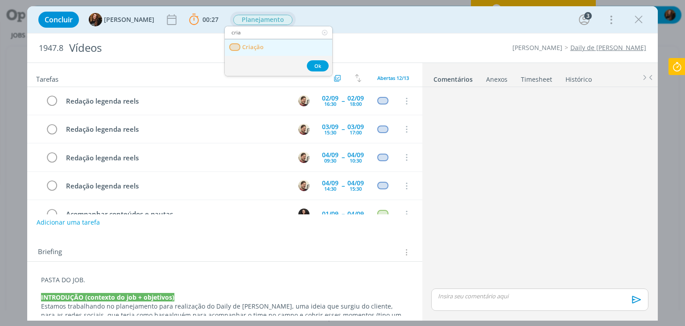
type input "cria"
drag, startPoint x: 267, startPoint y: 46, endPoint x: 265, endPoint y: 69, distance: 22.9
click at [267, 46] on link "Criação" at bounding box center [279, 47] width 108 height 17
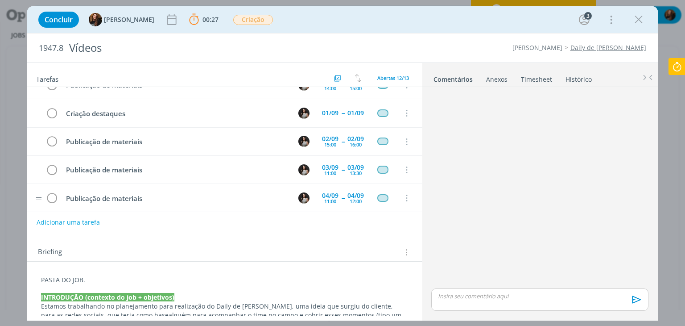
scroll to position [0, 0]
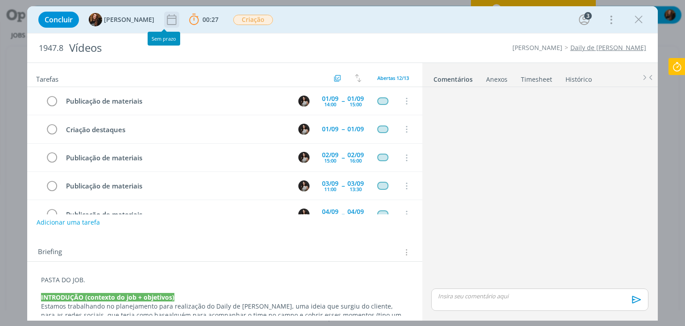
click at [165, 20] on icon "dialog" at bounding box center [171, 19] width 13 height 13
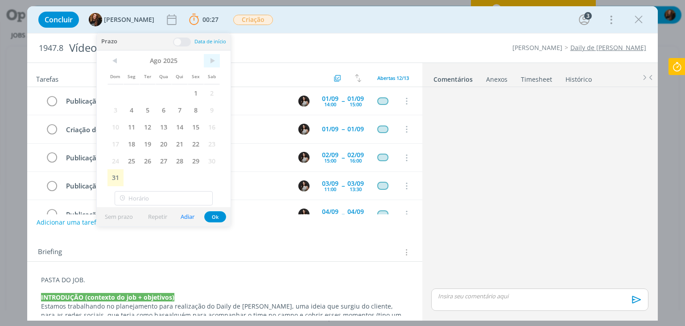
click at [212, 61] on span ">" at bounding box center [212, 60] width 16 height 13
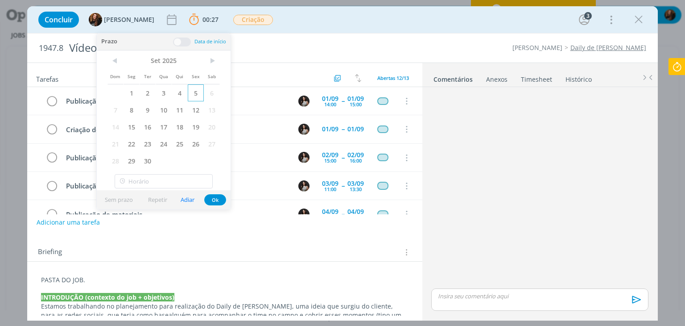
click at [197, 88] on span "5" at bounding box center [196, 92] width 16 height 17
click at [215, 199] on button "Ok" at bounding box center [215, 199] width 22 height 11
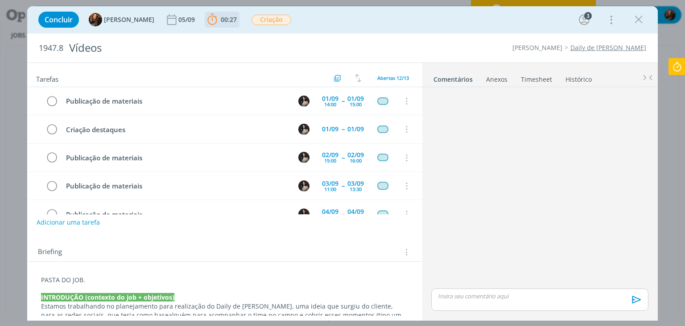
click at [225, 21] on span "00:27" at bounding box center [229, 19] width 16 height 8
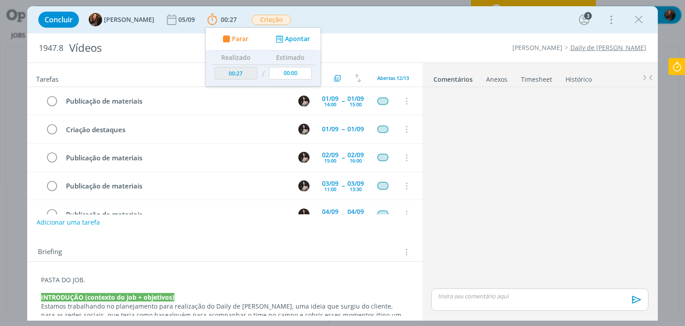
click at [290, 237] on div "Briefing Briefings Predefinidos Versões do Briefing Ver Briefing do Projeto" at bounding box center [224, 249] width 395 height 24
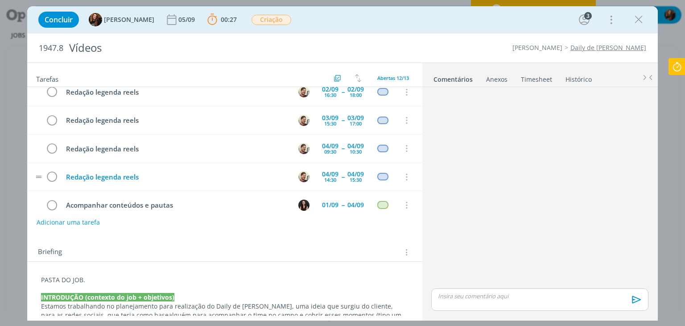
scroll to position [214, 0]
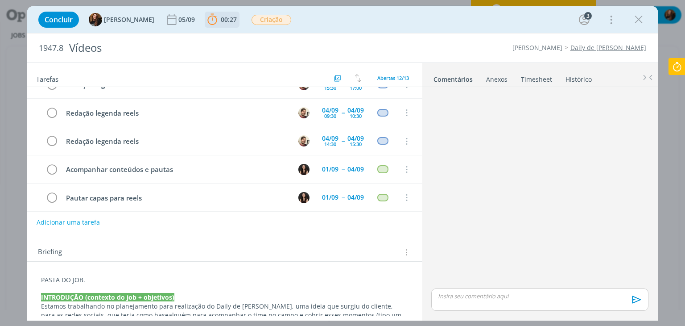
click at [226, 17] on span "00:27" at bounding box center [229, 19] width 16 height 8
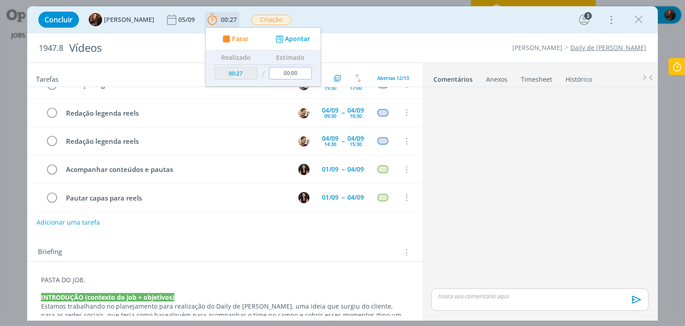
click at [296, 77] on input "00:00" at bounding box center [290, 73] width 43 height 12
type input "15:00"
click at [370, 25] on div "Concluir Tayná Morsch 05/09 00:27 Parar Apontar Data * 29/08/2025 Horas * 00:00…" at bounding box center [342, 19] width 617 height 21
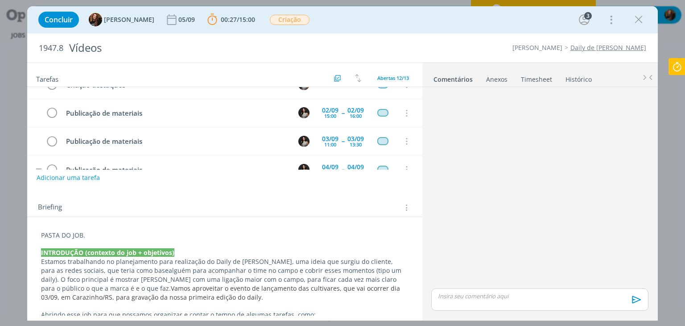
scroll to position [0, 0]
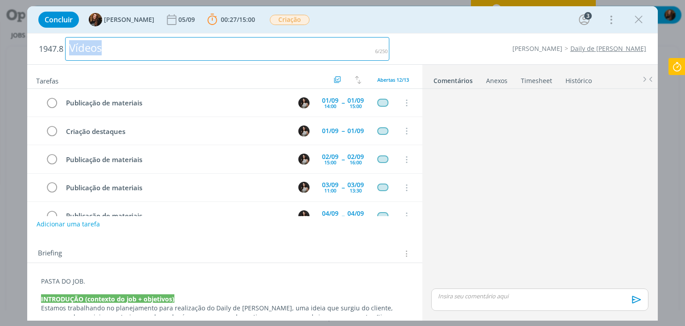
drag, startPoint x: 114, startPoint y: 43, endPoint x: 79, endPoint y: 59, distance: 38.5
click at [71, 50] on div "Vídeos" at bounding box center [227, 49] width 324 height 24
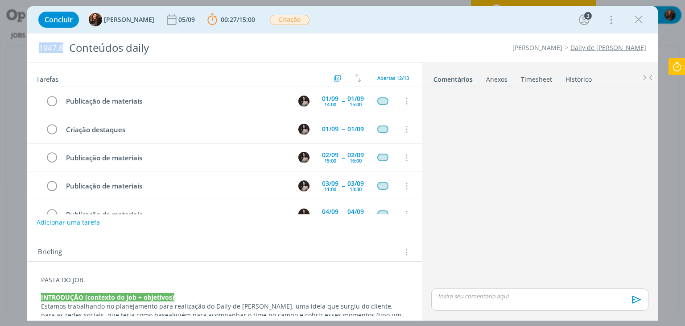
drag, startPoint x: 39, startPoint y: 46, endPoint x: 63, endPoint y: 48, distance: 24.2
click at [63, 48] on span "1947.8" at bounding box center [51, 48] width 25 height 10
copy span "1947.8"
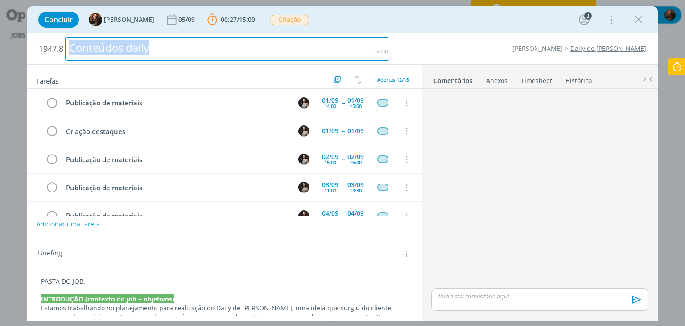
drag, startPoint x: 172, startPoint y: 51, endPoint x: 52, endPoint y: 64, distance: 120.2
click at [52, 64] on div "1947.8 Conteúdos daily Cordius - Corteva Daily de Cordius Tarefas Usar Job de t…" at bounding box center [342, 176] width 630 height 287
copy div "Conteúdos daily"
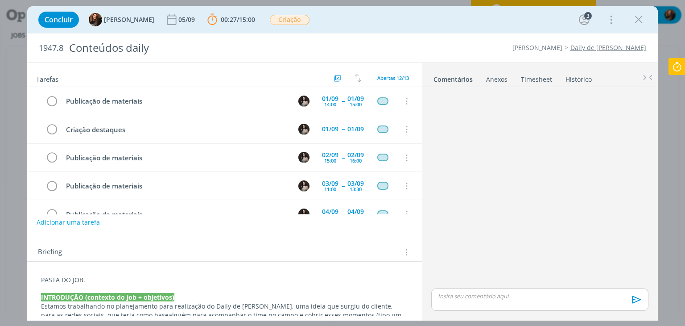
click at [204, 244] on div "Briefing Briefings Predefinidos Versões do Briefing Ver Briefing do Projeto" at bounding box center [224, 249] width 395 height 24
drag, startPoint x: 100, startPoint y: 277, endPoint x: 37, endPoint y: 270, distance: 62.9
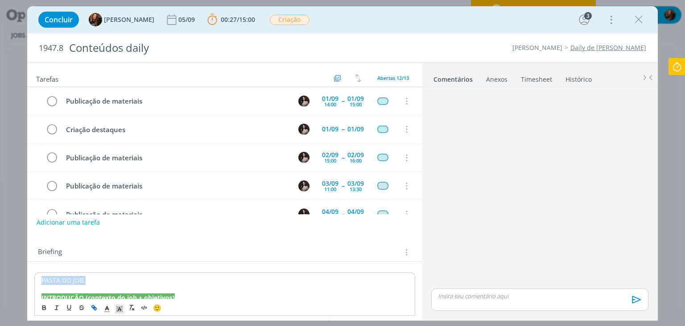
click at [99, 305] on button "dialog" at bounding box center [94, 307] width 12 height 11
paste input "https://sobeae.sharepoint.com/:f:/s/SOBEAE/Euz5sox_CA9BqBnrHqq-BugBDNqsomNAClRd…"
type input "https://sobeae.sharepoint.com/:f:/s/SOBEAE/Euz5sox_CA9BqBnrHqq-BugBDNqsomNAClRd…"
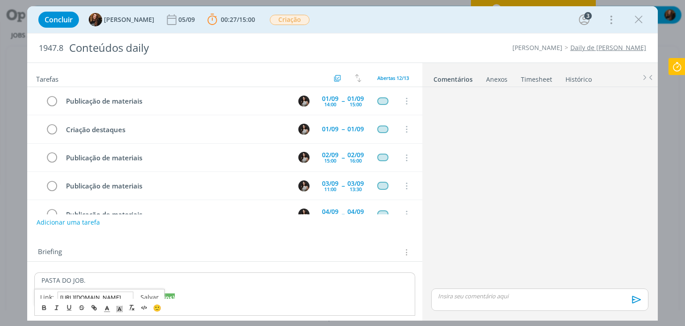
click at [149, 294] on link "dialog" at bounding box center [145, 297] width 25 height 8
click at [161, 279] on p "PASTA DO JOB." at bounding box center [224, 280] width 366 height 9
click at [222, 238] on div "Briefing Briefings Predefinidos Versões do Briefing Ver Briefing do Projeto" at bounding box center [224, 249] width 395 height 24
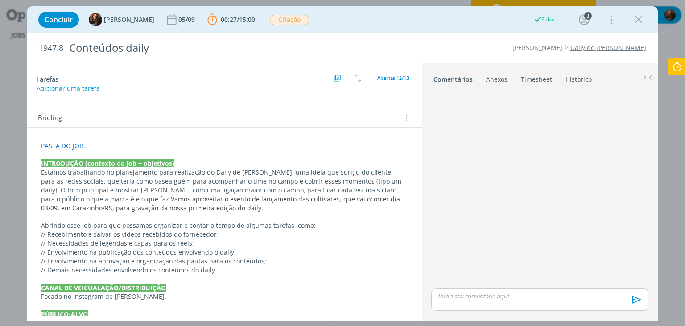
scroll to position [178, 0]
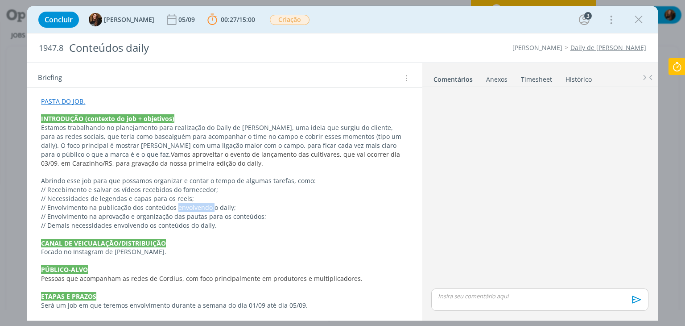
drag, startPoint x: 211, startPoint y: 206, endPoint x: 176, endPoint y: 208, distance: 34.9
click at [176, 208] on p "// Envolvimento na publicação dos conteúdos envolvendo o daily;" at bounding box center [224, 207] width 367 height 9
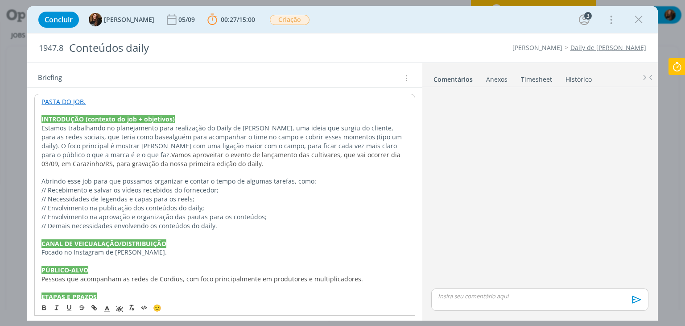
click at [212, 211] on p "// Envolvimento na publicação dos conteúdos do daily;" at bounding box center [224, 207] width 366 height 9
click at [238, 226] on p "// Demais necessidades envolvendo os conteúdos do daily." at bounding box center [224, 225] width 366 height 9
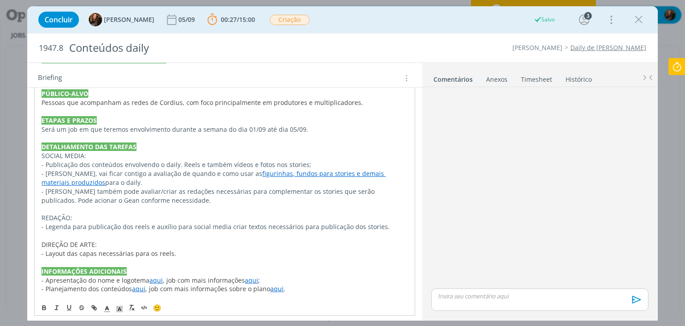
scroll to position [357, 0]
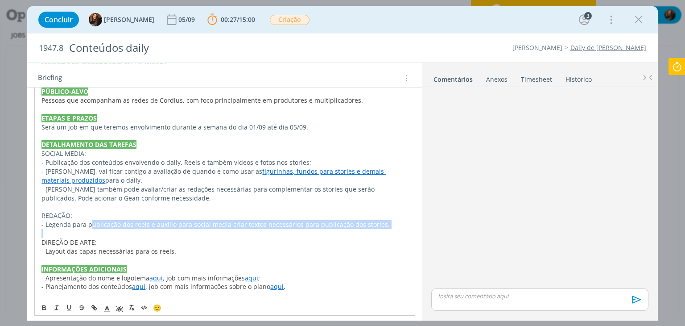
drag, startPoint x: 89, startPoint y: 223, endPoint x: 148, endPoint y: 229, distance: 58.7
click at [148, 229] on div "PASTA DO JOB. INTRODUÇÃO (contexto do job + objetivos) Estamos trabalhando no p…" at bounding box center [224, 109] width 380 height 388
click at [153, 236] on p "dialog" at bounding box center [224, 233] width 366 height 9
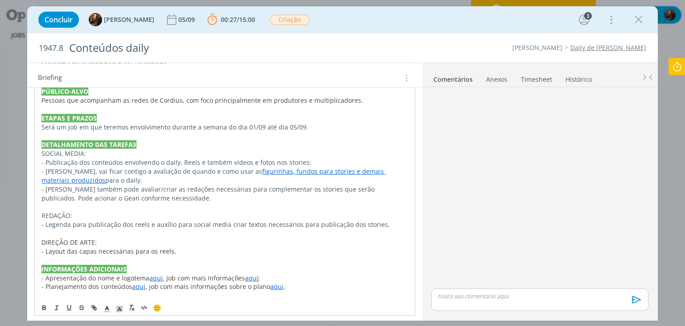
click at [161, 240] on p "DIREÇÃO DE ARTE:" at bounding box center [224, 242] width 366 height 9
drag, startPoint x: 153, startPoint y: 224, endPoint x: 298, endPoint y: 225, distance: 144.1
click at [298, 225] on p "- Legenda para publicação dos reels e auxílio para social media criar textos ne…" at bounding box center [224, 224] width 366 height 9
click at [301, 238] on p "DIREÇÃO DE ARTE:" at bounding box center [224, 242] width 366 height 9
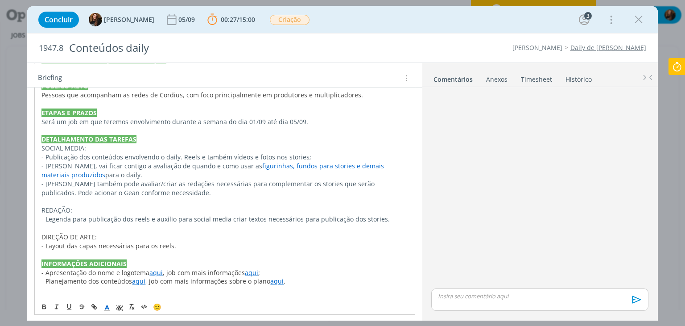
scroll to position [364, 0]
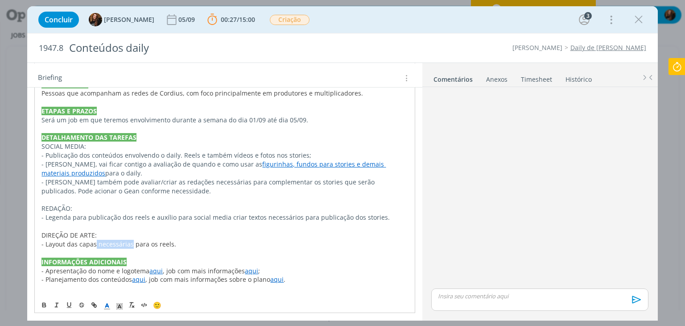
drag, startPoint x: 131, startPoint y: 240, endPoint x: 95, endPoint y: 243, distance: 36.3
click at [95, 243] on span "- Layout das capas necessárias para os reels." at bounding box center [108, 244] width 135 height 8
click at [182, 218] on p "- Legenda para publicação dos reels e auxílio para social media criar textos ne…" at bounding box center [224, 217] width 366 height 9
click at [313, 246] on p "- Layout das capas para os reels." at bounding box center [224, 243] width 367 height 9
click at [312, 297] on div "🙂" at bounding box center [225, 303] width 380 height 17
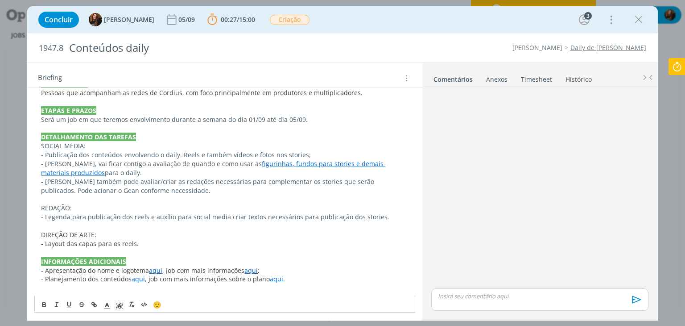
click at [310, 287] on p "dialog" at bounding box center [224, 287] width 367 height 9
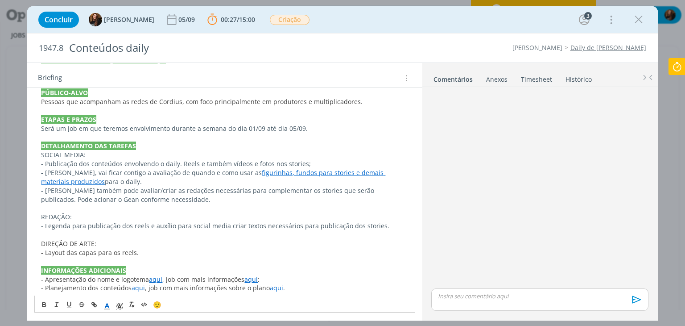
click at [263, 175] on link "figurinhas, fundos para stories e demais materiais produzidos" at bounding box center [213, 176] width 344 height 17
click at [268, 188] on link "https://sobeae.sharepoint.com/:f:/s/SOBEAE/EqCpx7R_XXxBvWhbfel5SpwBslJpFrinlvU8…" at bounding box center [285, 190] width 67 height 12
click at [259, 217] on p "REDAÇÃO:" at bounding box center [224, 216] width 367 height 9
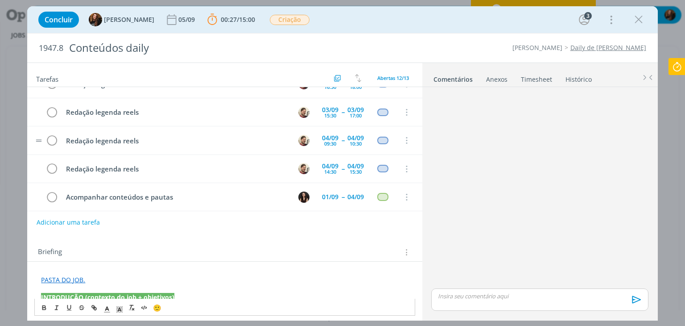
scroll to position [0, 0]
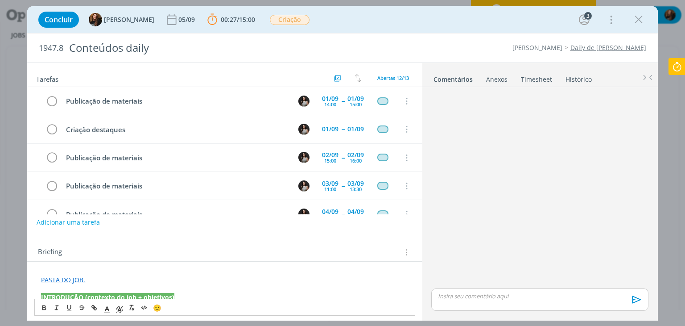
drag, startPoint x: 678, startPoint y: 72, endPoint x: 672, endPoint y: 88, distance: 17.8
click at [678, 73] on icon at bounding box center [677, 66] width 16 height 17
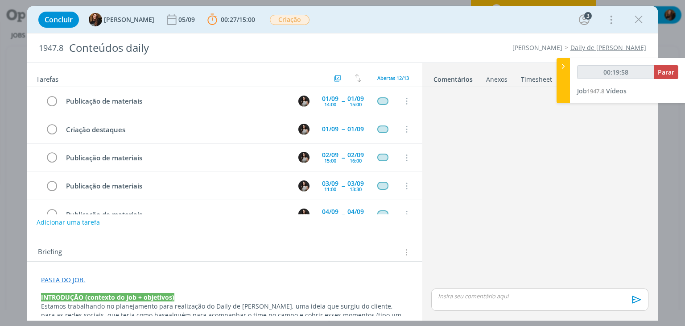
click at [672, 62] on div "00:19:58 Parar Job 1947.8 Vídeos" at bounding box center [628, 80] width 116 height 45
type input "00:19:59"
click at [672, 71] on span "Parar" at bounding box center [666, 72] width 17 height 8
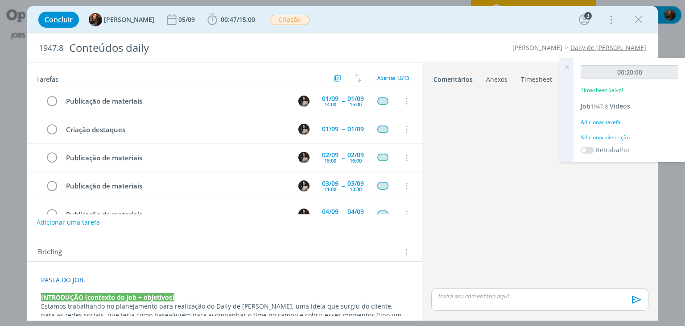
click at [610, 139] on div "Adicionar descrição" at bounding box center [630, 137] width 98 height 8
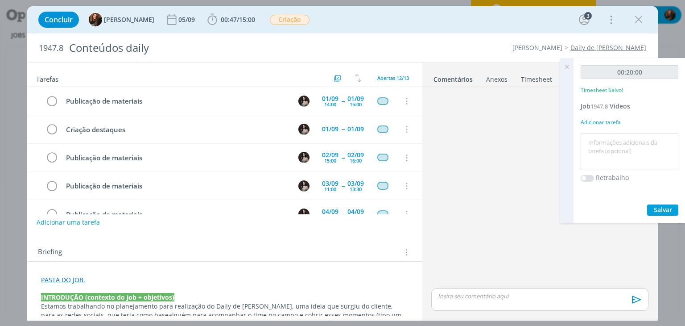
click at [610, 140] on textarea at bounding box center [629, 152] width 93 height 32
type textarea "Briefing"
click at [673, 210] on button "Salvar" at bounding box center [662, 209] width 31 height 11
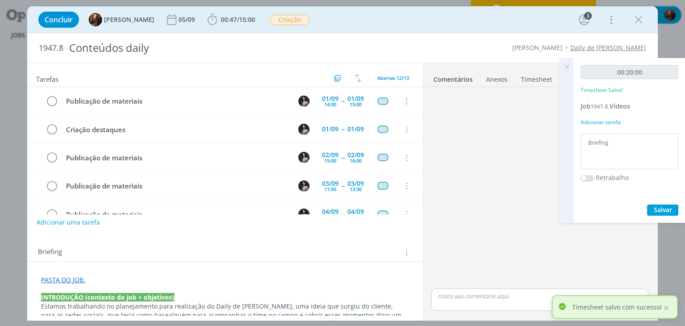
click at [571, 66] on icon at bounding box center [567, 66] width 16 height 17
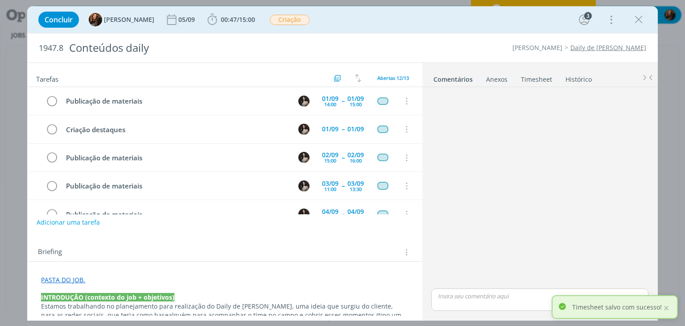
drag, startPoint x: 539, startPoint y: 76, endPoint x: 534, endPoint y: 95, distance: 18.9
click at [539, 76] on link "Timesheet" at bounding box center [537, 77] width 32 height 13
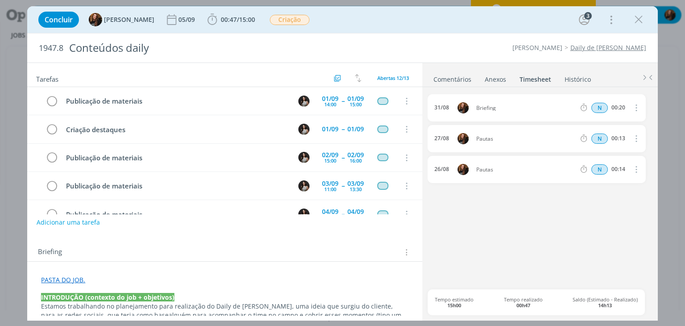
click at [577, 82] on link "Histórico" at bounding box center [577, 77] width 27 height 13
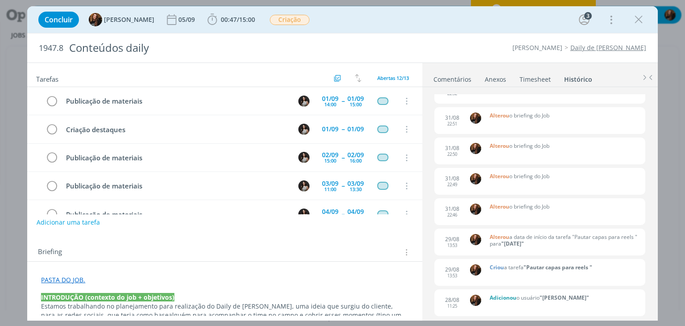
scroll to position [535, 0]
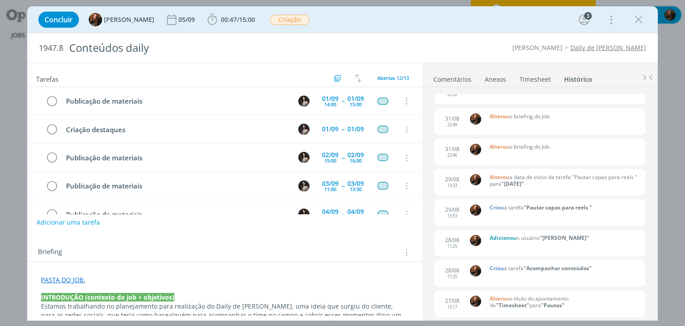
click at [532, 79] on link "Timesheet" at bounding box center [535, 77] width 32 height 13
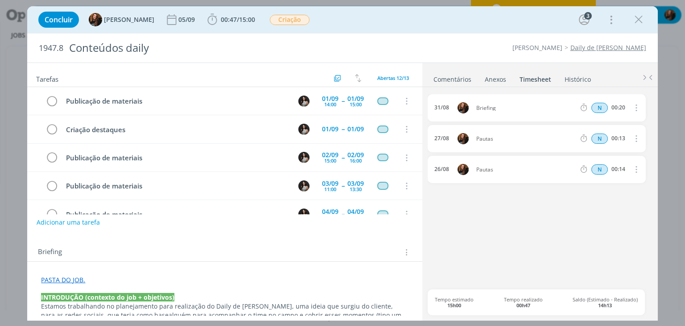
click at [575, 75] on link "Histórico" at bounding box center [577, 77] width 27 height 13
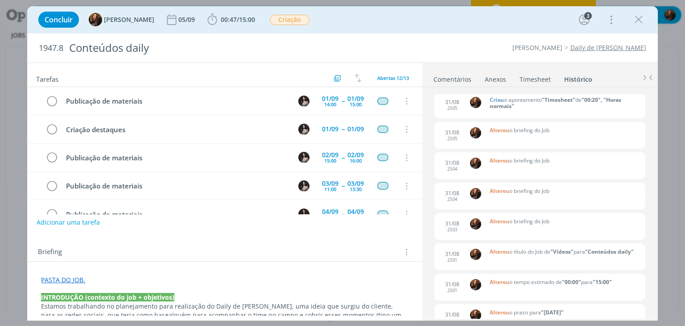
scroll to position [0, 0]
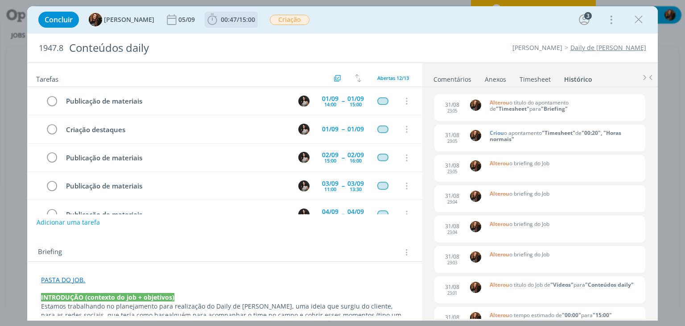
click at [225, 15] on span "00:47" at bounding box center [229, 19] width 16 height 8
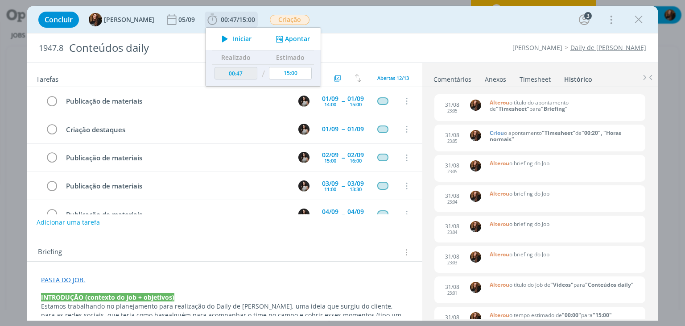
click at [291, 41] on button "Apontar" at bounding box center [291, 38] width 37 height 9
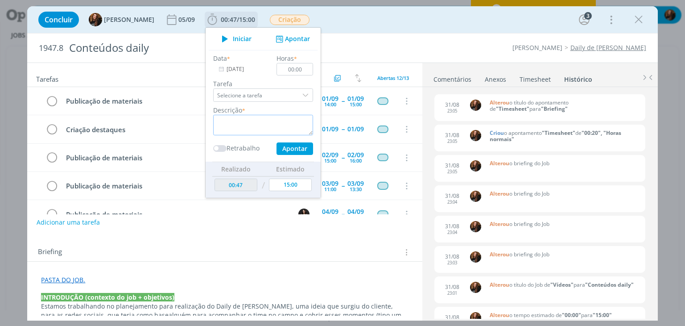
click at [253, 124] on textarea "dialog" at bounding box center [263, 125] width 100 height 21
type textarea "Pautas"
click at [297, 69] on input "00:00" at bounding box center [295, 69] width 37 height 12
type input "00:05"
click at [222, 69] on input "29/08/2025" at bounding box center [241, 69] width 56 height 12
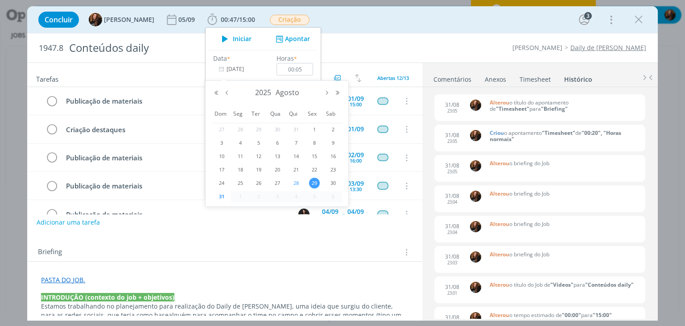
click at [298, 184] on span "28" at bounding box center [296, 183] width 11 height 11
type input "28/08/2025"
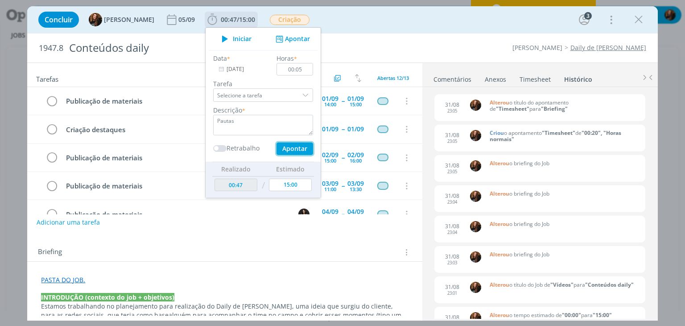
click at [289, 147] on button "Apontar" at bounding box center [295, 148] width 37 height 12
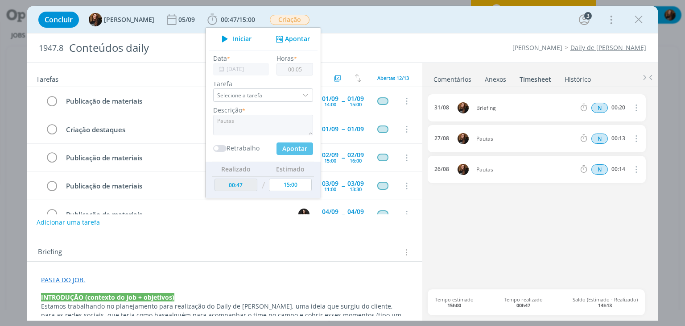
type input "00:52"
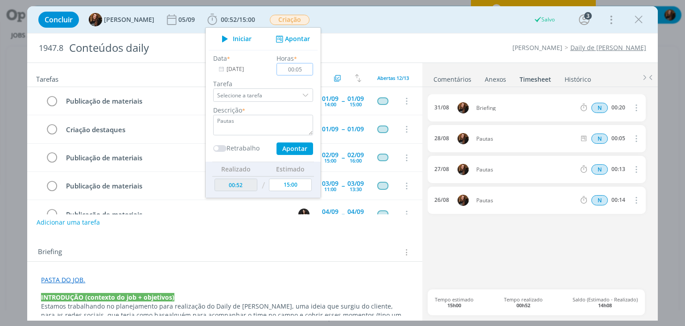
type input "[DATE]"
type input "00:00"
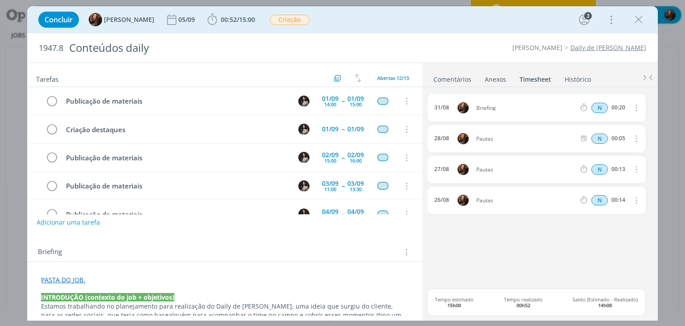
drag, startPoint x: 500, startPoint y: 136, endPoint x: 473, endPoint y: 133, distance: 27.8
click at [473, 133] on div "28/08 Pautas N 00:05 Excluir Editar" at bounding box center [537, 138] width 218 height 27
copy div "Pautas"
click at [238, 12] on span "00:52 / 15:00 Iniciar Apontar Data * 31/08/2025 Horas * 00:00 Tarefa Selecione …" at bounding box center [231, 20] width 53 height 16
click at [239, 15] on span "15:00" at bounding box center [247, 19] width 16 height 8
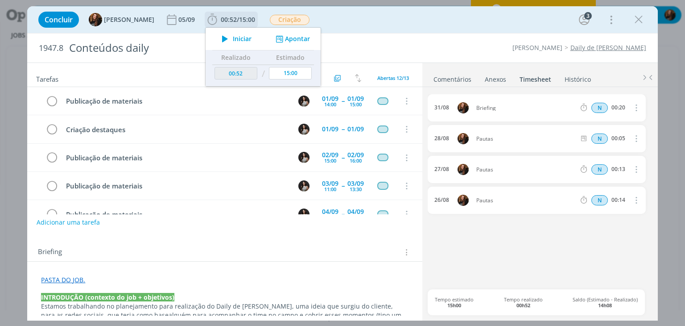
drag, startPoint x: 295, startPoint y: 38, endPoint x: 291, endPoint y: 47, distance: 9.8
click at [295, 38] on button "Apontar" at bounding box center [291, 38] width 37 height 9
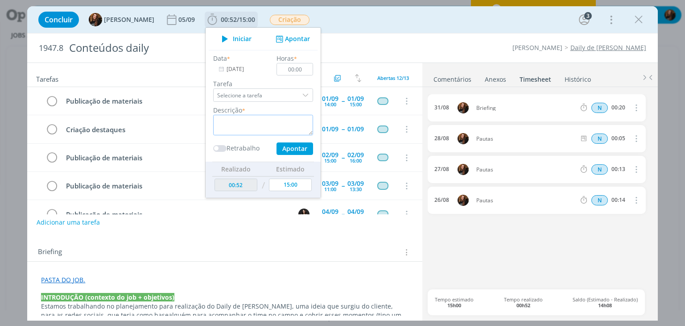
click at [251, 121] on textarea "dialog" at bounding box center [263, 125] width 100 height 21
paste textarea "Pautas"
type textarea "Pautas"
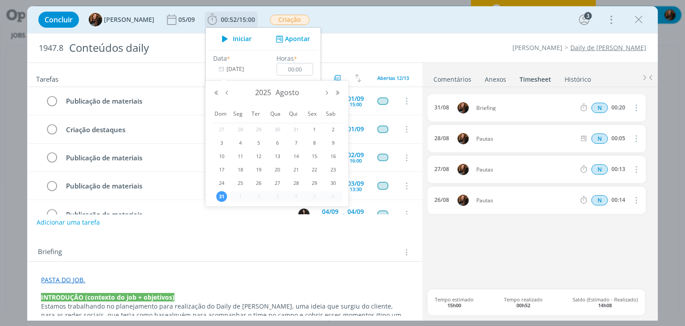
click at [223, 63] on input "[DATE]" at bounding box center [241, 69] width 56 height 12
drag, startPoint x: 314, startPoint y: 180, endPoint x: 312, endPoint y: 171, distance: 8.7
click at [314, 179] on span "29" at bounding box center [314, 183] width 11 height 11
type input "29/08/2025"
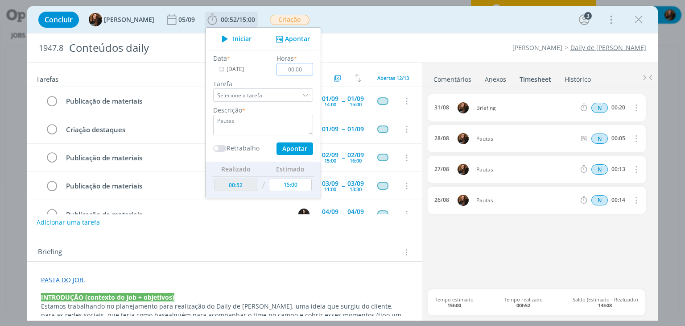
click at [298, 71] on input "00:00" at bounding box center [295, 69] width 37 height 12
type input "00:10"
click at [293, 149] on button "Apontar" at bounding box center [295, 148] width 37 height 12
type textarea "Pautas"
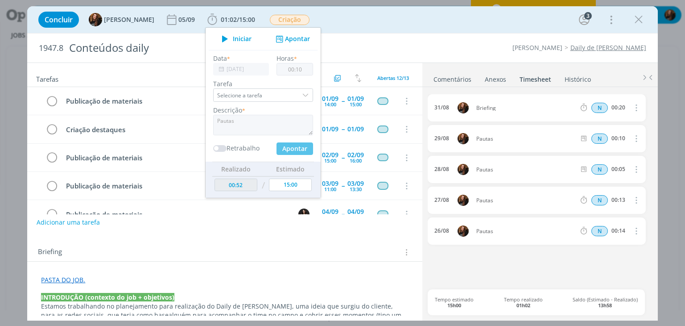
type input "01:02"
type input "[DATE]"
type input "00:00"
click at [354, 239] on div "Briefing Briefings Predefinidos Versões do Briefing Ver Briefing do Projeto" at bounding box center [224, 249] width 395 height 24
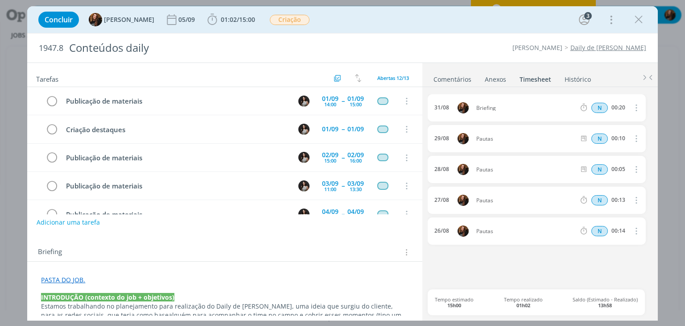
click at [567, 75] on link "Histórico" at bounding box center [577, 77] width 27 height 13
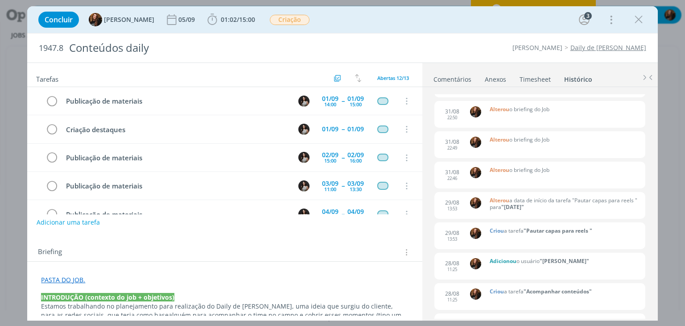
scroll to position [669, 0]
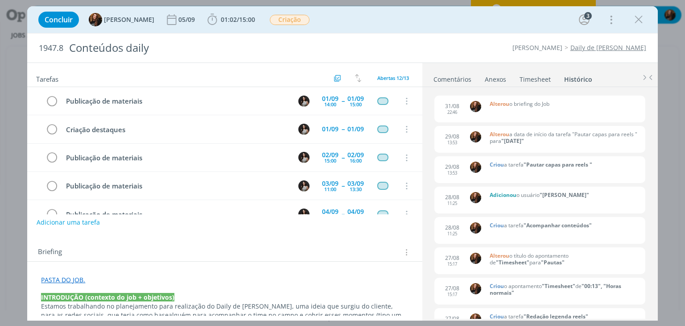
click at [526, 82] on link "Timesheet" at bounding box center [535, 77] width 32 height 13
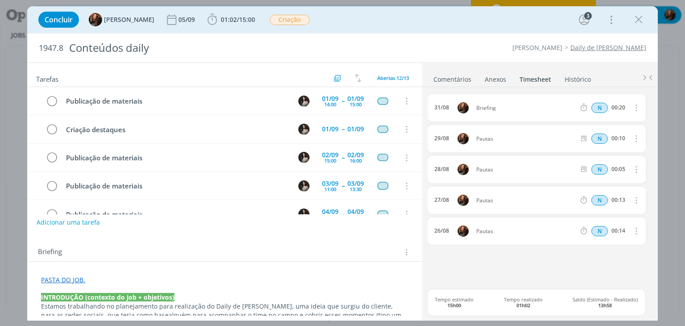
click at [382, 18] on div "Concluir Tayná Morsch 05/09 01:02 / 15:00 Iniciar Apontar Data * 31/08/2025 Hor…" at bounding box center [342, 19] width 617 height 21
click at [536, 80] on link "Timesheet" at bounding box center [535, 77] width 33 height 13
click at [453, 75] on link "Comentários" at bounding box center [452, 77] width 39 height 13
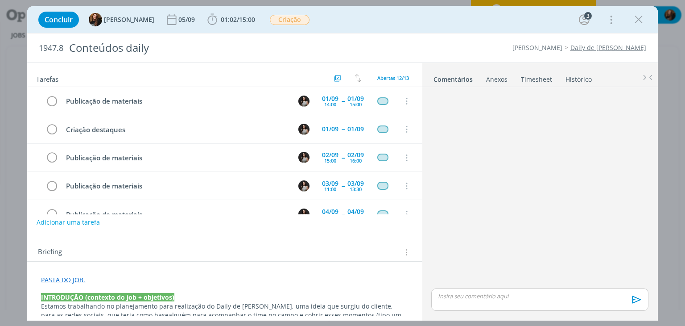
click at [547, 77] on link "Timesheet" at bounding box center [537, 77] width 32 height 13
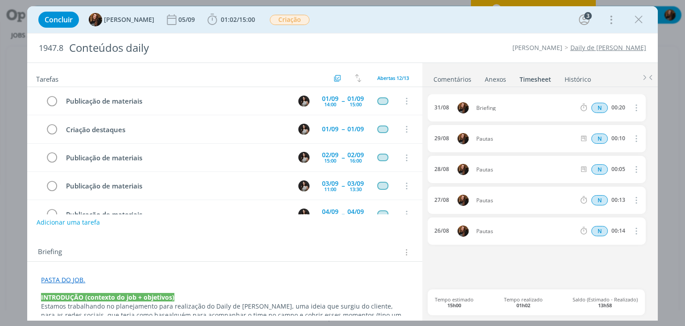
click at [464, 79] on link "Comentários" at bounding box center [452, 77] width 39 height 13
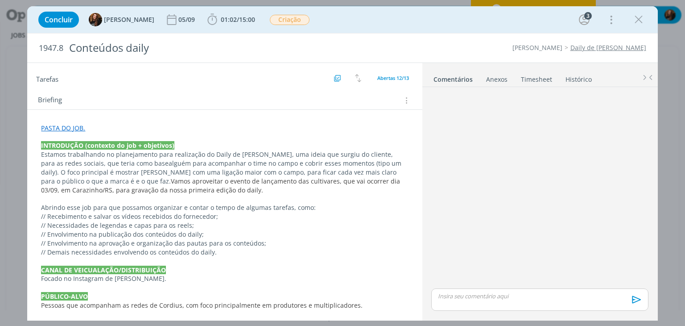
scroll to position [89, 0]
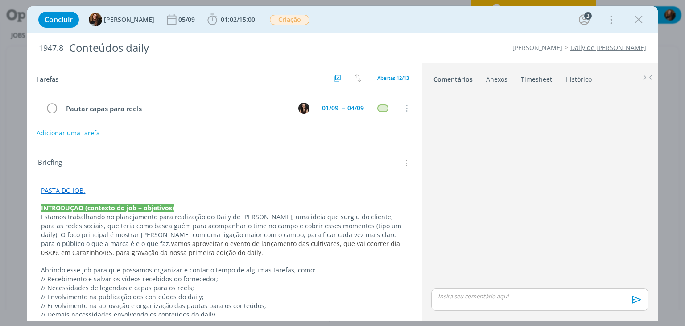
click at [63, 186] on link "PASTA DO JOB." at bounding box center [63, 190] width 44 height 8
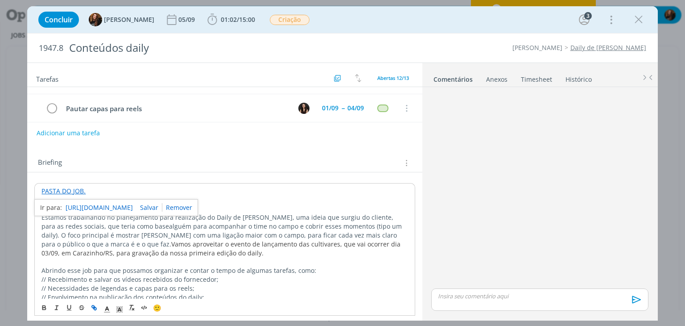
click at [105, 207] on link "https://sobeae.sharepoint.com/:f:/s/SOBEAE/Euz5sox_CA9BqBnrHqq-BugBDNqsomNAClRd…" at bounding box center [99, 208] width 67 height 12
click at [427, 14] on div "Concluir Tayná Morsch 05/09 01:02 / 15:00 Iniciar Apontar Data * 31/08/2025 Hor…" at bounding box center [342, 19] width 617 height 21
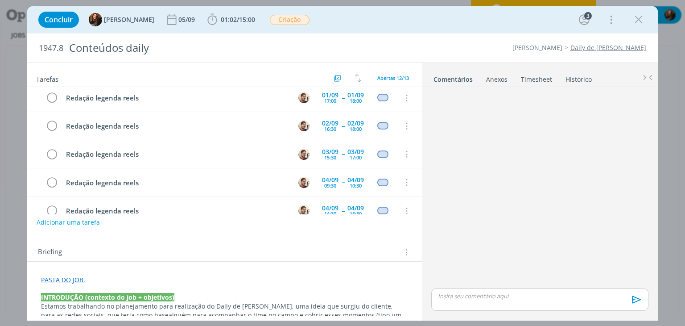
scroll to position [0, 0]
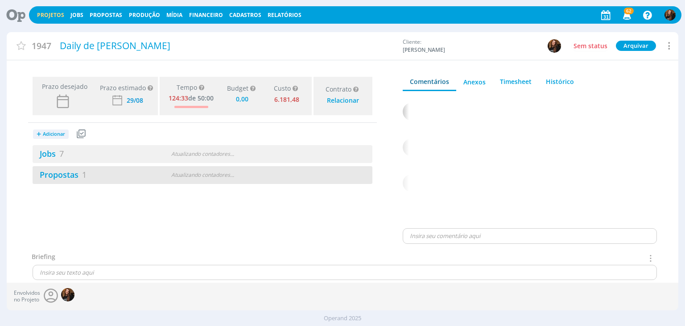
type input "0,00"
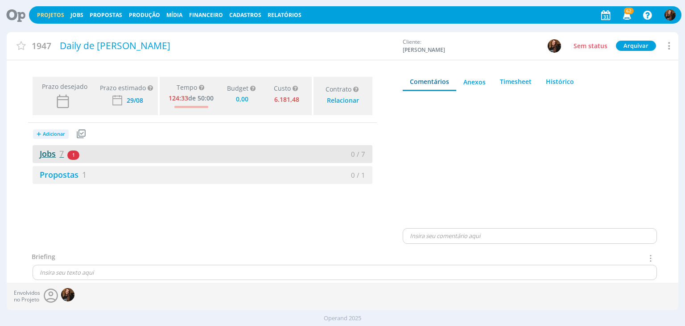
click at [51, 153] on link "Jobs 7" at bounding box center [48, 153] width 31 height 11
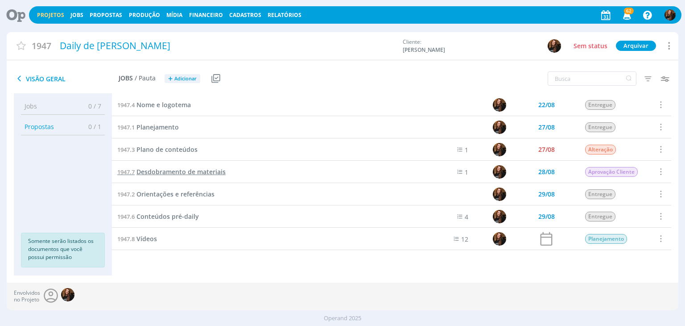
click at [182, 173] on span "Desdobramento de materiais" at bounding box center [180, 171] width 89 height 8
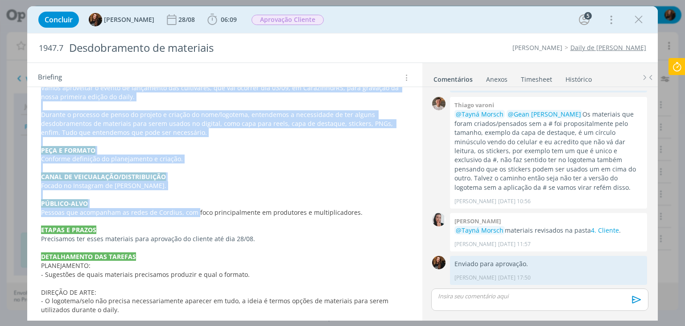
scroll to position [335, 0]
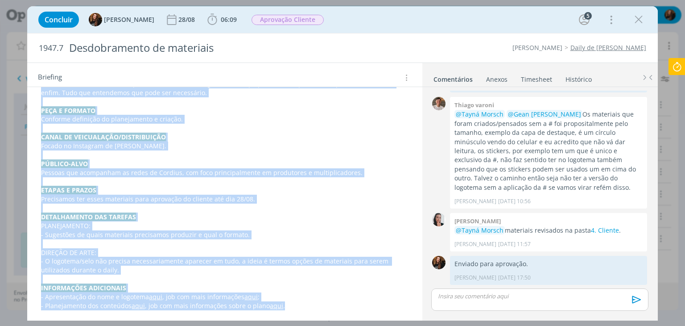
drag, startPoint x: 41, startPoint y: 113, endPoint x: 321, endPoint y: 306, distance: 340.5
click at [321, 306] on div "PASTA DO JOB. Atualização 29/08 - atendimento > Nas figurinhas para Instagram, …" at bounding box center [224, 79] width 380 height 467
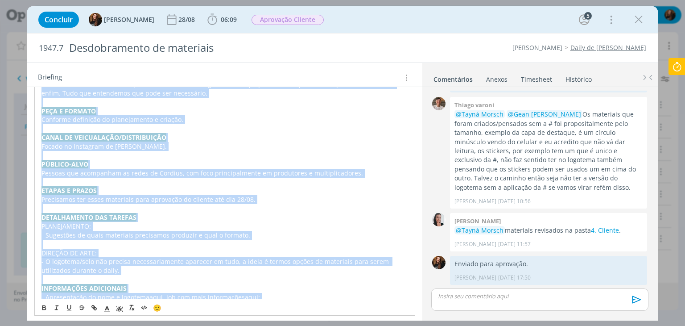
copy div "LOREMIPSUM (dolorsit am con + adipiscin) Elitsed doeiusmodte in utlaboreetdo ma…"
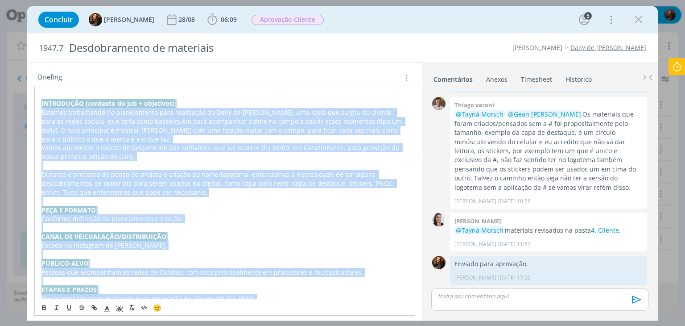
scroll to position [218, 0]
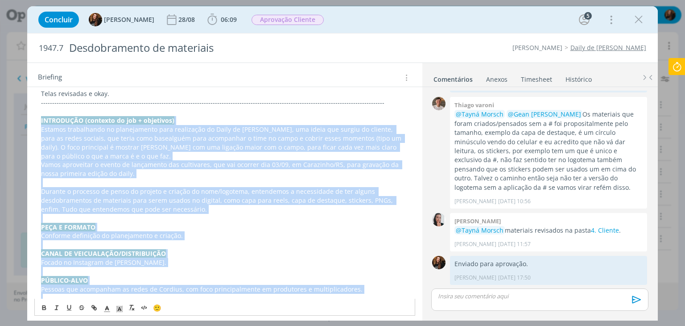
click at [273, 227] on p "PEÇA E FORMATO" at bounding box center [224, 227] width 367 height 9
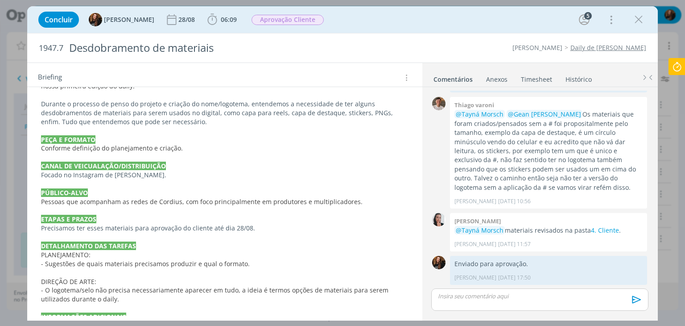
scroll to position [352, 0]
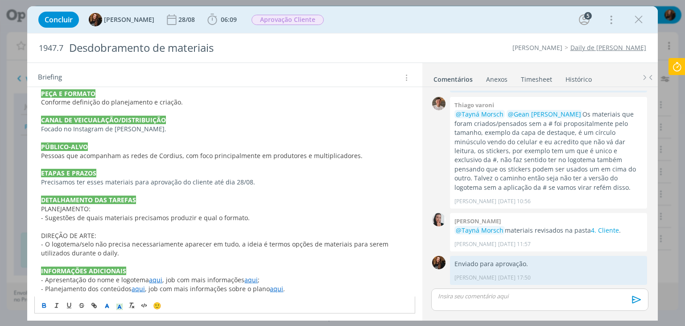
click at [318, 284] on p "- Planejamento dos conteúdos aqui , job com mais informações sobre o plano aqui…" at bounding box center [224, 288] width 367 height 9
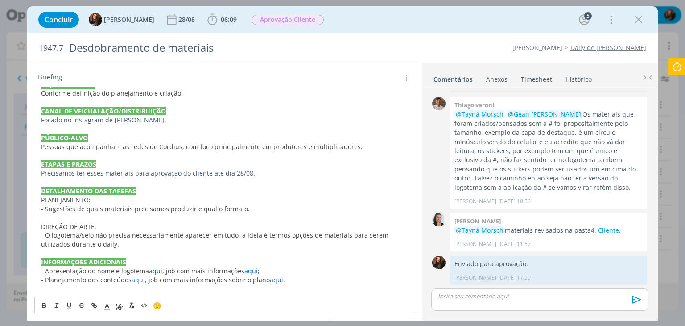
click at [252, 215] on p "dialog" at bounding box center [224, 217] width 367 height 9
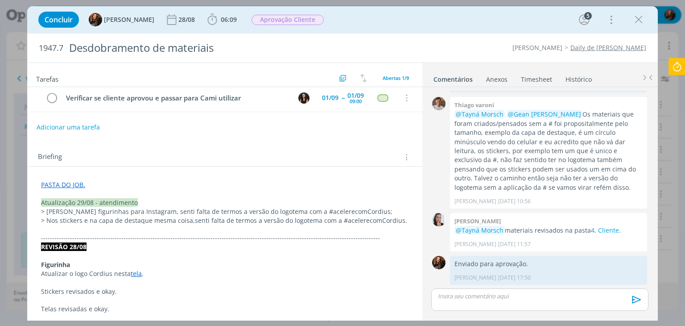
scroll to position [0, 0]
